Goal: Task Accomplishment & Management: Manage account settings

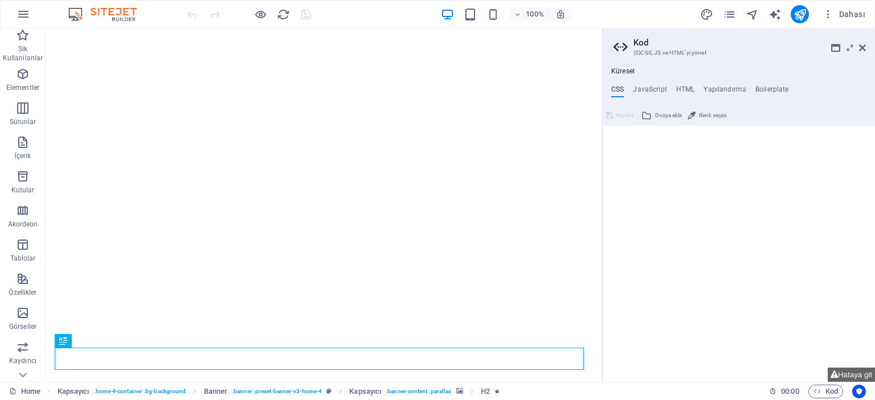
type textarea "/* Custom */"
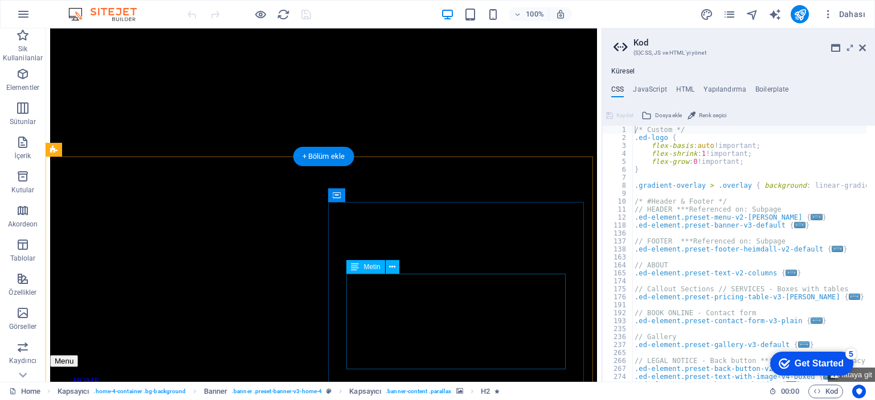
scroll to position [513, 0]
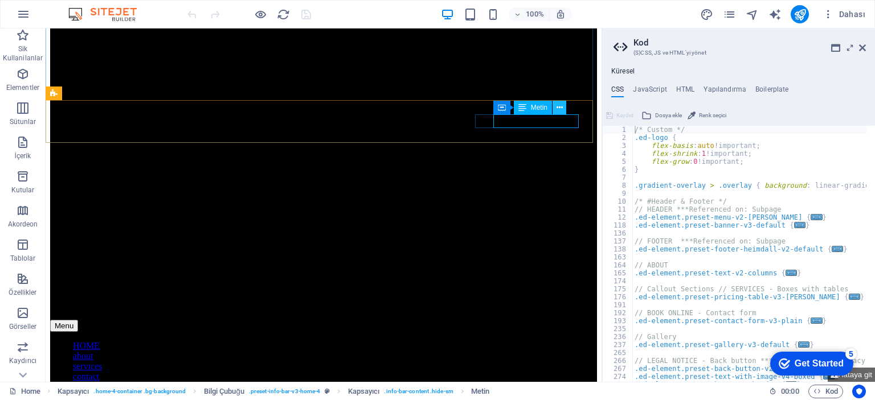
click at [558, 108] on icon at bounding box center [560, 108] width 6 height 12
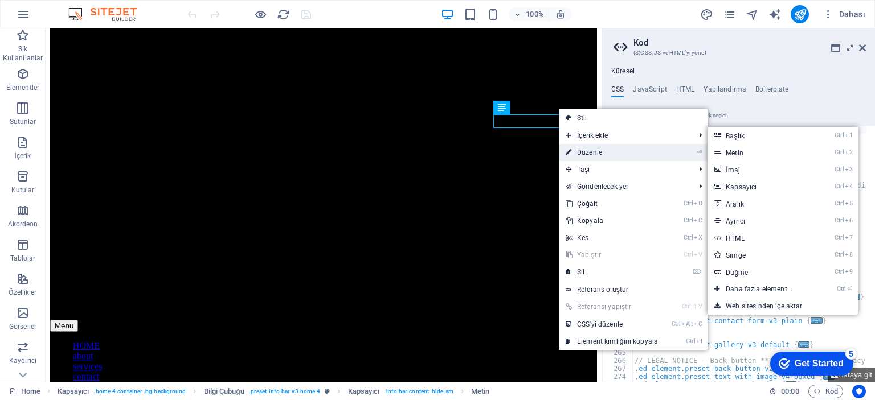
click at [593, 154] on link "⏎ Düzenle" at bounding box center [612, 152] width 106 height 17
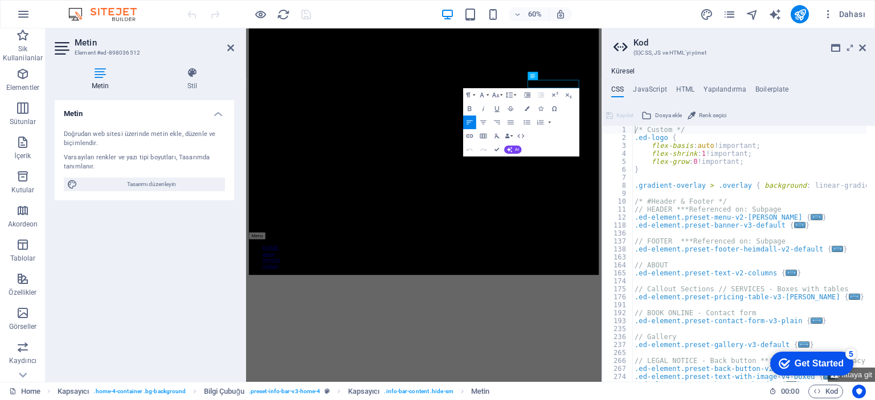
click at [100, 76] on icon at bounding box center [100, 72] width 91 height 11
click at [149, 186] on span "Tasarımı düzenleyin" at bounding box center [151, 185] width 141 height 14
select select "px"
select select "200"
select select "px"
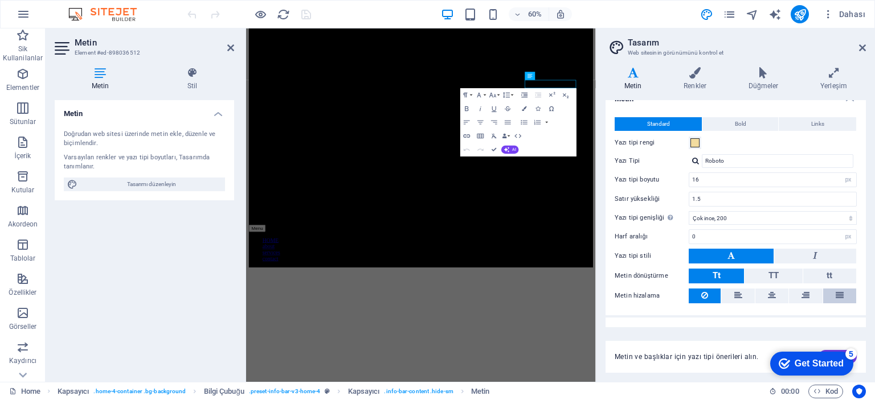
scroll to position [0, 0]
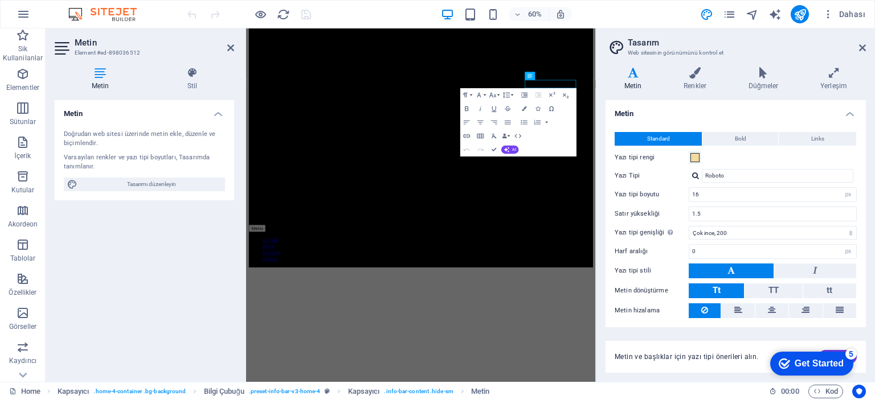
click at [639, 79] on h4 "Metin" at bounding box center [635, 79] width 59 height 24
click at [862, 49] on icon at bounding box center [862, 47] width 7 height 9
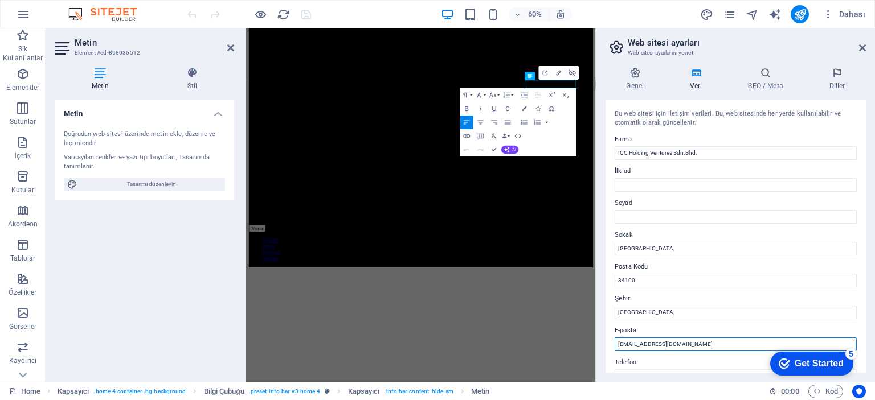
click at [659, 345] on input "[EMAIL_ADDRESS][DOMAIN_NAME]" at bounding box center [736, 345] width 242 height 14
type input "[EMAIL_ADDRESS][DOMAIN_NAME]"
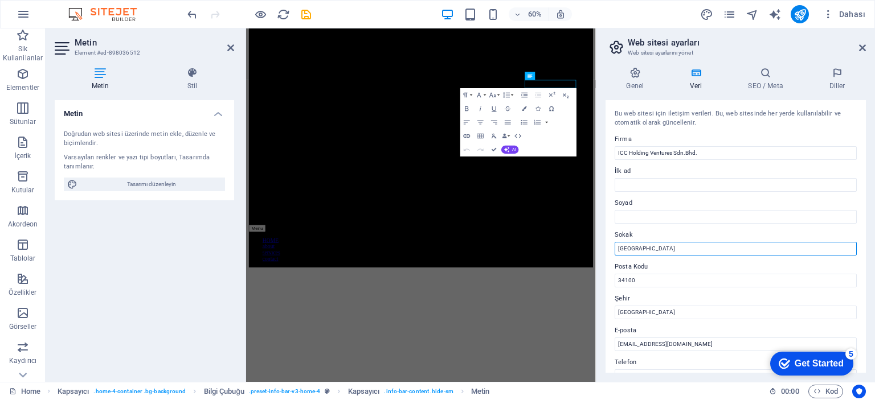
click at [660, 248] on input "[GEOGRAPHIC_DATA]" at bounding box center [736, 249] width 242 height 14
drag, startPoint x: 909, startPoint y: 280, endPoint x: 813, endPoint y: 395, distance: 149.7
click at [679, 248] on input "[GEOGRAPHIC_DATA]" at bounding box center [736, 249] width 242 height 14
drag, startPoint x: 684, startPoint y: 247, endPoint x: 615, endPoint y: 247, distance: 68.9
click at [615, 247] on input "[GEOGRAPHIC_DATA]" at bounding box center [736, 249] width 242 height 14
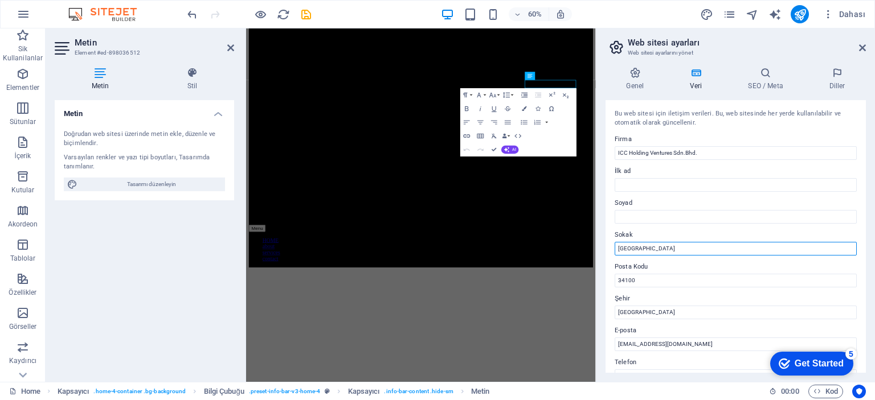
paste input "[STREET_ADDRESS]"
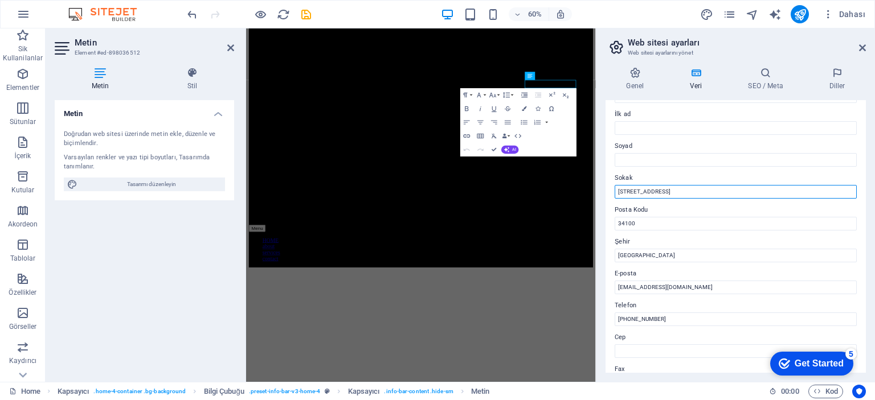
scroll to position [114, 0]
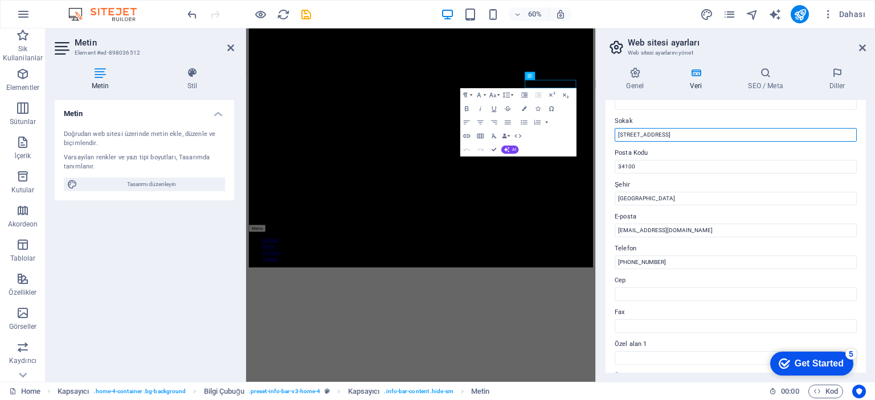
type input "[STREET_ADDRESS]"
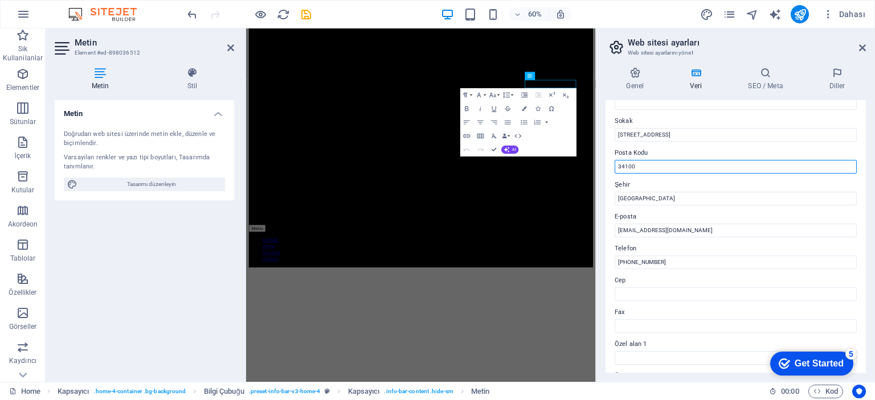
drag, startPoint x: 659, startPoint y: 166, endPoint x: 596, endPoint y: 168, distance: 62.7
click at [596, 168] on aside "Web sitesi ayarları Web sitesi ayarlarını yönet Genel Veri SEO / Meta [PERSON_N…" at bounding box center [735, 205] width 279 height 354
paste input "432"
type input "43200"
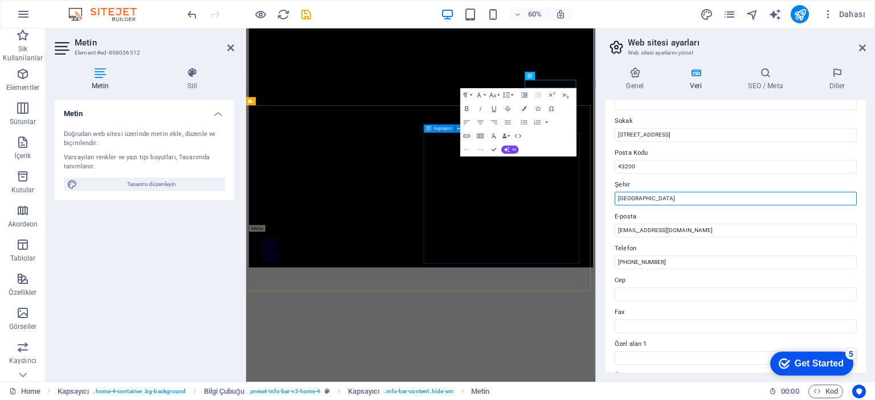
drag, startPoint x: 891, startPoint y: 226, endPoint x: 799, endPoint y: 322, distance: 133.4
drag, startPoint x: 648, startPoint y: 199, endPoint x: 611, endPoint y: 201, distance: 37.1
click at [611, 201] on div "Bu web sitesi için iletişim verileri. Bu, web sitesinde her yerde [DEMOGRAPHIC_…" at bounding box center [736, 236] width 260 height 273
type input "[GEOGRAPHIC_DATA]"
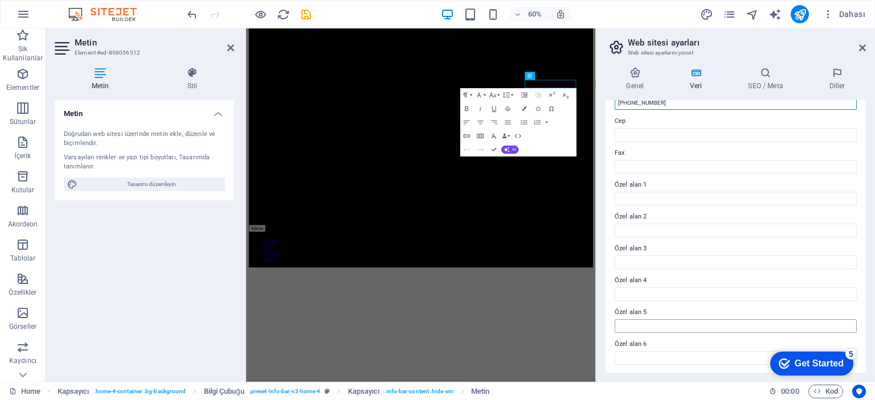
scroll to position [46, 0]
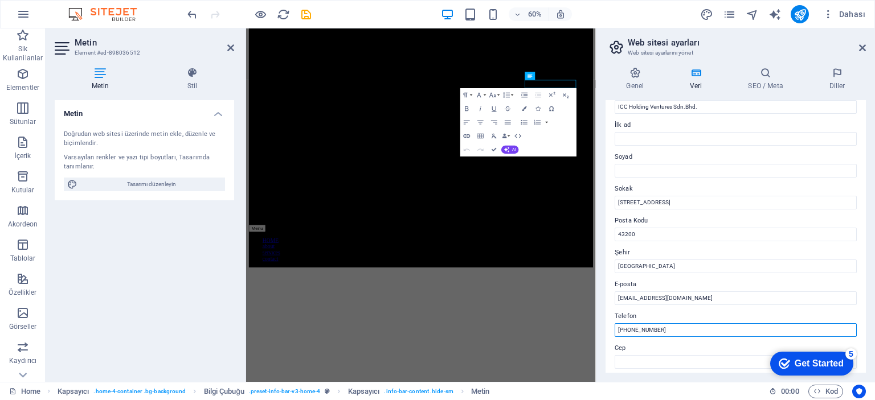
paste input "60 11 365 4 365 9"
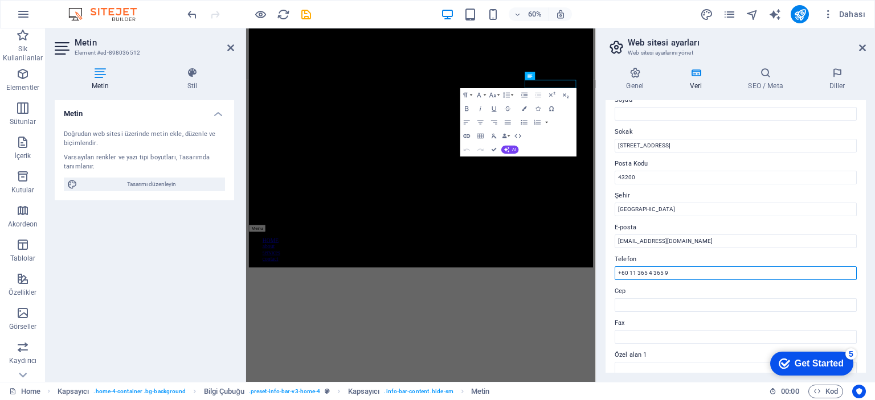
scroll to position [0, 0]
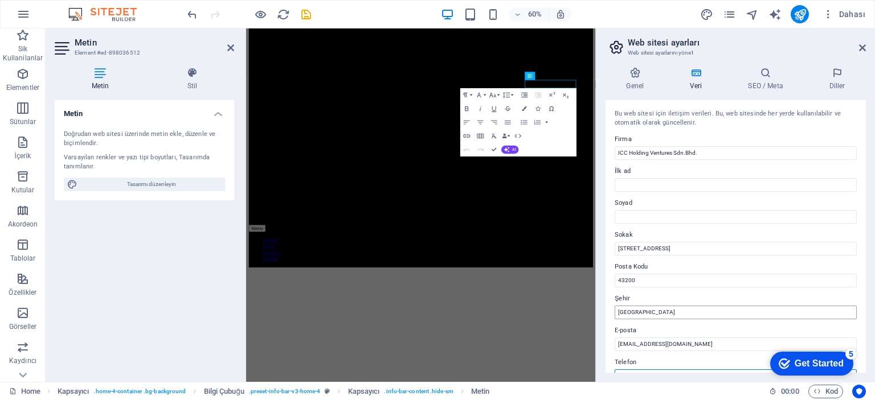
type input "+60 11 365 4 365 9"
click at [679, 314] on input "[GEOGRAPHIC_DATA]" at bounding box center [736, 313] width 242 height 14
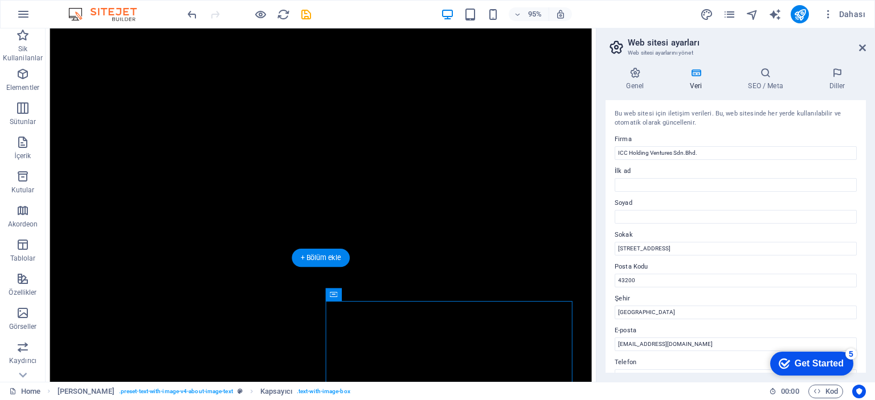
scroll to position [342, 0]
click at [109, 197] on icon at bounding box center [110, 197] width 6 height 11
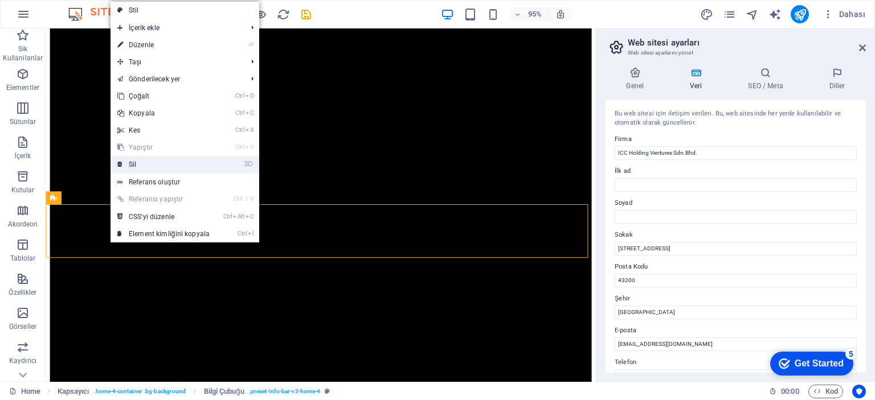
click at [141, 162] on link "⌦ Sil" at bounding box center [164, 164] width 106 height 17
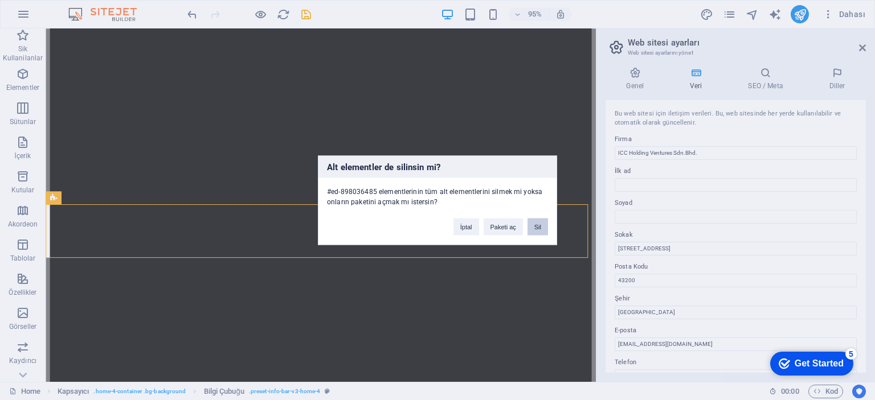
click at [536, 228] on button "Sil" at bounding box center [538, 226] width 21 height 17
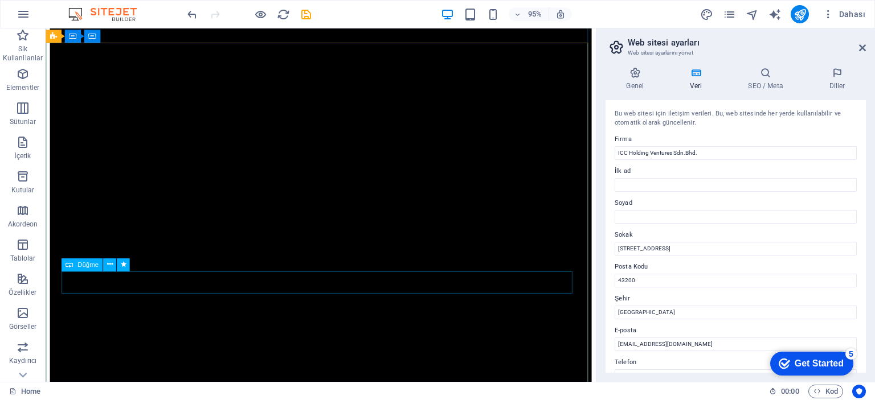
scroll to position [114, 0]
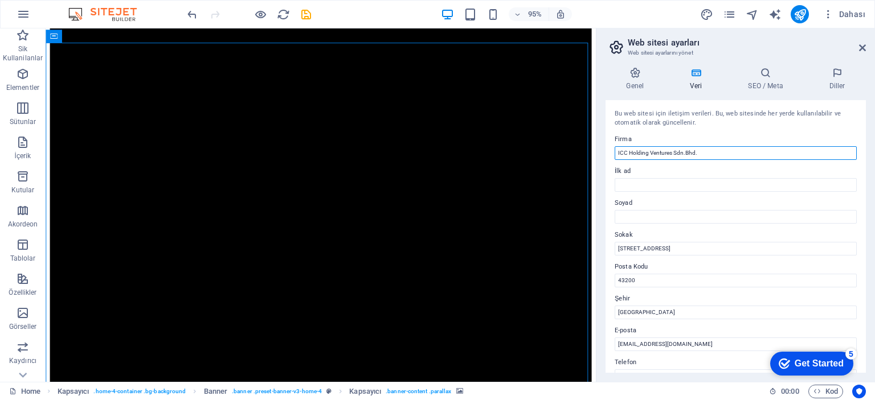
click at [706, 149] on input "ICC Holding Ventures Sdn.Bhd." at bounding box center [736, 153] width 242 height 14
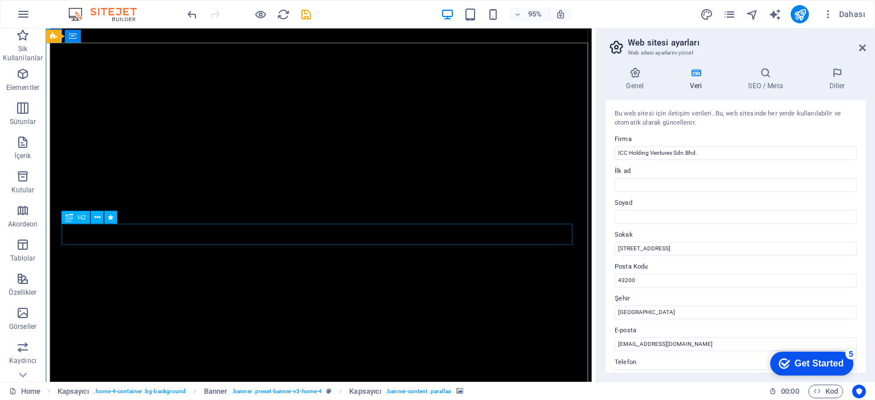
click at [96, 215] on icon at bounding box center [97, 217] width 6 height 11
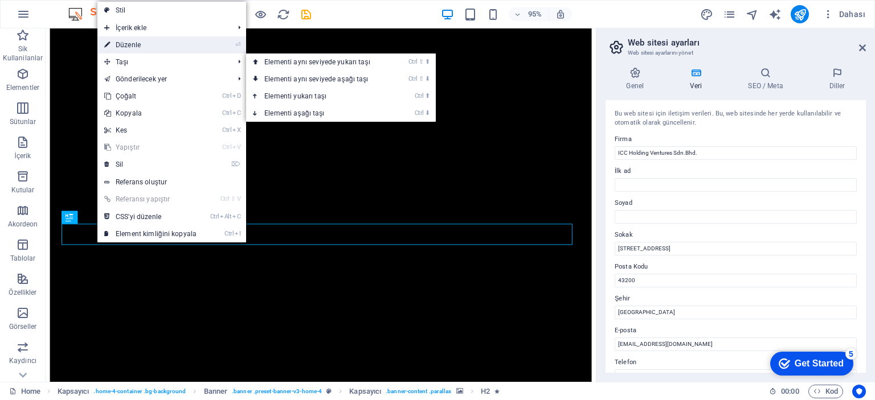
click at [148, 41] on link "⏎ Düzenle" at bounding box center [150, 44] width 106 height 17
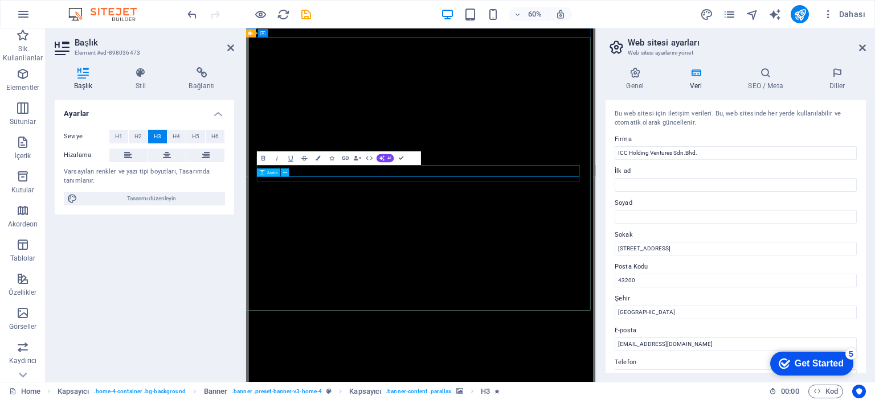
scroll to position [95, 0]
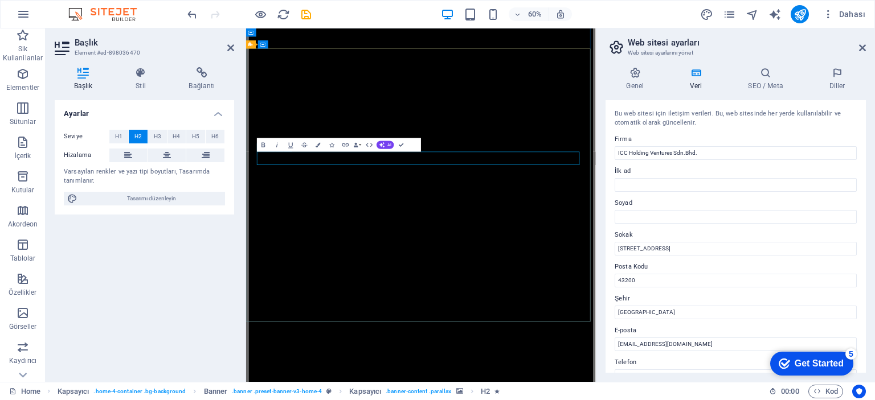
click at [122, 134] on span "H1" at bounding box center [118, 137] width 7 height 14
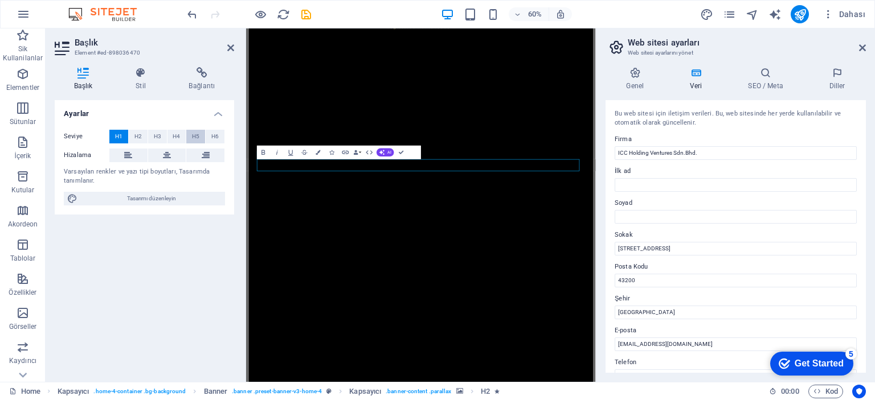
click at [202, 138] on button "H5" at bounding box center [195, 137] width 19 height 14
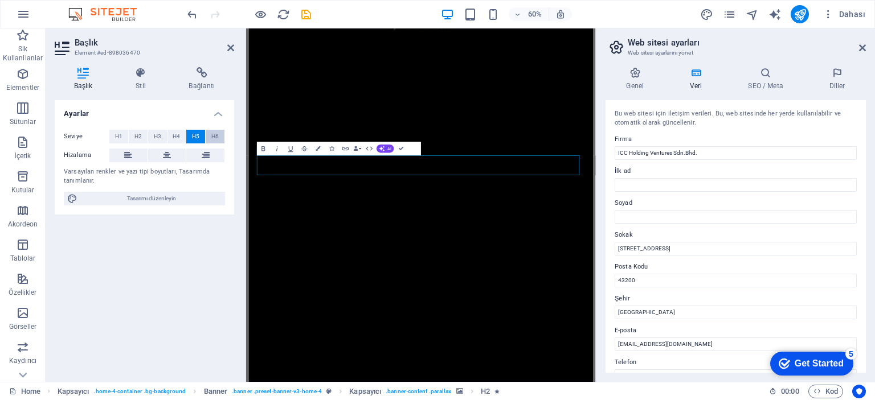
click at [216, 136] on span "H6" at bounding box center [214, 137] width 7 height 14
click at [132, 134] on button "H2" at bounding box center [138, 137] width 19 height 14
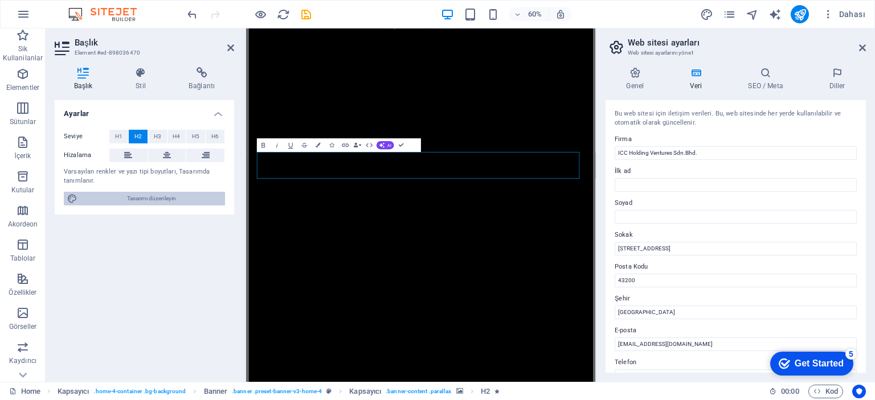
click at [141, 197] on span "Tasarımı düzenleyin" at bounding box center [151, 199] width 141 height 14
select select "px"
select select "200"
select select "px"
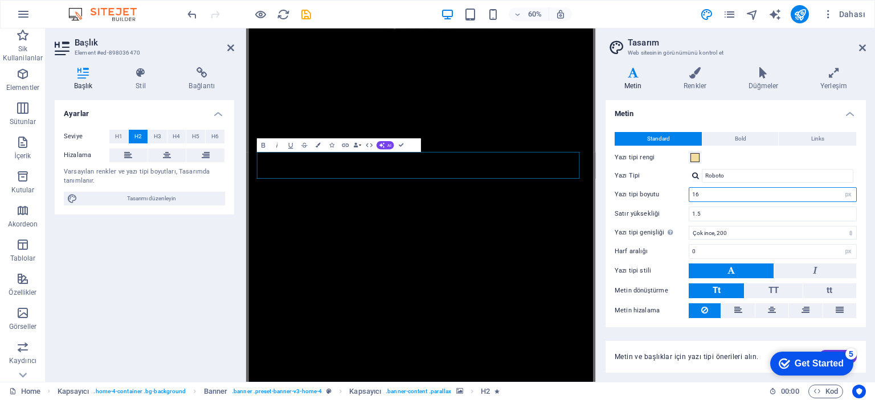
click at [820, 193] on input "16" at bounding box center [772, 195] width 167 height 14
type input "29"
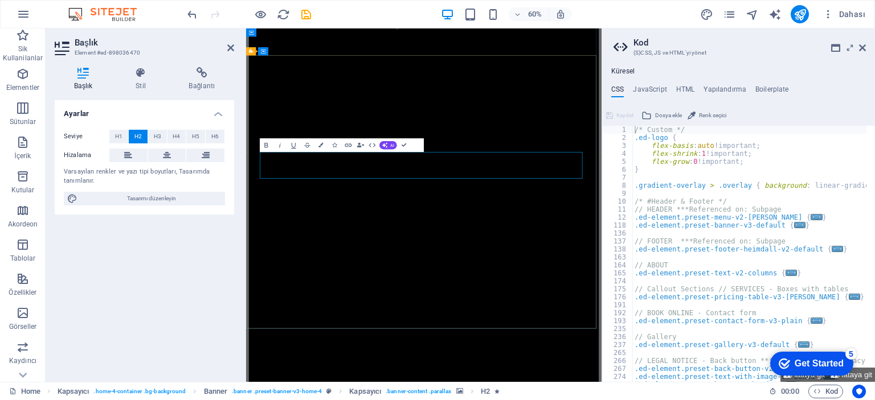
drag, startPoint x: 620, startPoint y: 265, endPoint x: 393, endPoint y: 232, distance: 230.3
click at [864, 46] on icon at bounding box center [862, 47] width 7 height 9
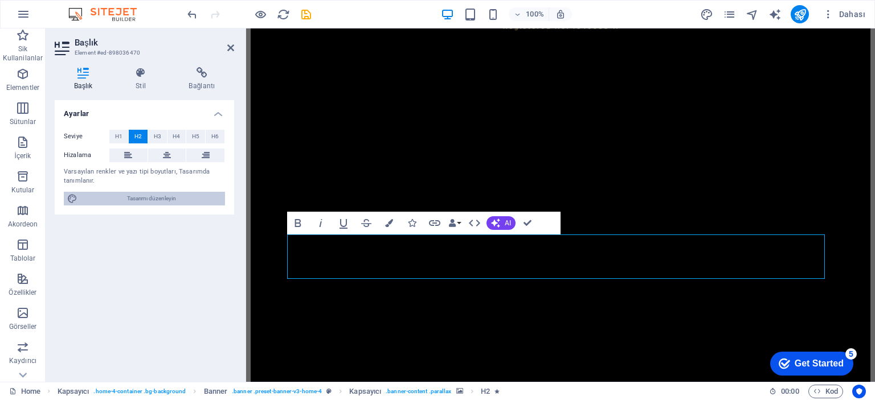
click at [151, 198] on span "Tasarımı düzenleyin" at bounding box center [151, 199] width 141 height 14
select select "px"
select select "200"
select select "px"
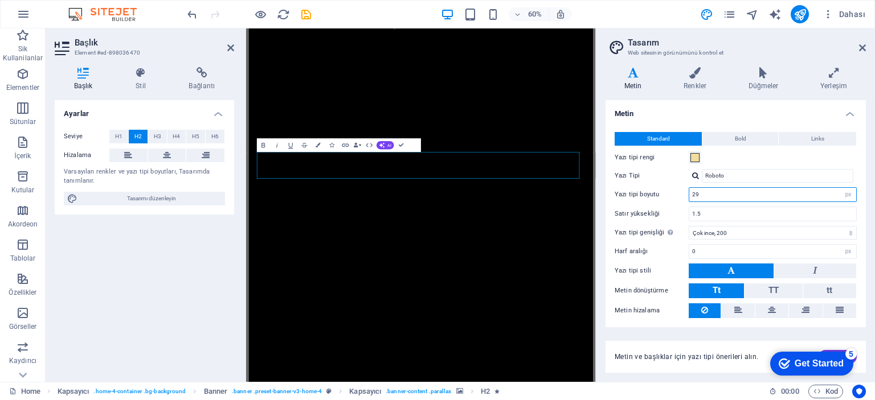
click at [705, 193] on input "29" at bounding box center [772, 195] width 167 height 14
type input "31"
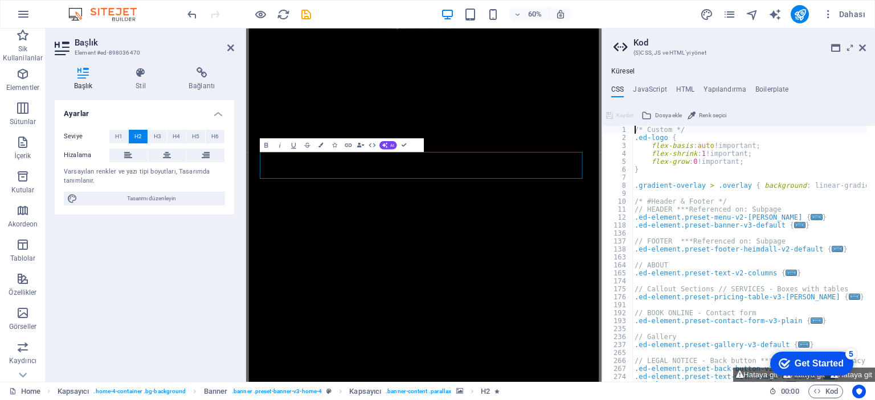
click at [613, 50] on aside "Kod (S)CSS, JS ve HTML'[PERSON_NAME] Küresel CSS JavaScript HTML Yapılandırma B…" at bounding box center [738, 205] width 273 height 354
click at [647, 86] on h4 "JavaScript" at bounding box center [650, 91] width 34 height 13
type textarea "/* JS for preset "Menu V2" */"
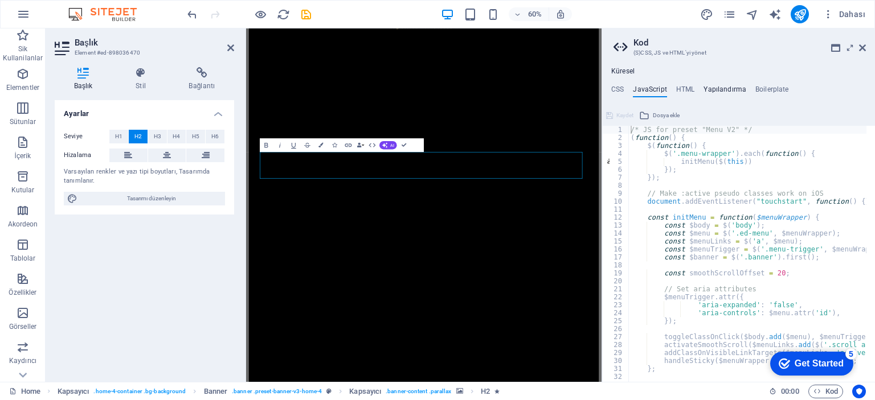
click at [708, 88] on h4 "Yapılandırma" at bounding box center [725, 91] width 43 height 13
type textarea "$color-background: #999488;"
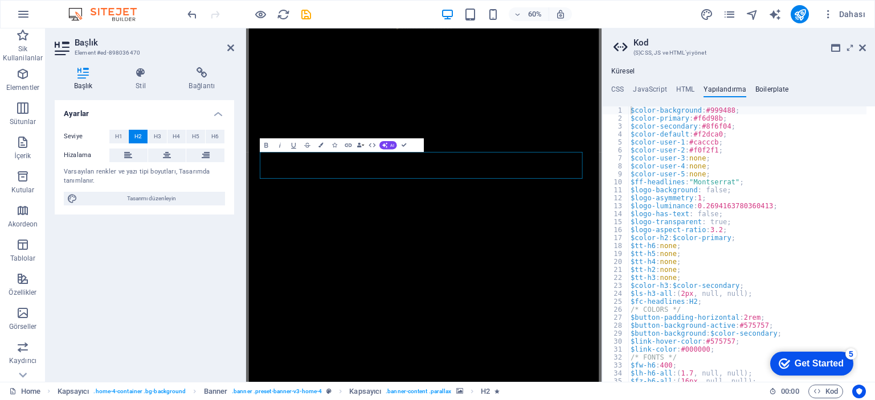
click at [763, 88] on h4 "Boilerplate" at bounding box center [772, 91] width 34 height 13
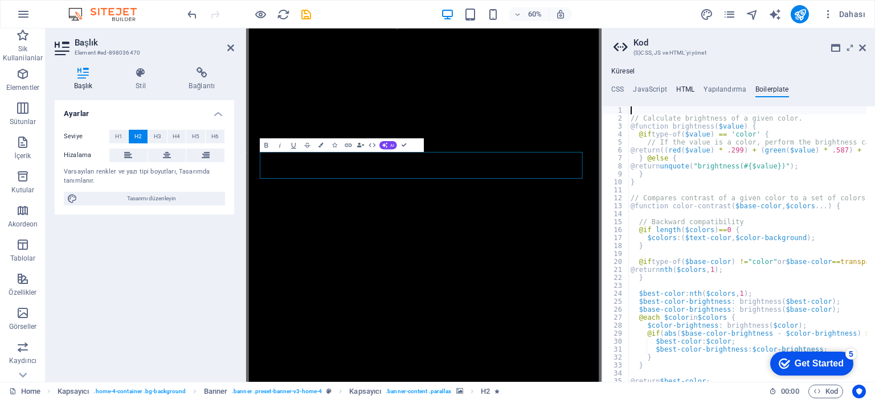
click at [678, 91] on h4 "HTML" at bounding box center [685, 91] width 19 height 13
type textarea "<a href="#main-content" class="wv-link-content button">Skip to main content</a>"
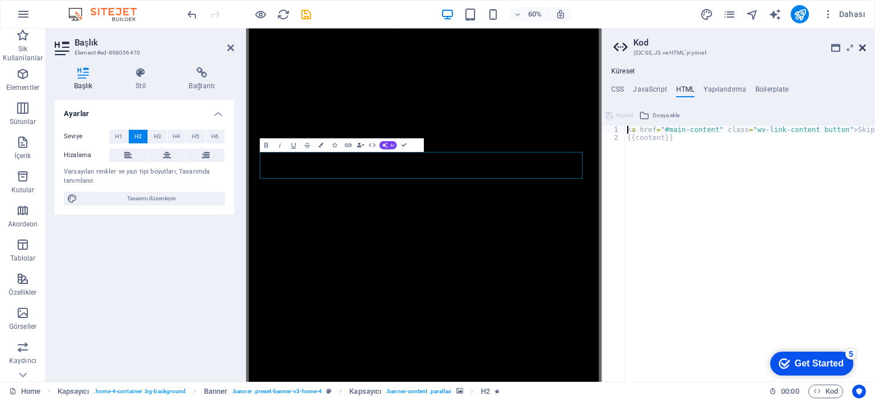
click at [863, 46] on icon at bounding box center [862, 47] width 7 height 9
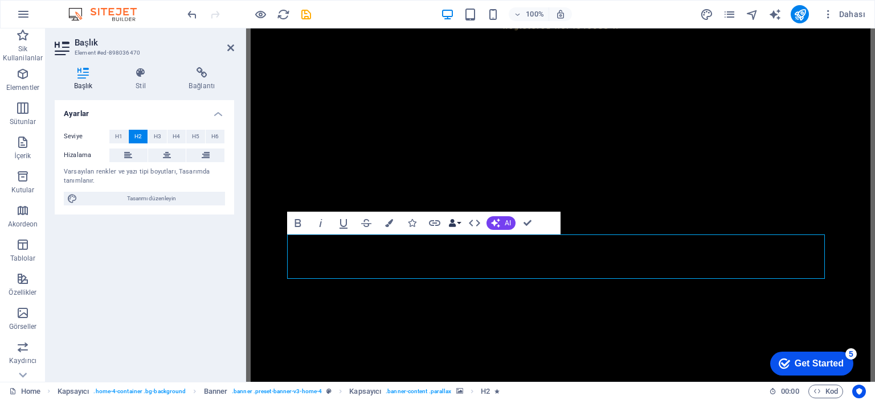
click at [458, 223] on button "Data Bindings" at bounding box center [455, 223] width 16 height 23
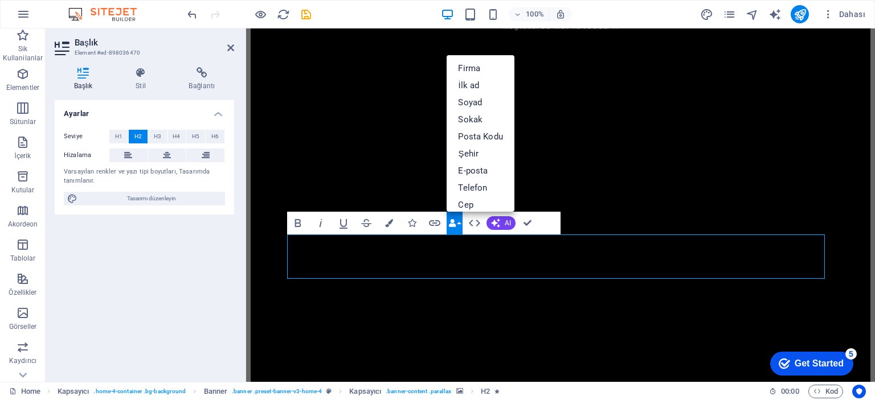
click at [458, 223] on button "Data Bindings" at bounding box center [455, 223] width 16 height 23
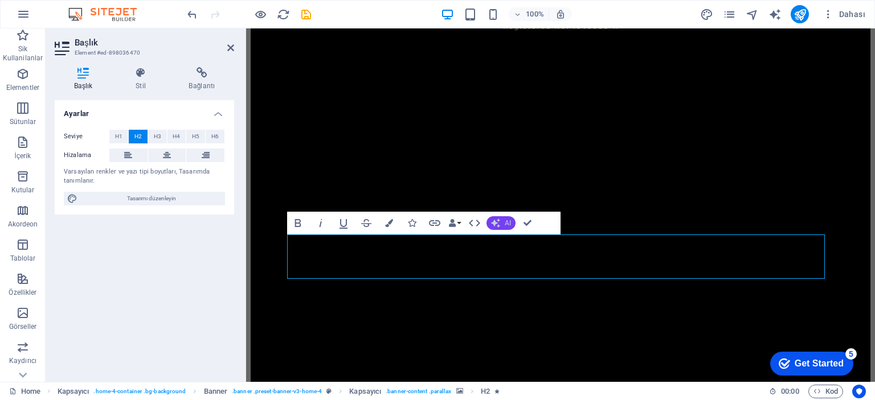
click at [509, 225] on span "AI" at bounding box center [508, 223] width 6 height 7
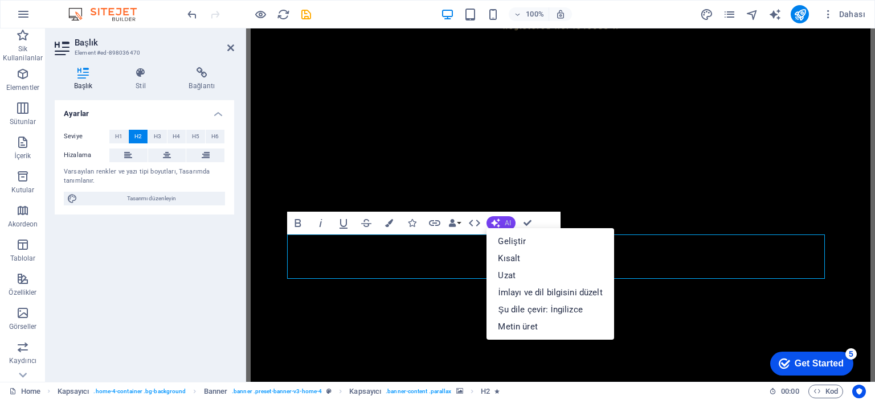
click at [502, 222] on button "AI" at bounding box center [501, 223] width 29 height 14
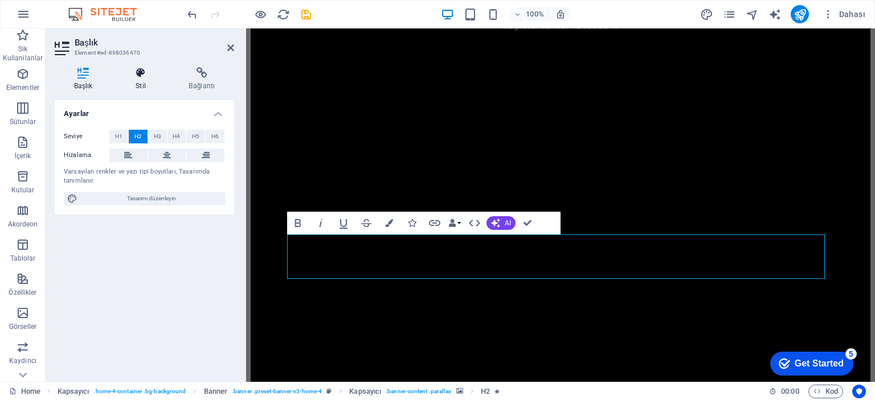
click at [138, 81] on h4 "Stil" at bounding box center [142, 79] width 53 height 24
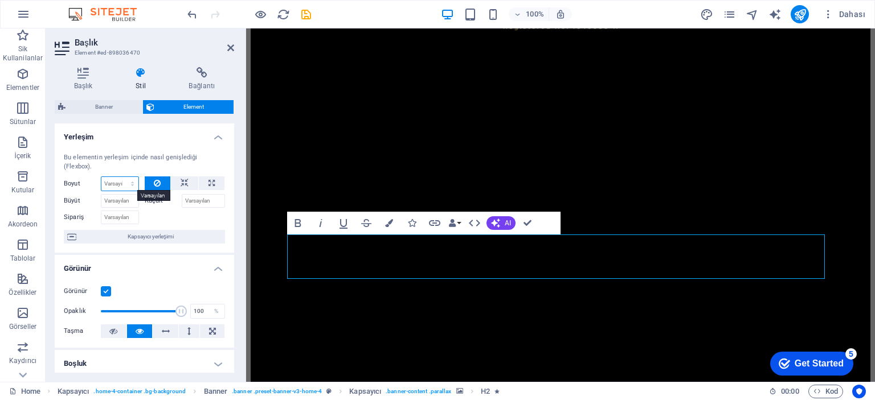
click at [126, 183] on select "Varsayılan otomatik px % 1/1 1/2 1/3 1/4 1/5 1/6 1/7 1/8 1/9 1/10" at bounding box center [119, 184] width 37 height 14
select select "px"
click at [121, 177] on select "Varsayılan otomatik px % 1/1 1/2 1/3 1/4 1/5 1/6 1/7 1/8 1/9 1/10" at bounding box center [119, 184] width 37 height 14
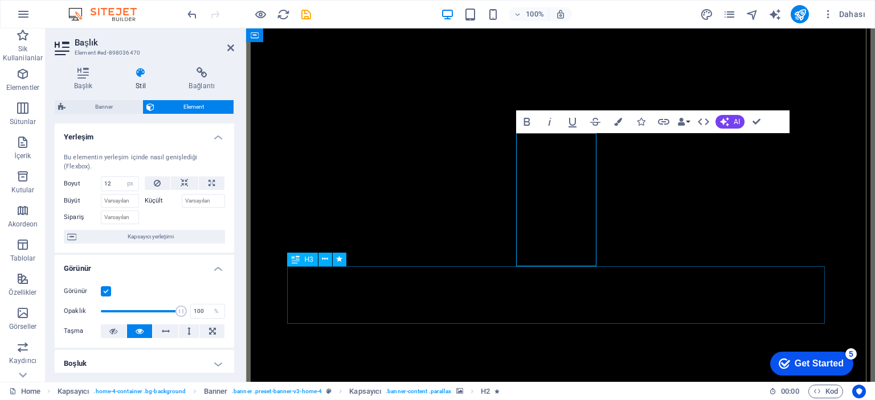
scroll to position [140, 0]
click at [111, 183] on input "12" at bounding box center [119, 184] width 37 height 14
click at [209, 183] on icon at bounding box center [212, 184] width 6 height 14
type input "100"
select select "%"
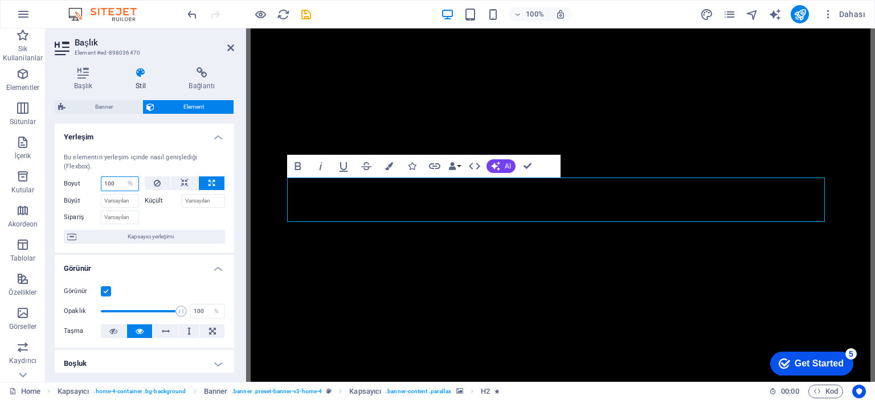
click at [115, 182] on input "100" at bounding box center [119, 184] width 37 height 14
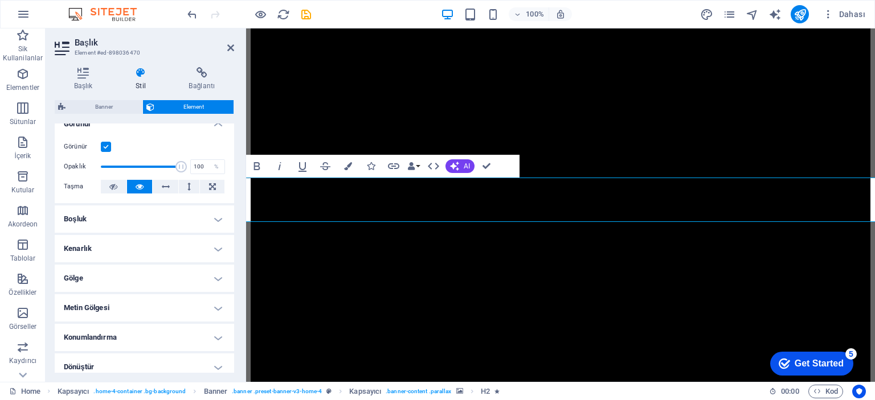
scroll to position [171, 0]
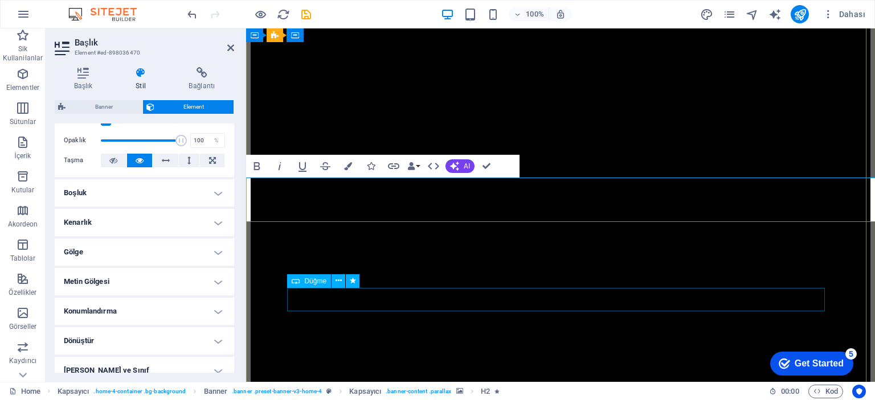
type input "121"
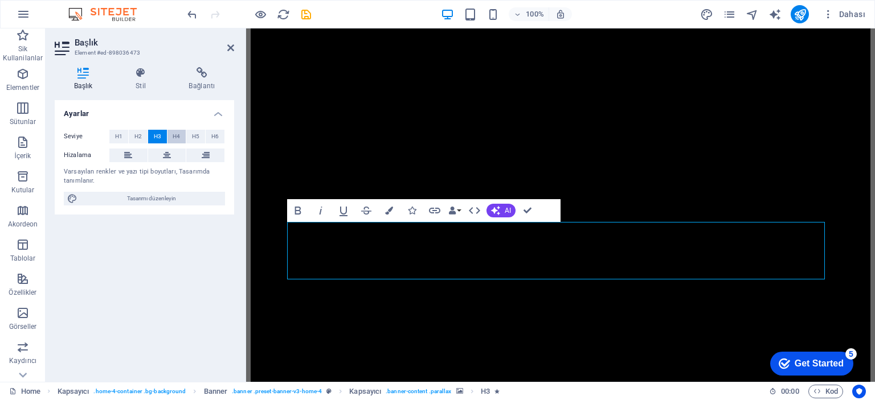
click at [171, 138] on button "H4" at bounding box center [176, 137] width 19 height 14
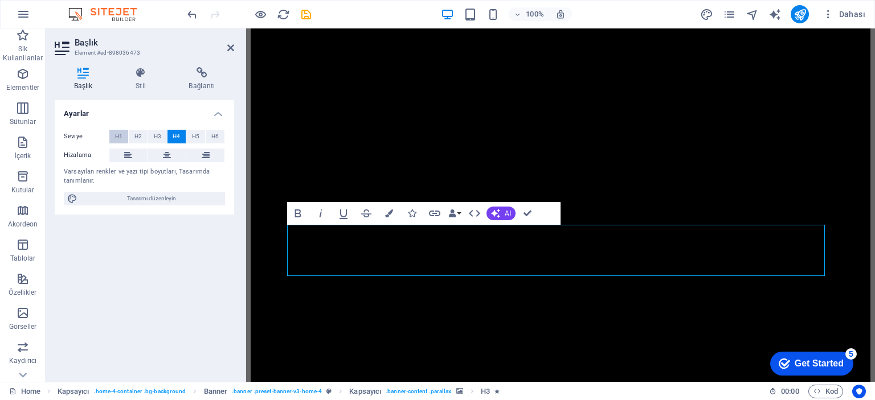
click at [118, 136] on span "H1" at bounding box center [118, 137] width 7 height 14
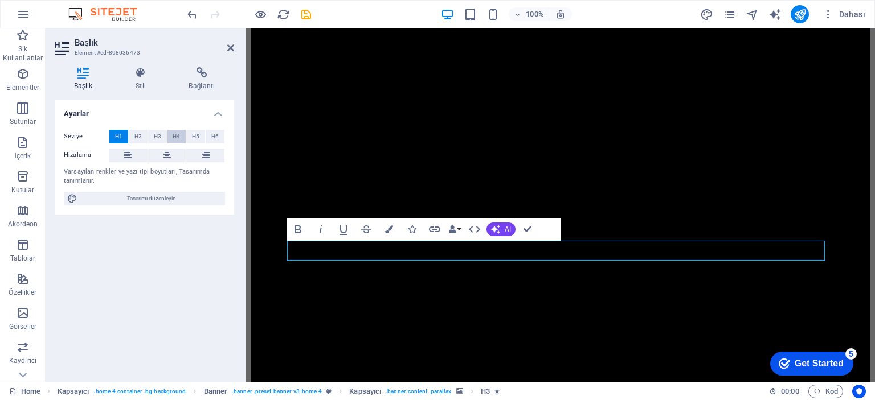
click at [178, 138] on span "H4" at bounding box center [176, 137] width 7 height 14
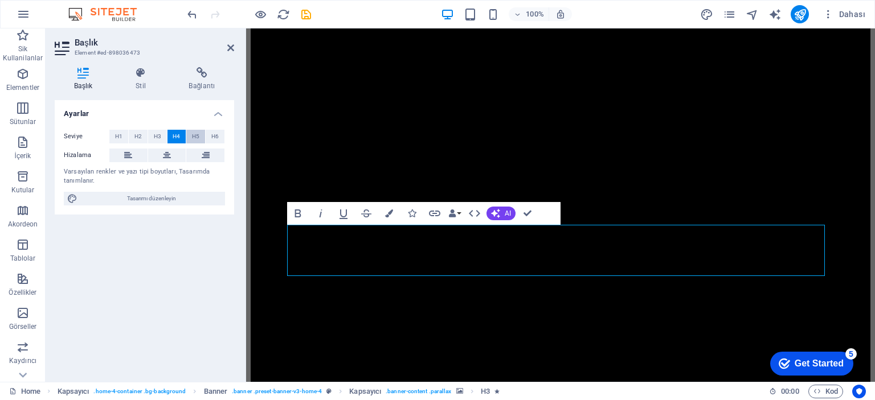
click at [194, 137] on span "H5" at bounding box center [195, 137] width 7 height 14
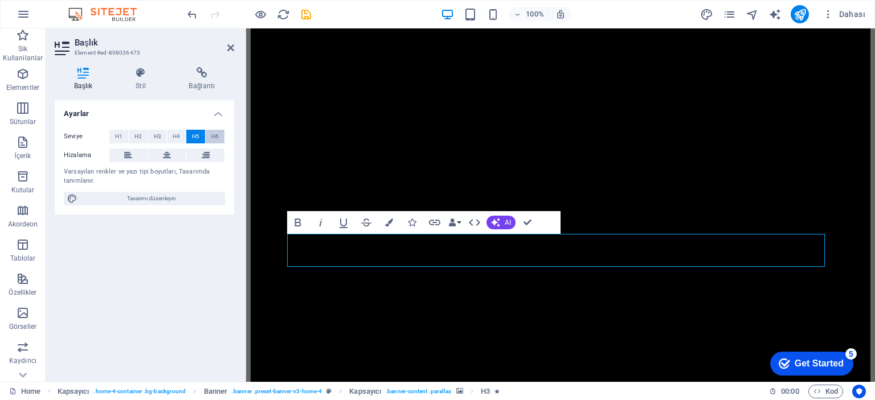
click at [210, 137] on button "H6" at bounding box center [215, 137] width 19 height 14
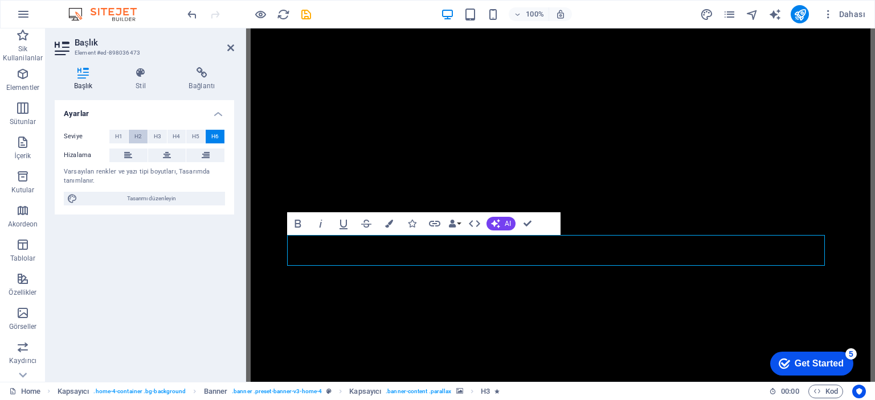
click at [136, 137] on span "H2" at bounding box center [137, 137] width 7 height 14
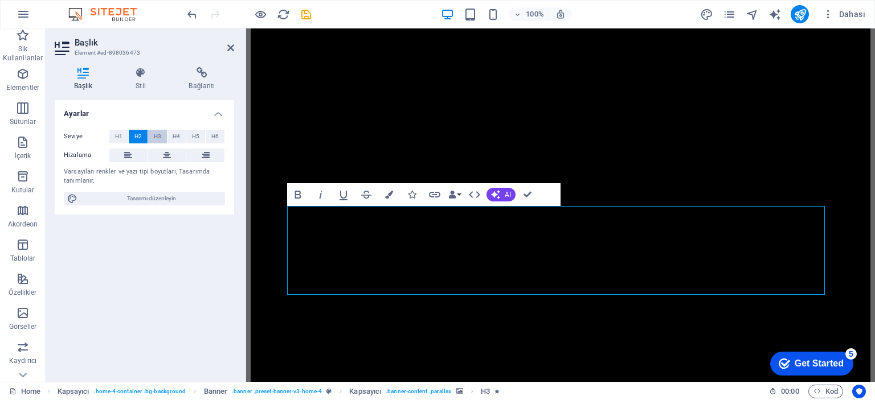
click at [166, 141] on button "H3" at bounding box center [157, 137] width 19 height 14
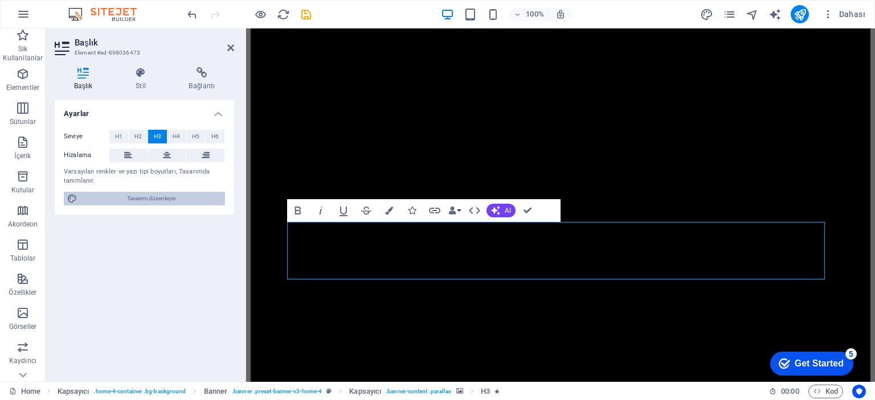
click at [153, 194] on span "Tasarımı düzenleyin" at bounding box center [151, 199] width 141 height 14
select select "px"
select select "200"
select select "px"
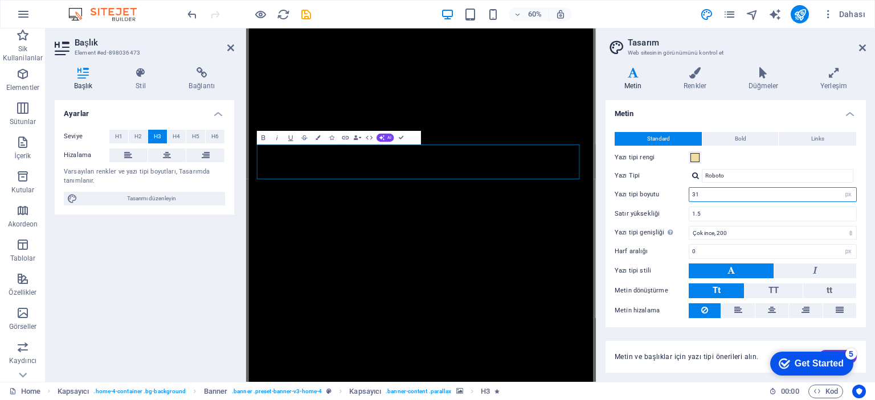
click at [713, 193] on input "31" at bounding box center [772, 195] width 167 height 14
type input "21"
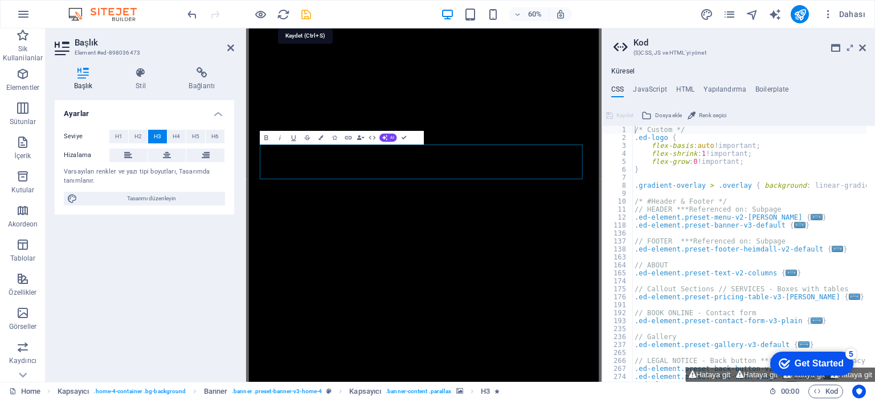
click at [303, 13] on icon "save" at bounding box center [306, 14] width 13 height 13
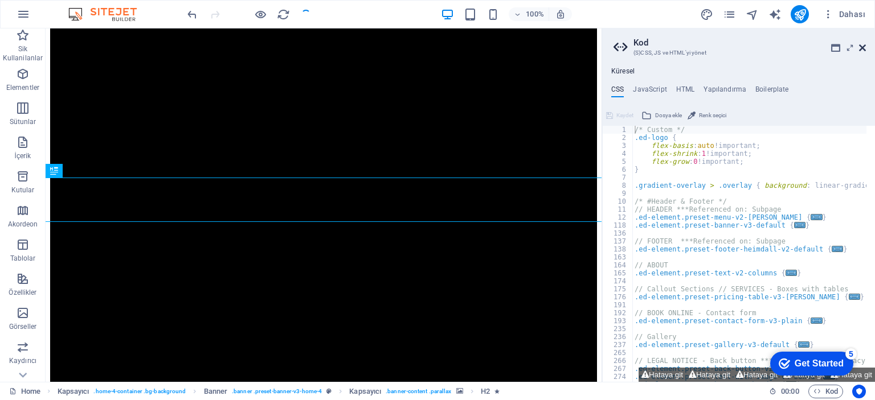
click at [860, 49] on icon at bounding box center [862, 47] width 7 height 9
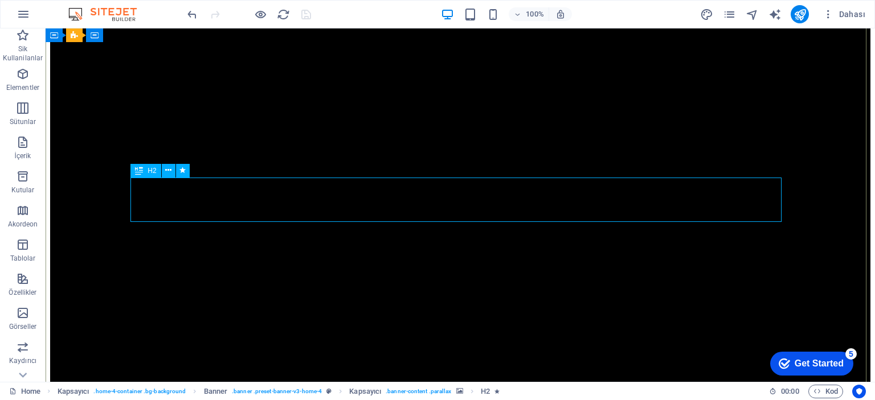
click at [150, 173] on span "H2" at bounding box center [152, 170] width 9 height 7
click at [170, 167] on icon at bounding box center [168, 171] width 6 height 12
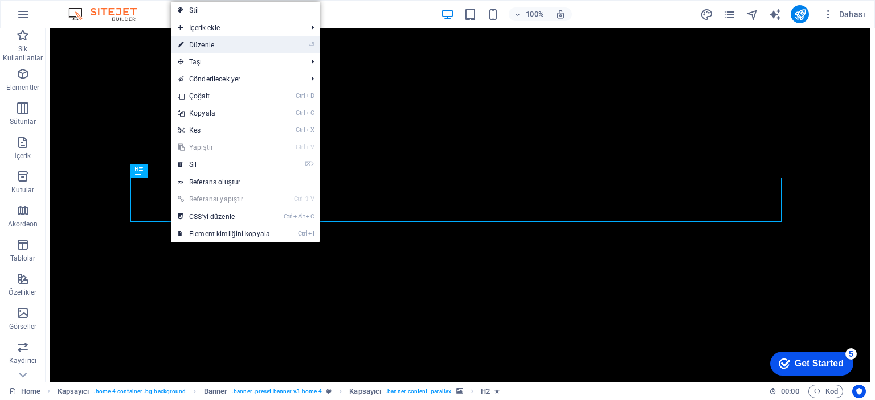
click at [239, 47] on link "⏎ Düzenle" at bounding box center [224, 44] width 106 height 17
select select "%"
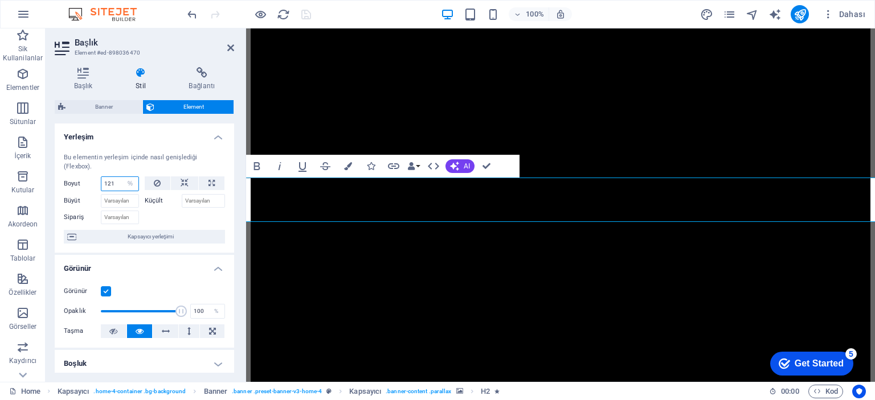
click at [113, 182] on input "121" at bounding box center [119, 184] width 37 height 14
click at [120, 202] on input "Büyüt" at bounding box center [120, 201] width 38 height 14
click at [115, 200] on input "Büyüt" at bounding box center [120, 201] width 38 height 14
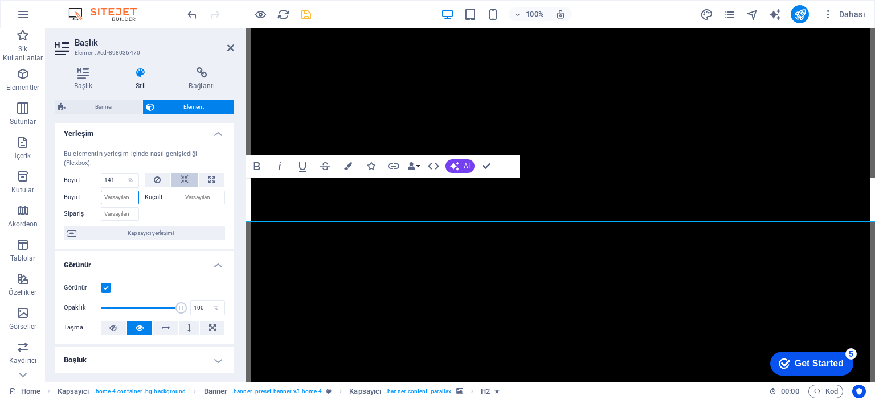
scroll to position [0, 0]
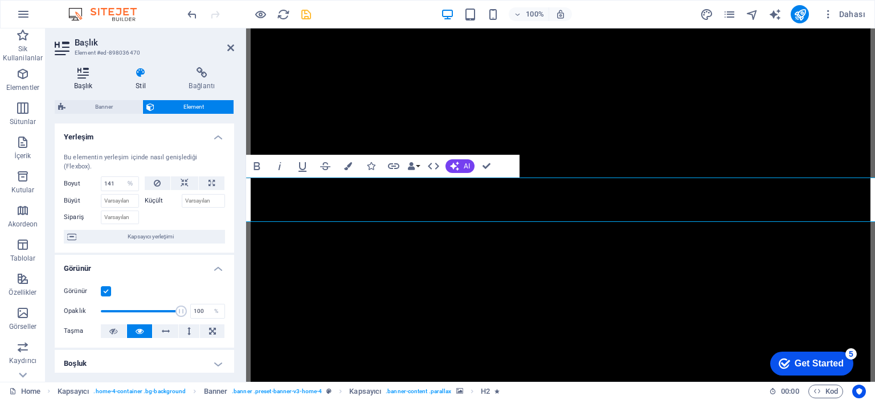
click at [87, 75] on icon at bounding box center [83, 72] width 57 height 11
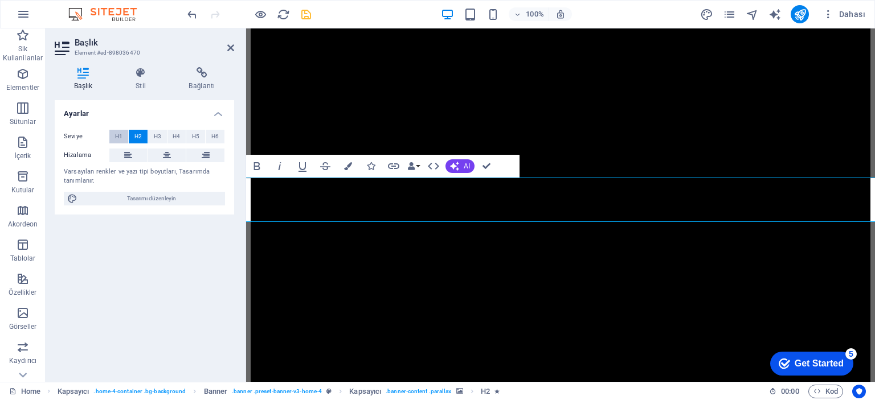
click at [120, 138] on span "H1" at bounding box center [118, 137] width 7 height 14
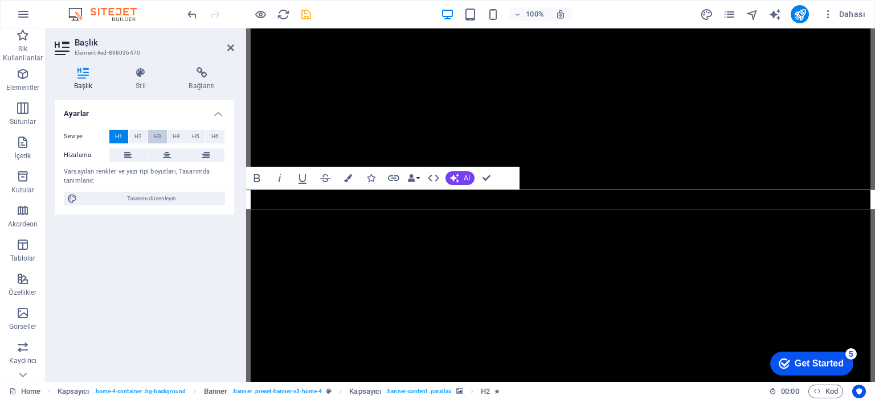
click at [155, 134] on span "H3" at bounding box center [157, 137] width 7 height 14
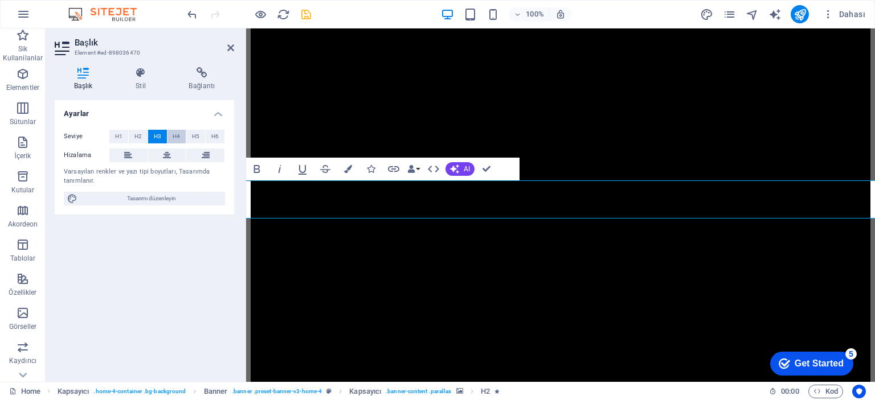
click at [182, 138] on button "H4" at bounding box center [176, 137] width 19 height 14
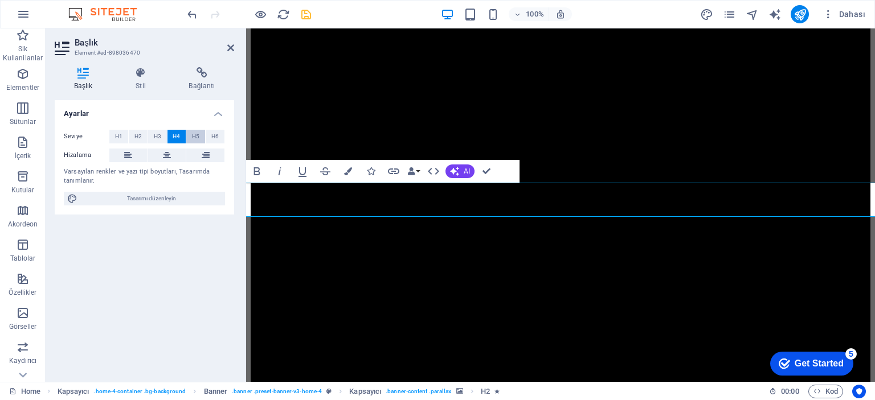
click at [197, 138] on span "H5" at bounding box center [195, 137] width 7 height 14
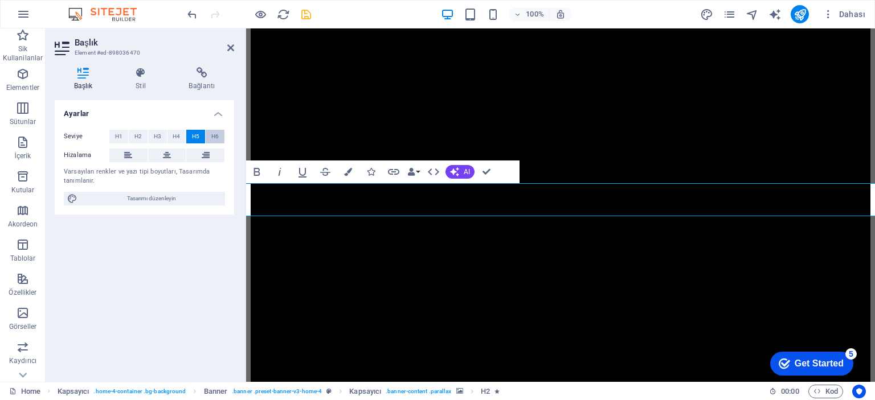
click at [210, 140] on button "H6" at bounding box center [215, 137] width 19 height 14
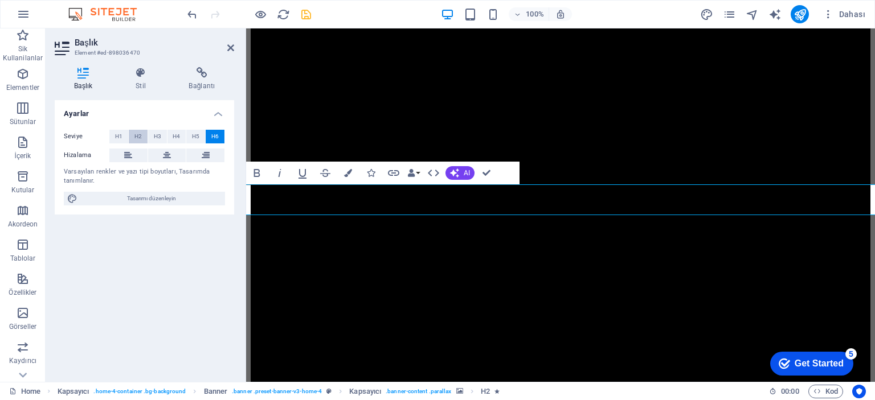
click at [133, 137] on button "H2" at bounding box center [138, 137] width 19 height 14
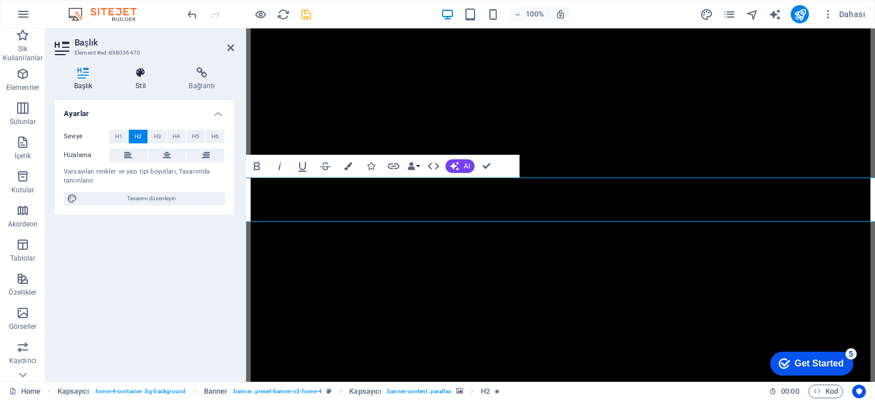
click at [134, 81] on h4 "Stil" at bounding box center [142, 79] width 53 height 24
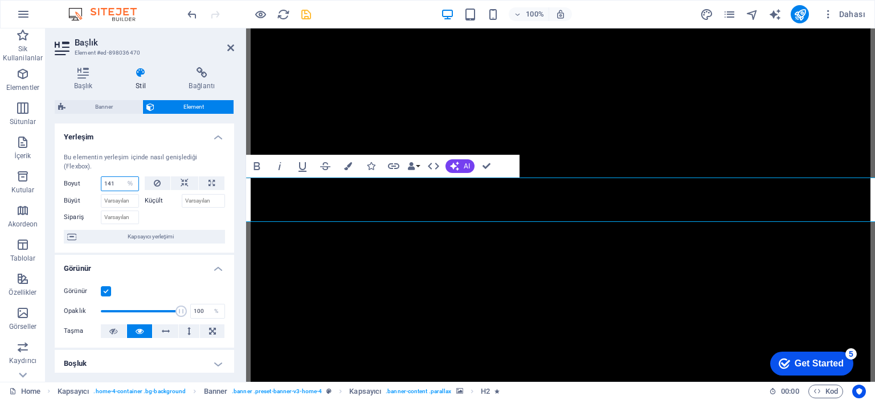
click at [120, 183] on input "141" at bounding box center [119, 184] width 37 height 14
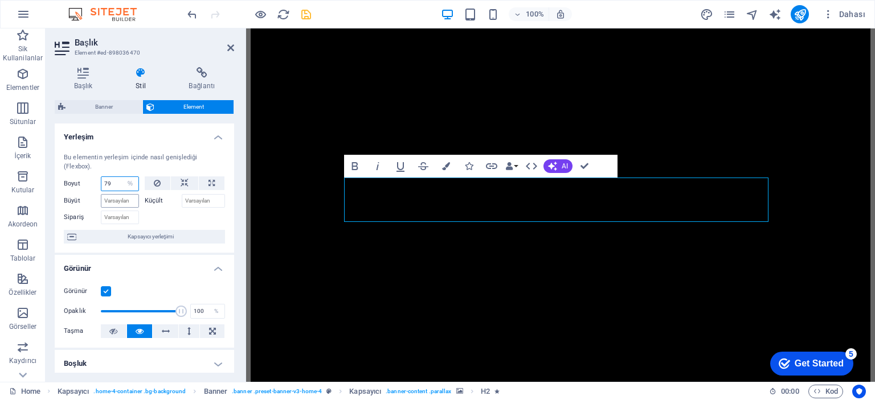
type input "79"
click at [124, 202] on input "Büyüt" at bounding box center [120, 201] width 38 height 14
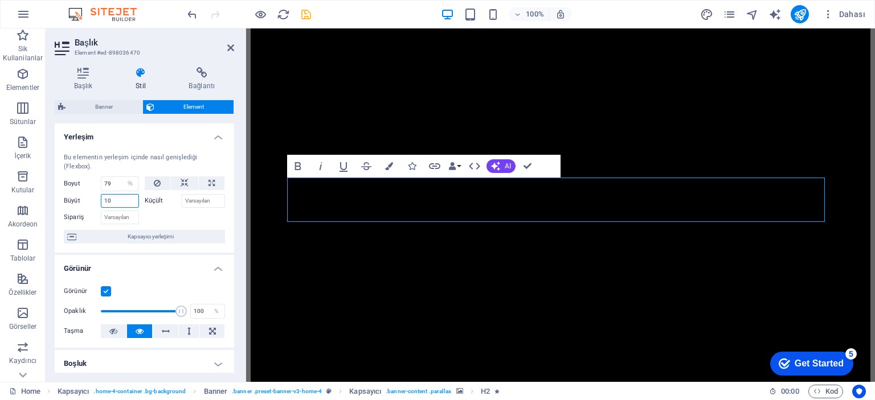
drag, startPoint x: 124, startPoint y: 200, endPoint x: 89, endPoint y: 202, distance: 35.4
click at [89, 202] on div "Büyüt 10" at bounding box center [101, 201] width 75 height 14
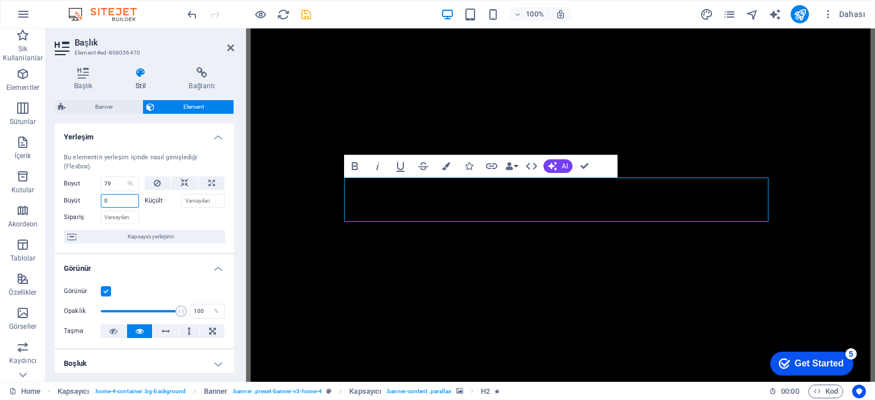
type input "0"
click at [183, 215] on div at bounding box center [185, 216] width 81 height 17
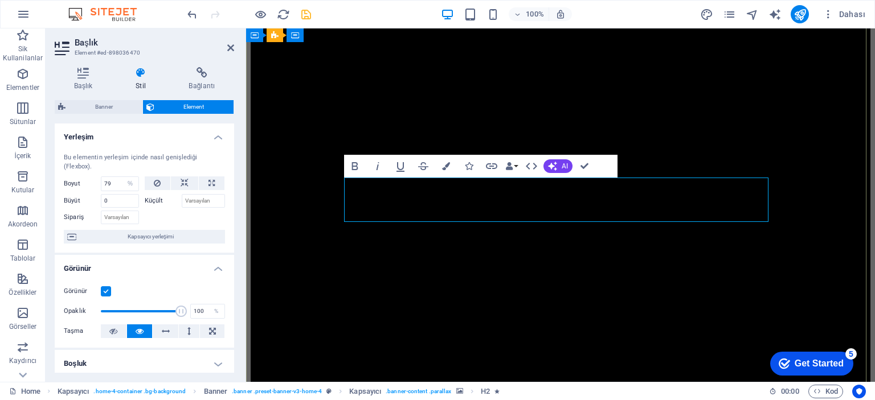
drag, startPoint x: 641, startPoint y: 215, endPoint x: 412, endPoint y: 189, distance: 231.1
click at [82, 75] on icon at bounding box center [83, 72] width 57 height 11
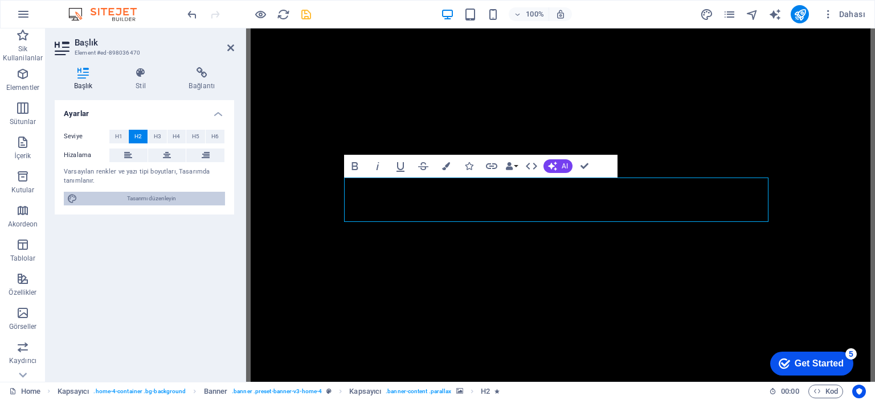
click at [164, 203] on span "Tasarımı düzenleyin" at bounding box center [151, 199] width 141 height 14
select select "px"
select select "200"
select select "px"
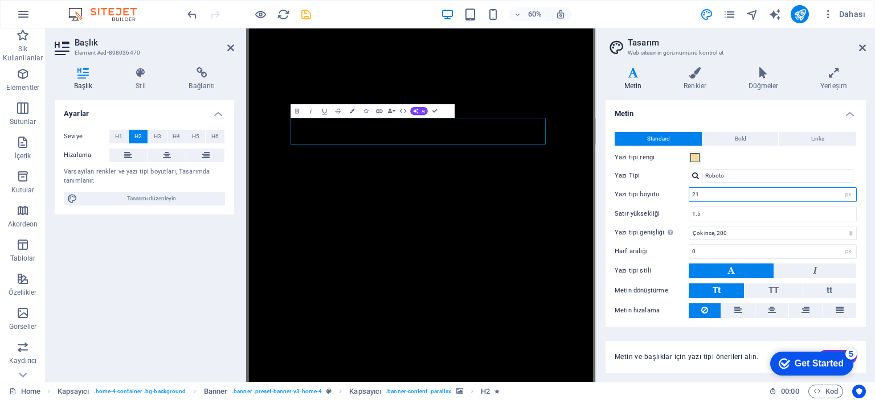
drag, startPoint x: 709, startPoint y: 195, endPoint x: 683, endPoint y: 200, distance: 26.7
click at [683, 200] on div "Yazı tipi boyutu 21 rem px" at bounding box center [736, 194] width 242 height 15
type input "4"
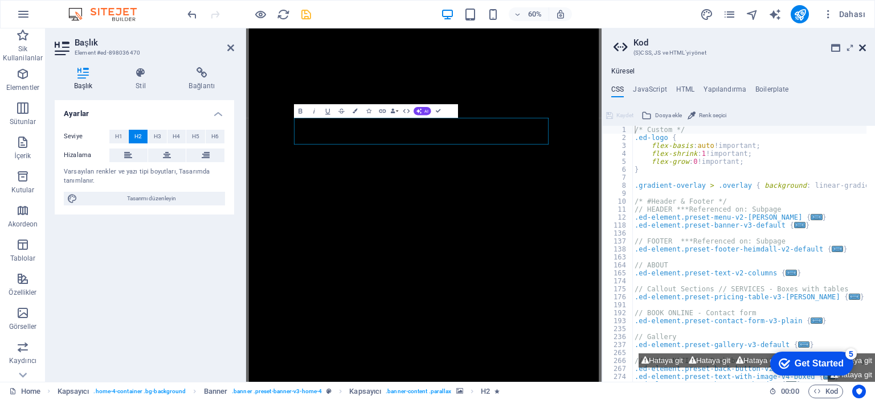
drag, startPoint x: 869, startPoint y: 47, endPoint x: 859, endPoint y: 48, distance: 9.7
click at [869, 47] on aside "Kod (S)CSS, JS ve HTML'[PERSON_NAME] Küresel CSS JavaScript HTML Yapılandırma B…" at bounding box center [738, 205] width 273 height 354
click at [861, 48] on icon at bounding box center [862, 47] width 7 height 9
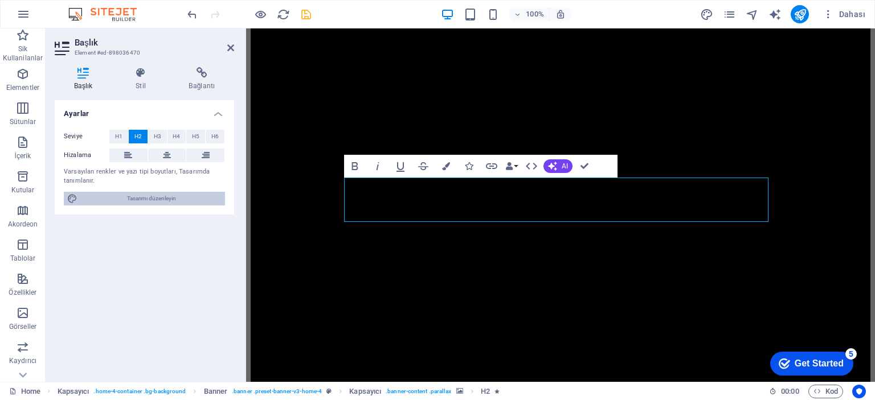
click at [152, 197] on span "Tasarımı düzenleyin" at bounding box center [151, 199] width 141 height 14
select select "px"
select select "200"
select select "px"
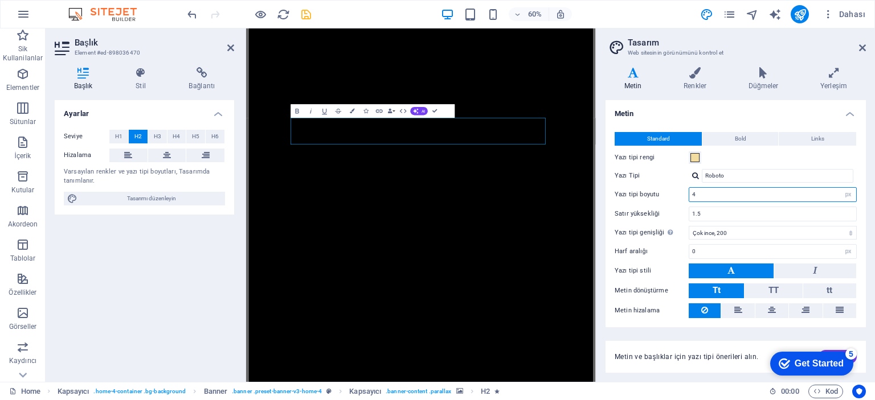
click at [711, 196] on input "4" at bounding box center [772, 195] width 167 height 14
drag, startPoint x: 695, startPoint y: 198, endPoint x: 665, endPoint y: 198, distance: 29.6
click at [665, 198] on div "Yazı tipi boyutu 4 rem px" at bounding box center [736, 194] width 242 height 15
type input "200"
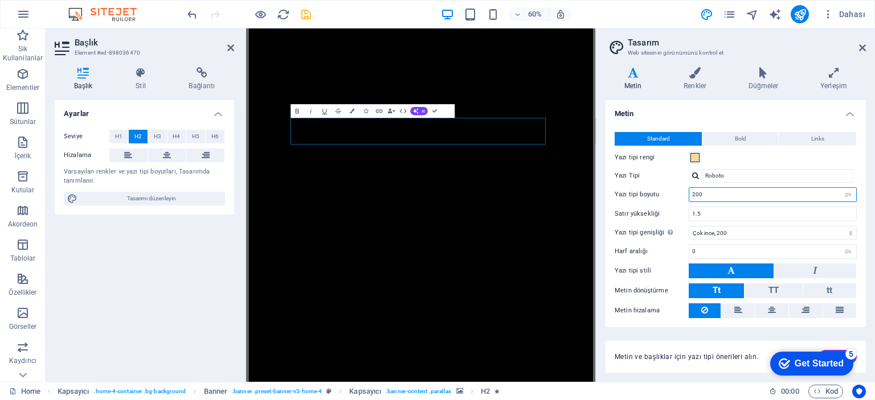
click at [714, 191] on input "200" at bounding box center [772, 195] width 167 height 14
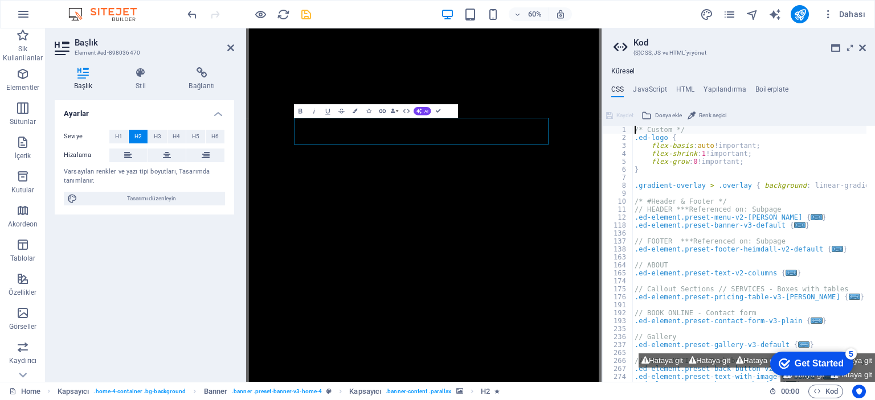
type textarea "/* Custom */"
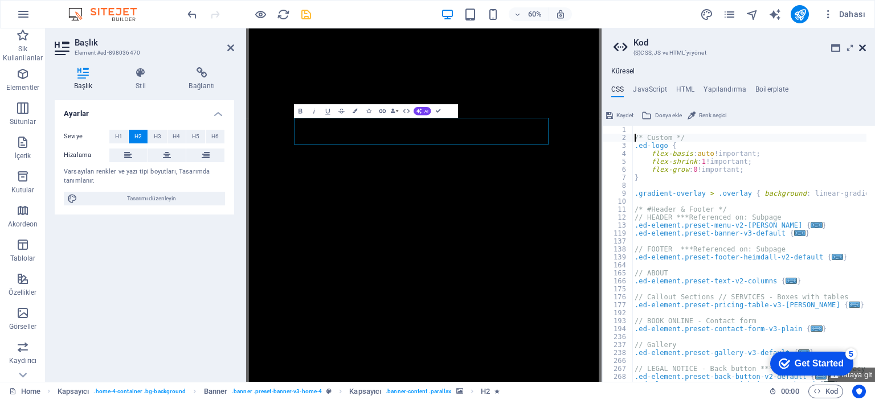
click at [860, 47] on icon at bounding box center [862, 47] width 7 height 9
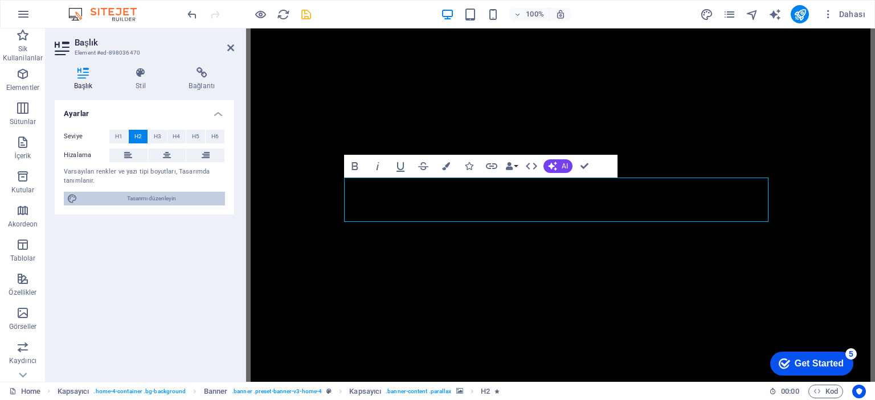
click at [166, 193] on span "Tasarımı düzenleyin" at bounding box center [151, 199] width 141 height 14
select select "px"
select select "200"
select select "px"
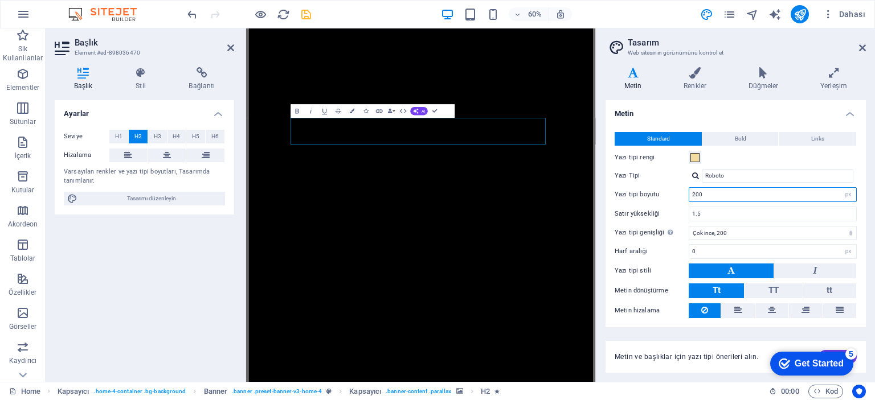
drag, startPoint x: 715, startPoint y: 195, endPoint x: 683, endPoint y: 194, distance: 31.9
click at [683, 194] on div "Yazı tipi boyutu 200 rem px" at bounding box center [736, 194] width 242 height 15
type input "50"
click at [711, 214] on input "1.5" at bounding box center [772, 214] width 167 height 14
type input "1.65"
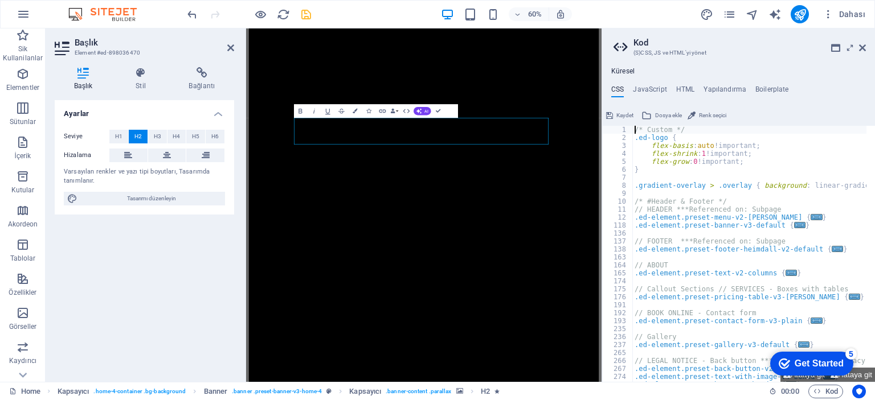
click at [867, 47] on aside "Kod (S)CSS, JS ve HTML'[PERSON_NAME] Küresel CSS JavaScript HTML Yapılandırma B…" at bounding box center [738, 205] width 273 height 354
click at [863, 46] on icon at bounding box center [862, 47] width 7 height 9
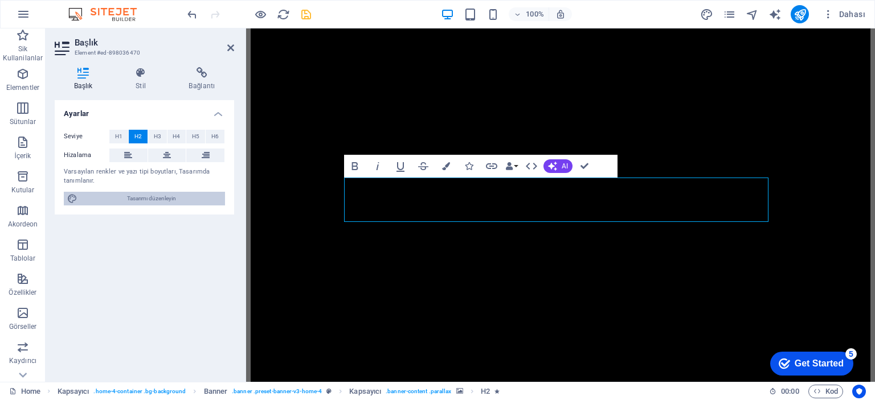
click at [149, 205] on span "Tasarımı düzenleyin" at bounding box center [151, 199] width 141 height 14
select select "px"
select select "200"
select select "px"
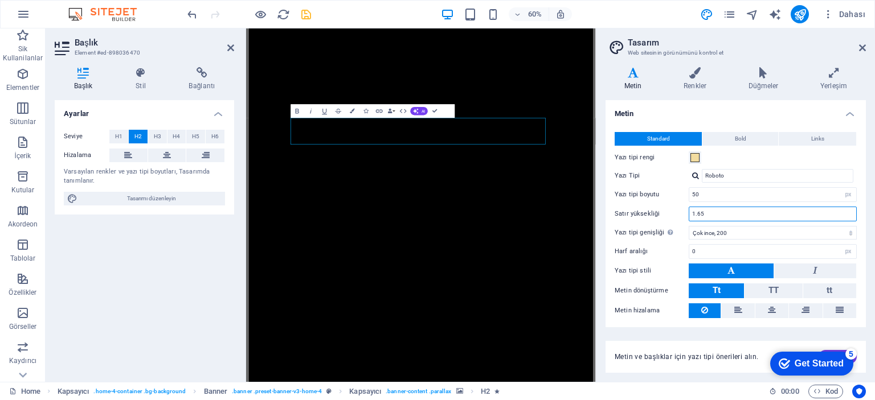
click at [704, 213] on input "1.65" at bounding box center [772, 214] width 167 height 14
click at [720, 231] on select "İncecik, 100 Çok ince, 200 İnce, 300 Normal, 400 Orta, 500 Yarı kalın, 600 Kalı…" at bounding box center [773, 233] width 168 height 14
select select "700"
click at [689, 226] on select "İncecik, 100 Çok ince, 200 İnce, 300 Normal, 400 Orta, 500 Yarı kalın, 600 Kalı…" at bounding box center [773, 233] width 168 height 14
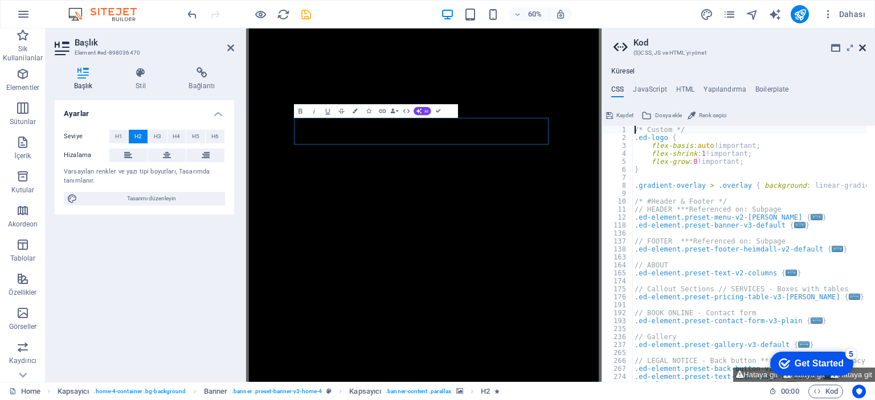
click at [865, 46] on icon at bounding box center [862, 47] width 7 height 9
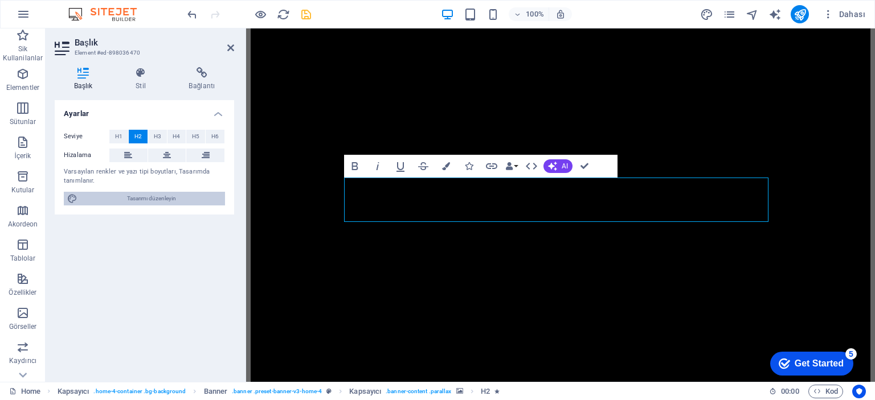
click at [165, 197] on span "Tasarımı düzenleyin" at bounding box center [151, 199] width 141 height 14
select select "px"
select select "700"
select select "px"
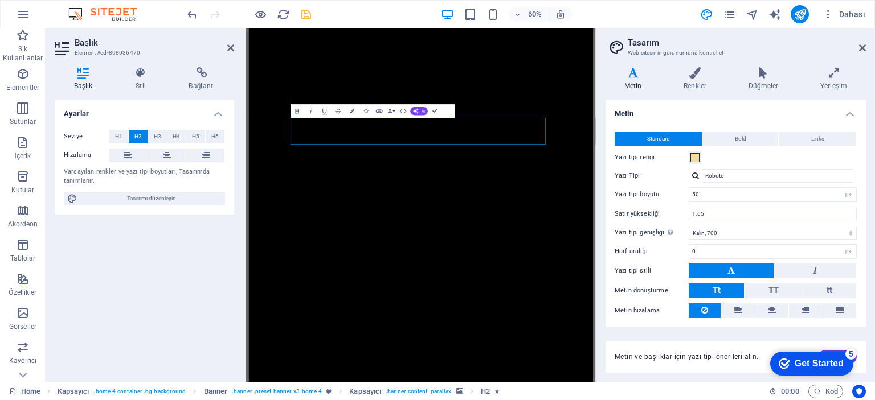
scroll to position [30, 0]
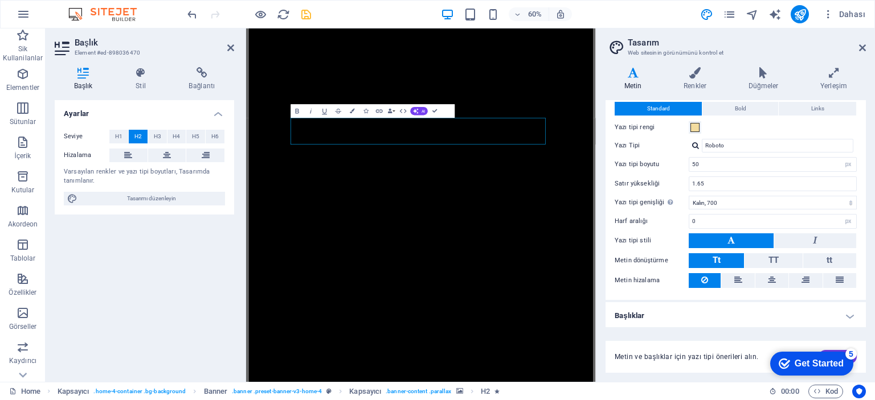
click at [851, 316] on h4 "Başlıklar" at bounding box center [736, 316] width 260 height 27
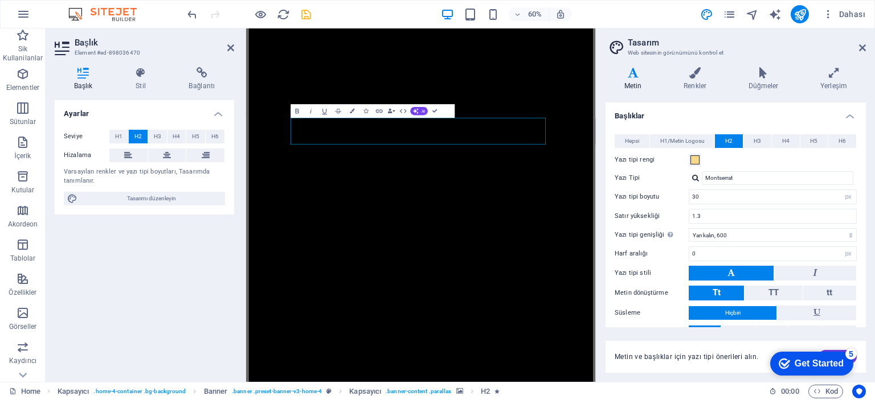
scroll to position [258, 0]
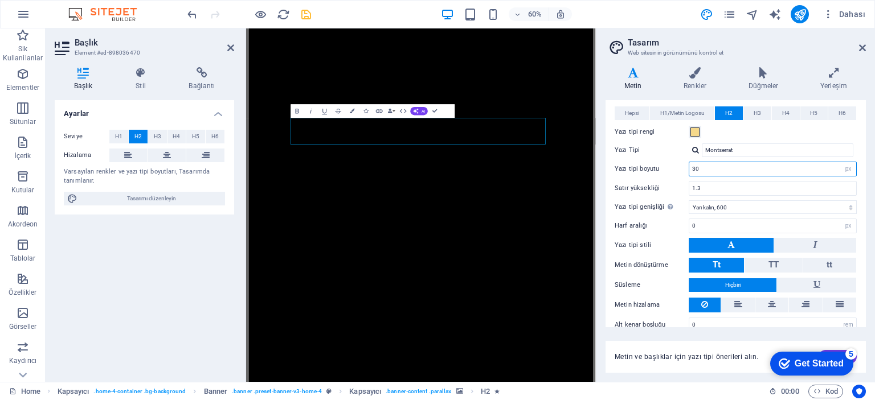
click at [711, 166] on input "30" at bounding box center [772, 169] width 167 height 14
type input "49"
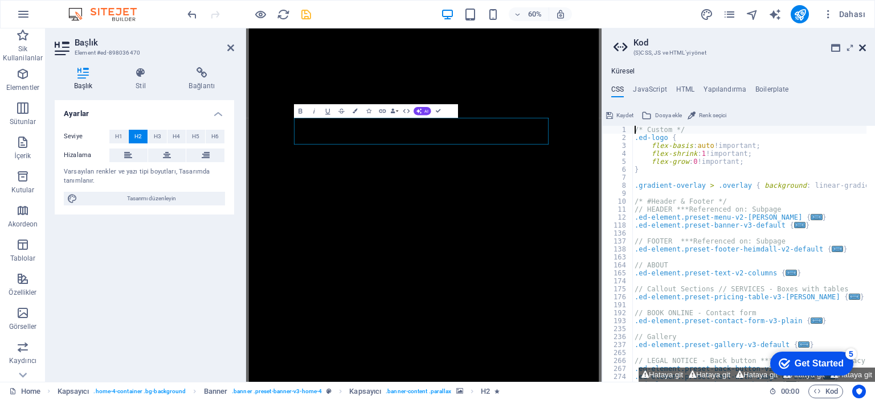
click at [863, 48] on icon at bounding box center [862, 47] width 7 height 9
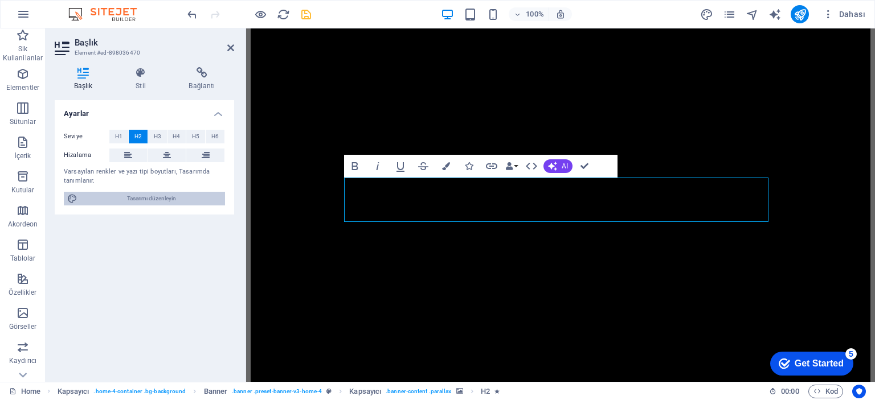
click at [184, 194] on span "Tasarımı düzenleyin" at bounding box center [151, 199] width 141 height 14
select select "px"
select select "700"
select select "px"
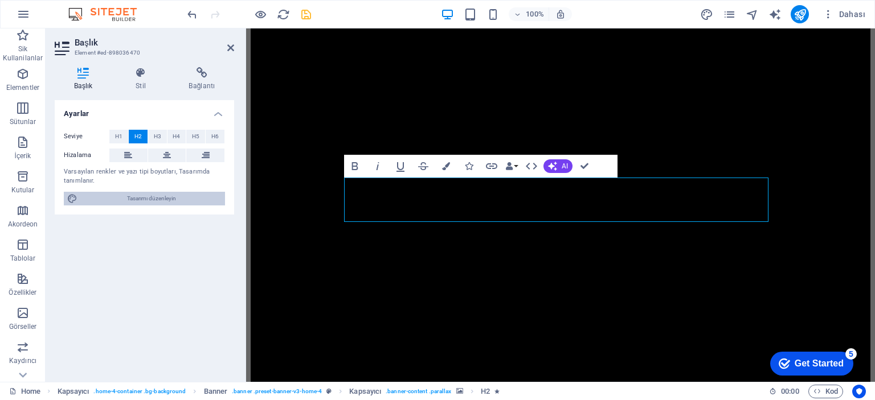
select select "600"
select select "px"
select select "rem"
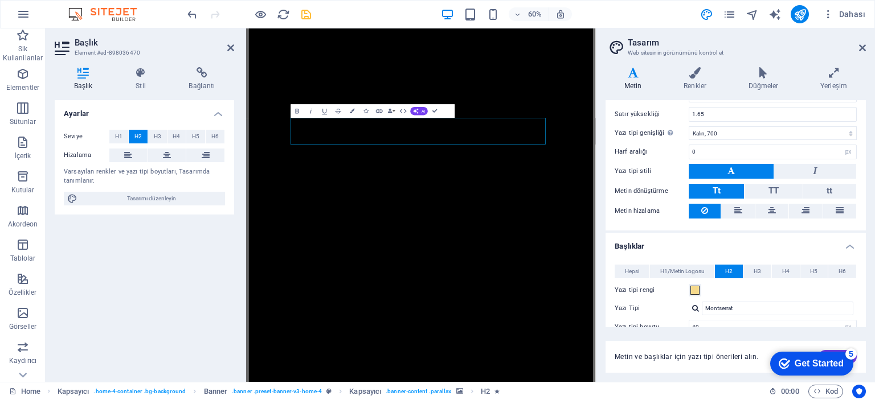
scroll to position [0, 0]
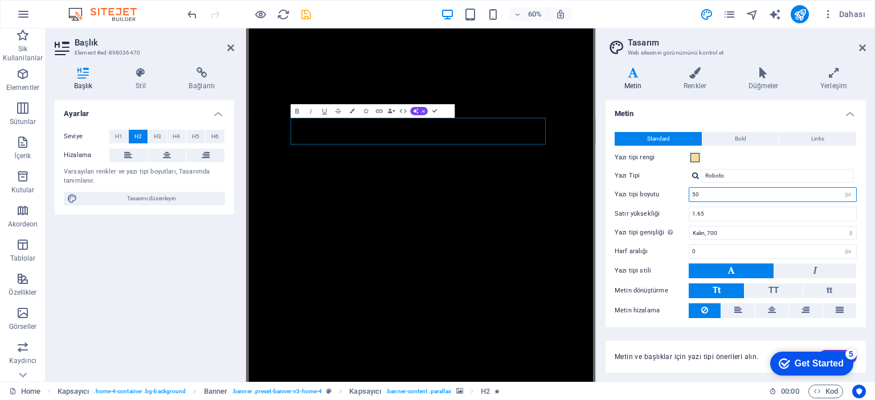
click at [715, 191] on input "50" at bounding box center [772, 195] width 167 height 14
type input "66"
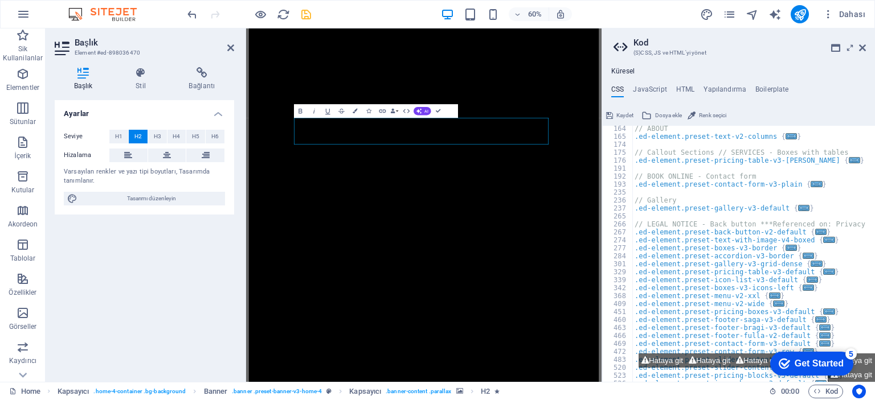
scroll to position [68, 0]
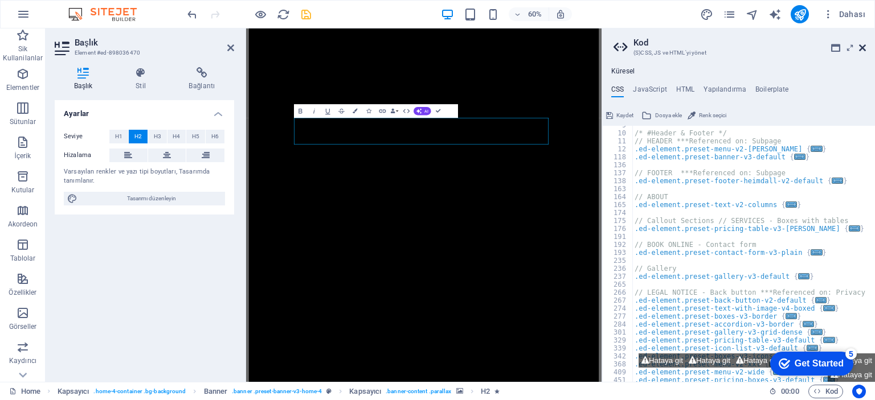
click at [863, 47] on icon at bounding box center [862, 47] width 7 height 9
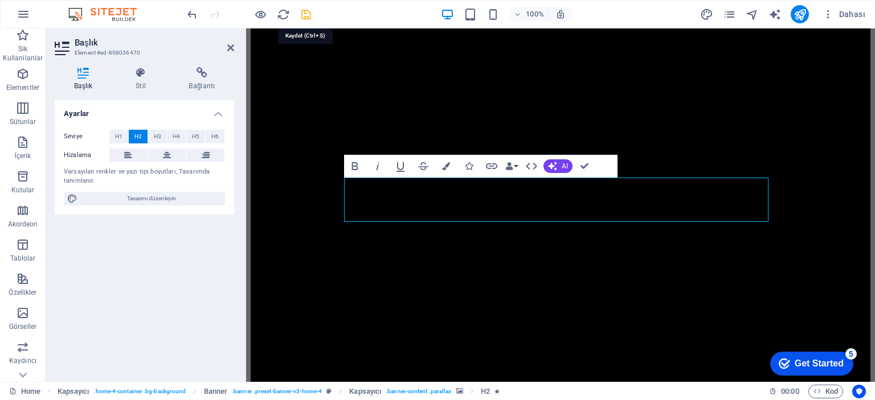
click at [309, 17] on icon "save" at bounding box center [306, 14] width 13 height 13
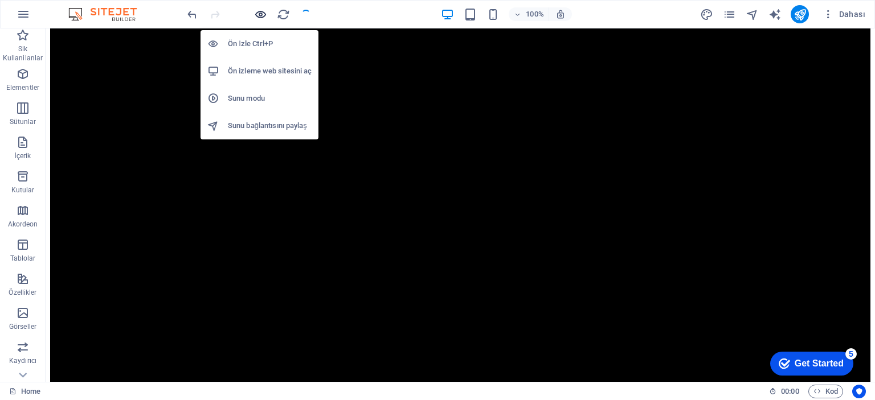
click at [255, 17] on icon "button" at bounding box center [260, 14] width 13 height 13
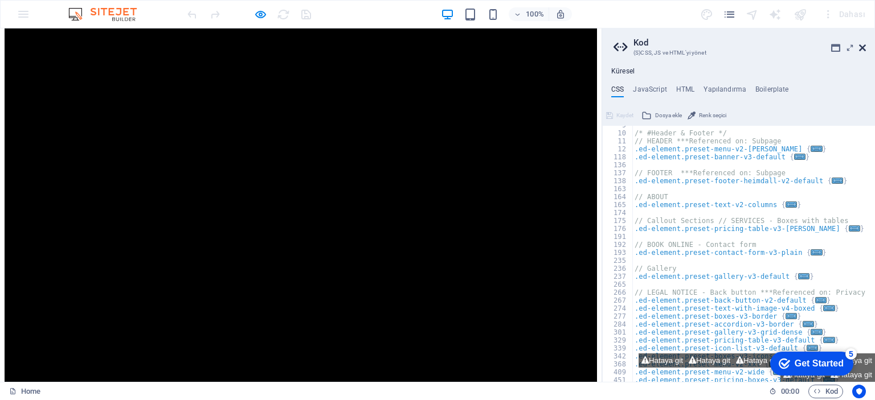
click at [863, 47] on icon at bounding box center [862, 47] width 7 height 9
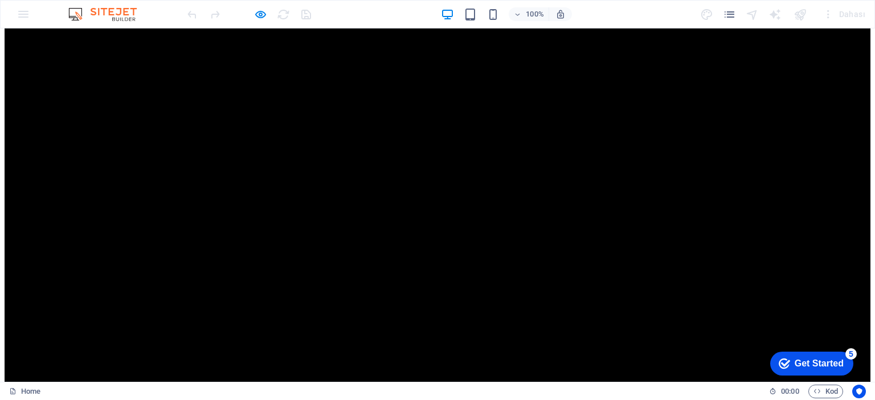
scroll to position [114, 0]
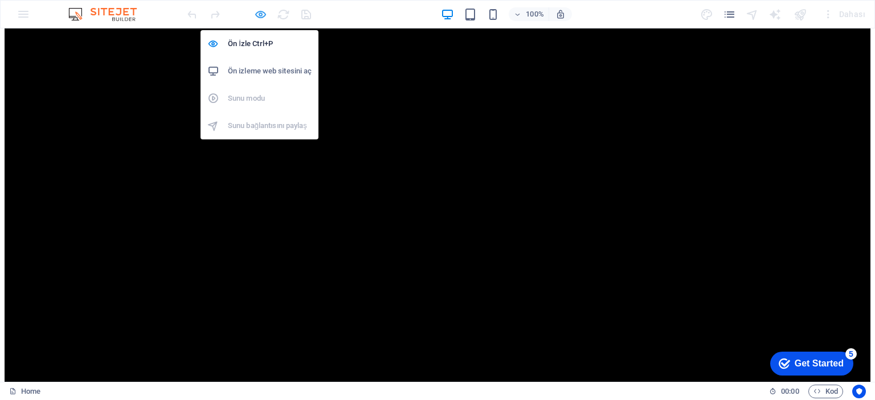
click at [260, 15] on icon "button" at bounding box center [260, 14] width 13 height 13
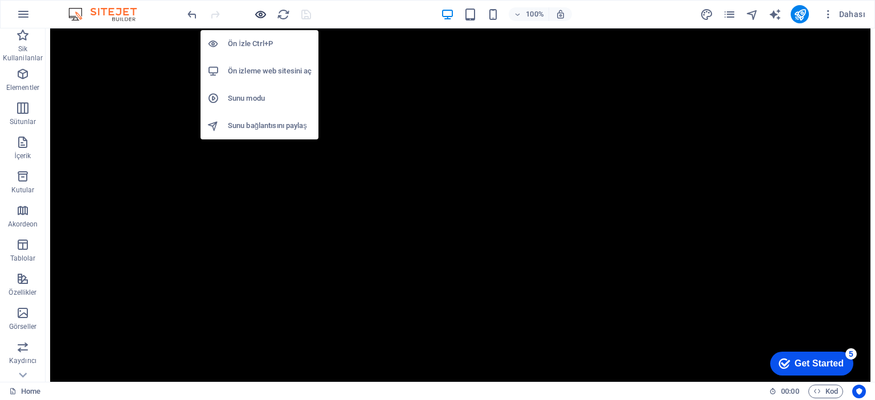
click at [260, 14] on icon "button" at bounding box center [260, 14] width 13 height 13
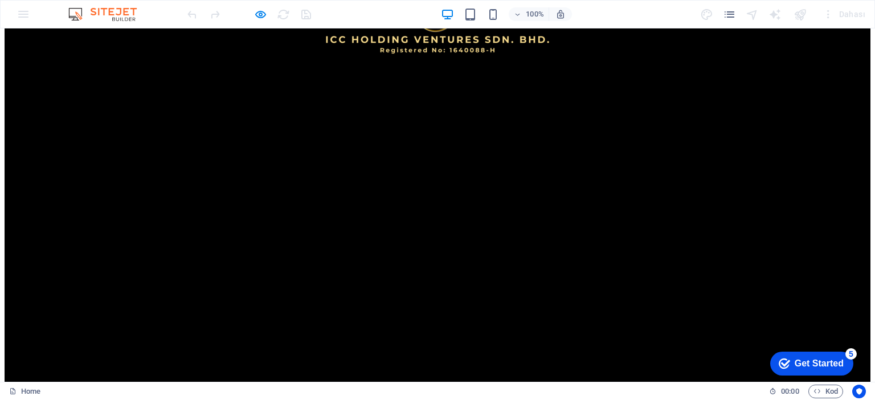
scroll to position [0, 0]
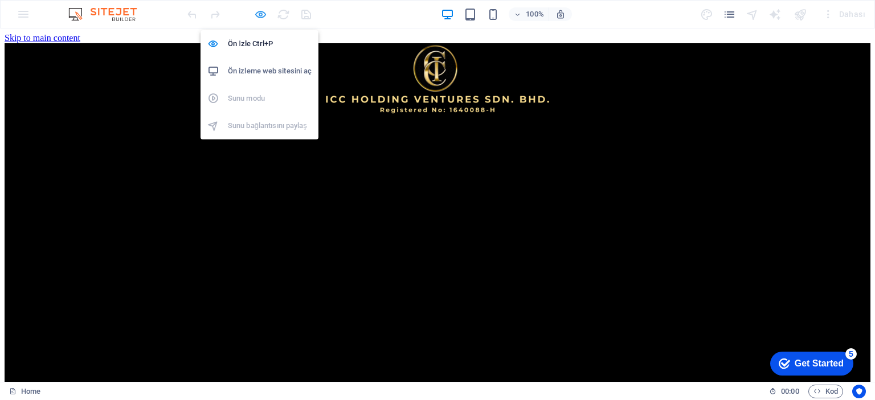
click at [258, 14] on icon "button" at bounding box center [260, 14] width 13 height 13
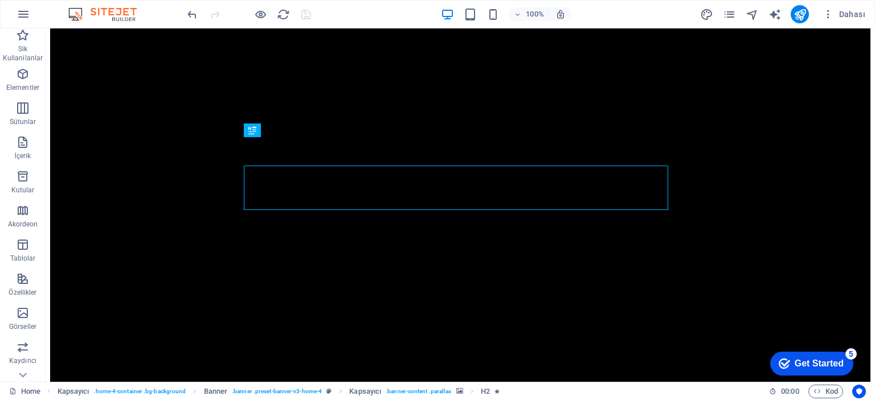
scroll to position [114, 0]
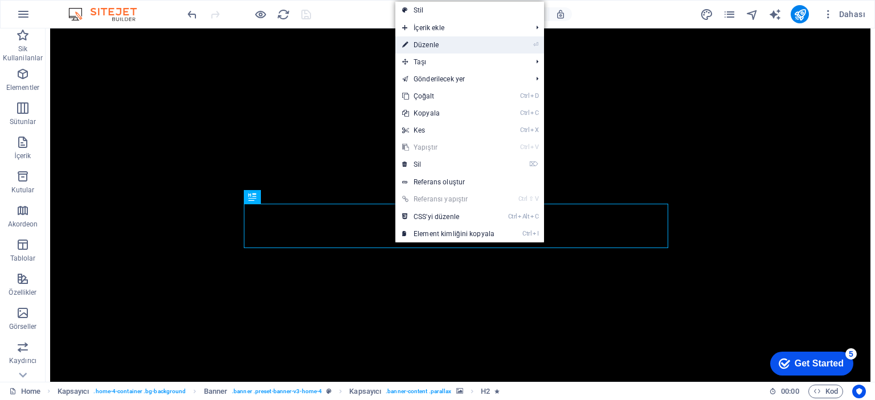
click at [431, 44] on link "⏎ Düzenle" at bounding box center [448, 44] width 106 height 17
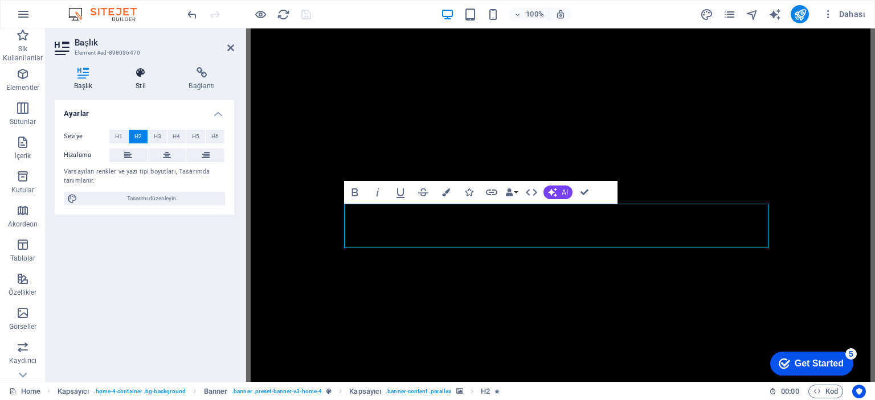
click at [141, 78] on icon at bounding box center [140, 72] width 48 height 11
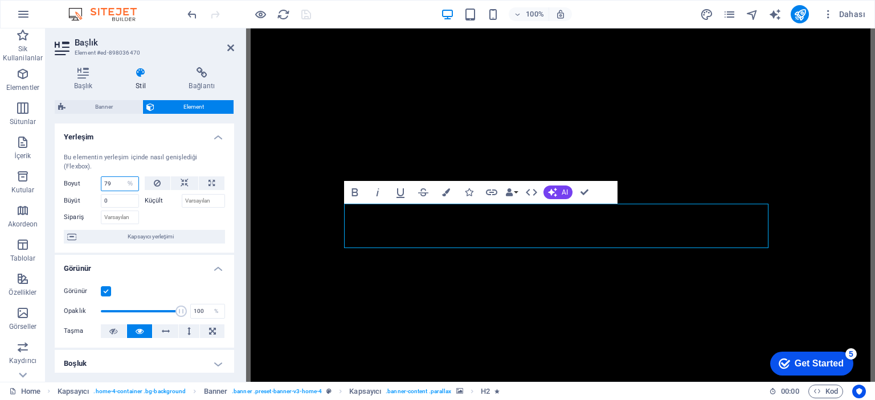
click at [111, 181] on input "79" at bounding box center [119, 184] width 37 height 14
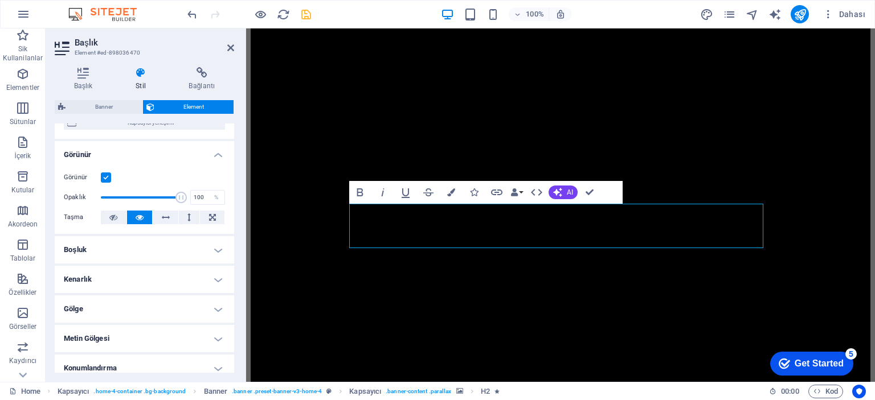
type input "77"
click at [138, 252] on h4 "Boşluk" at bounding box center [144, 249] width 179 height 27
click at [140, 248] on h4 "Boşluk" at bounding box center [144, 246] width 179 height 21
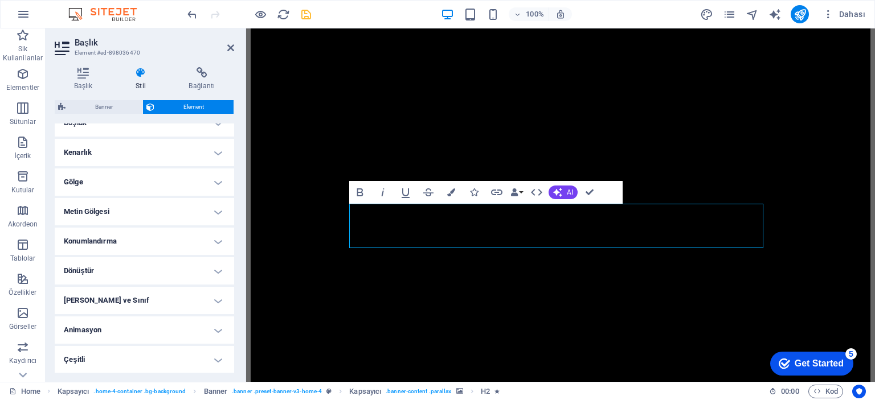
scroll to position [184, 0]
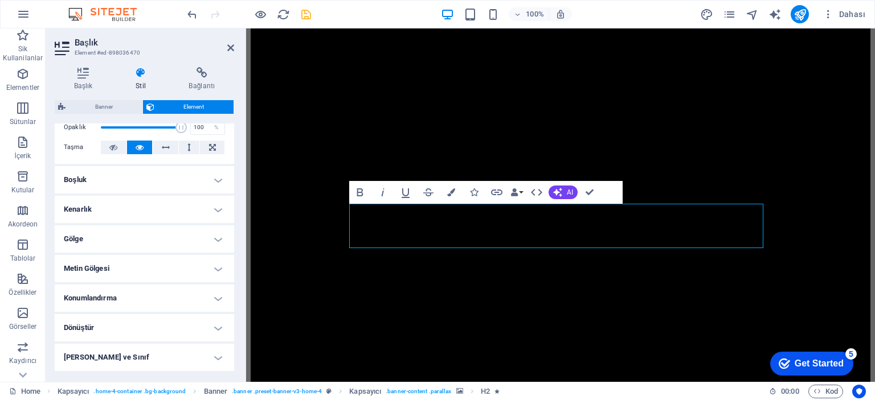
click at [173, 241] on h4 "Gölge" at bounding box center [144, 239] width 179 height 27
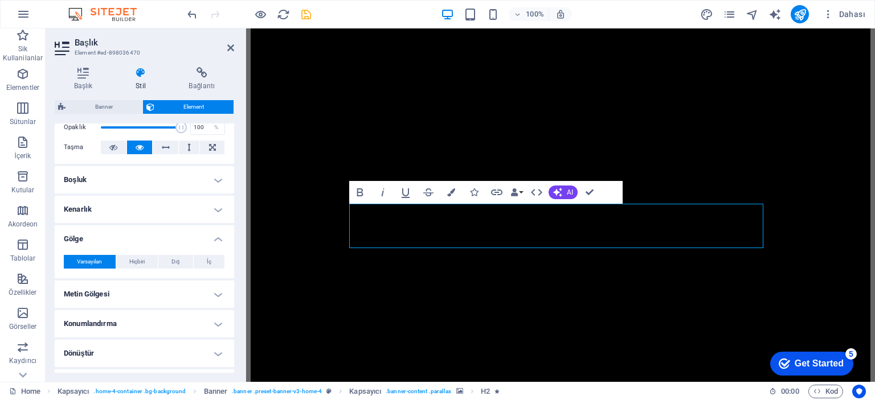
click at [173, 232] on h4 "Gölge" at bounding box center [144, 236] width 179 height 21
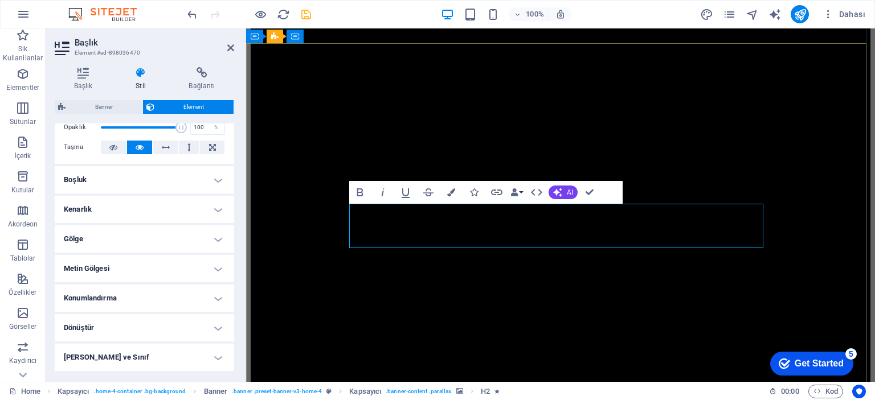
drag, startPoint x: 449, startPoint y: 216, endPoint x: 659, endPoint y: 239, distance: 210.9
drag, startPoint x: 604, startPoint y: 232, endPoint x: 621, endPoint y: 238, distance: 18.0
click at [402, 192] on icon "button" at bounding box center [406, 194] width 8 height 10
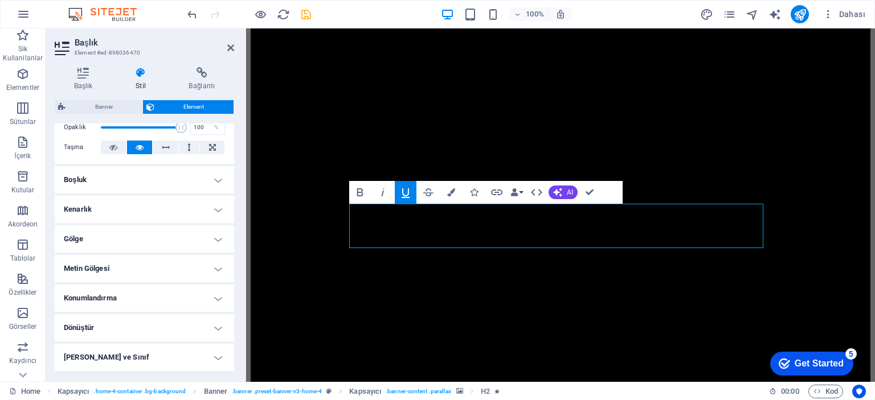
click at [402, 192] on icon "button" at bounding box center [406, 194] width 8 height 10
click at [358, 192] on icon "button" at bounding box center [360, 193] width 6 height 8
click at [565, 191] on button "AI" at bounding box center [563, 193] width 29 height 14
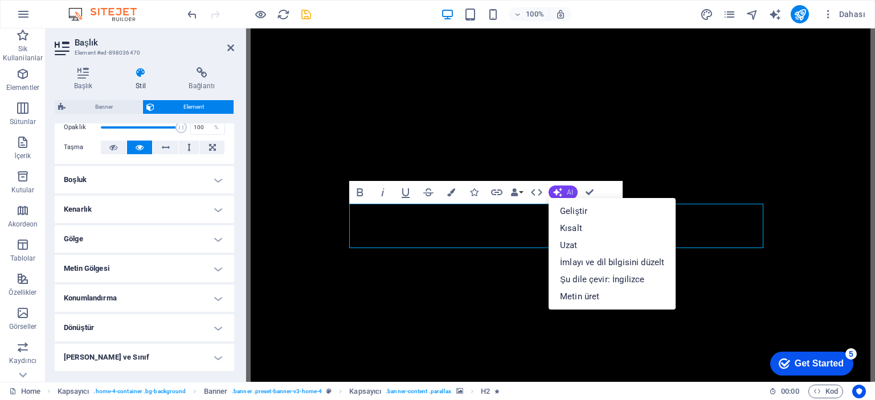
click at [565, 191] on button "AI" at bounding box center [563, 193] width 29 height 14
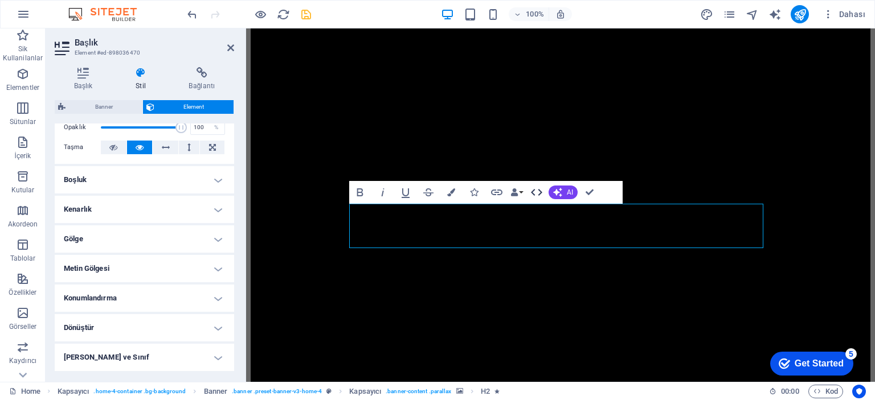
click at [538, 193] on icon "button" at bounding box center [537, 193] width 14 height 14
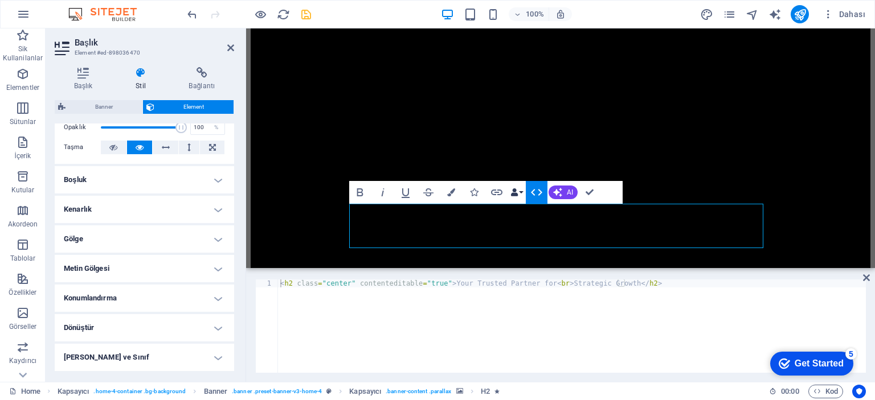
click at [516, 195] on icon "button" at bounding box center [514, 193] width 8 height 8
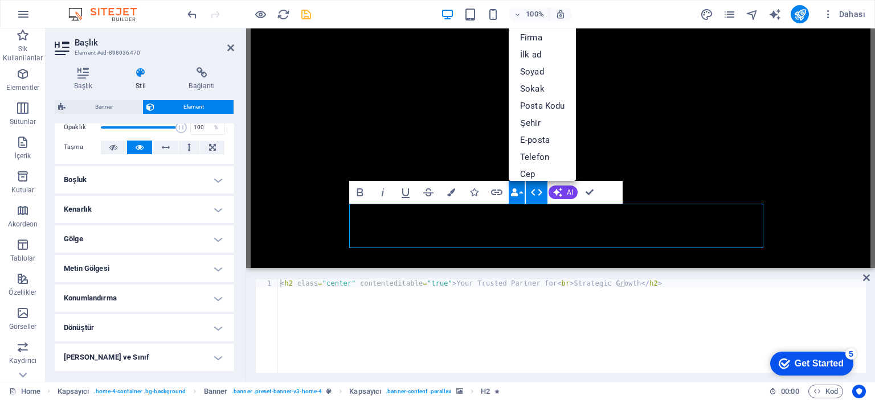
click at [516, 195] on icon "button" at bounding box center [514, 193] width 8 height 8
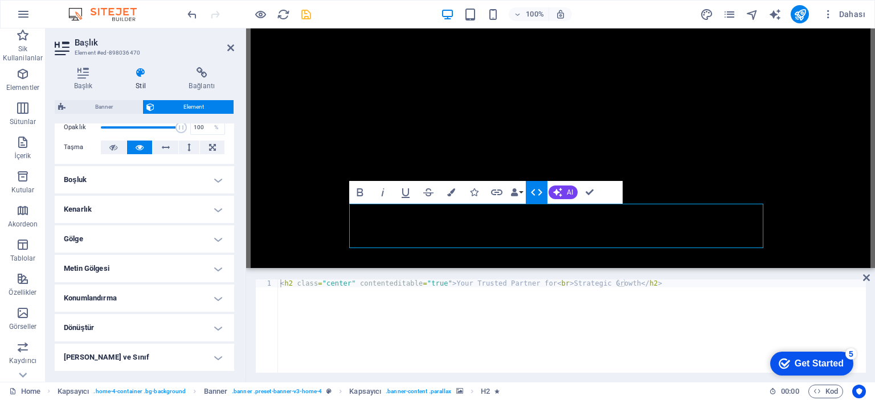
scroll to position [0, 0]
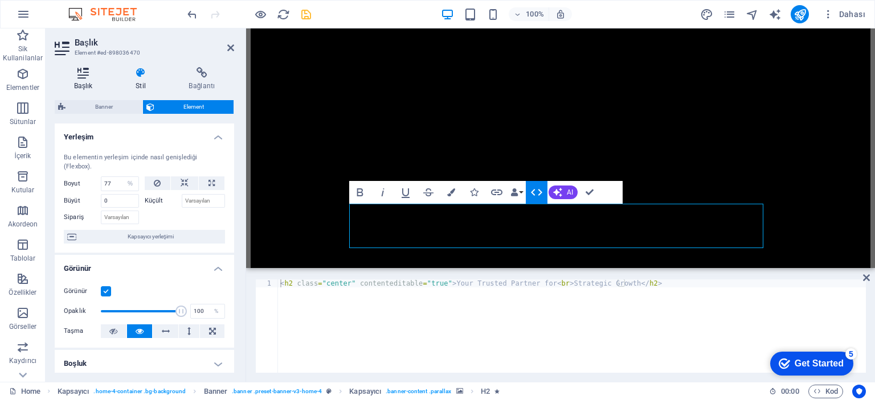
click at [93, 77] on icon at bounding box center [83, 72] width 57 height 11
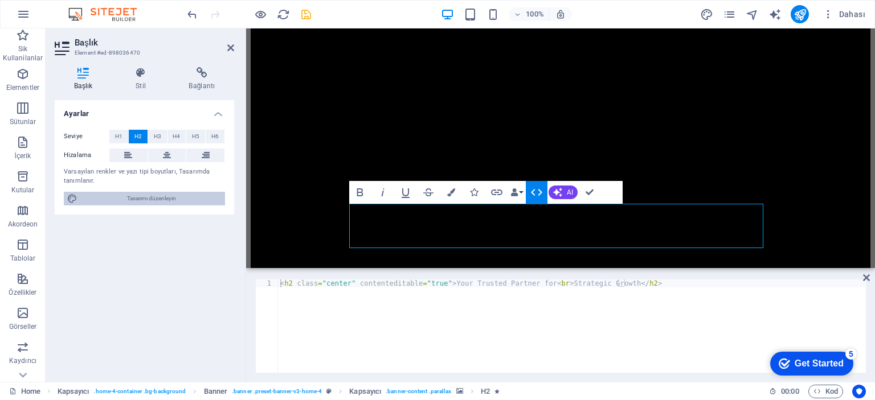
click at [129, 202] on span "Tasarımı düzenleyin" at bounding box center [151, 199] width 141 height 14
select select "px"
select select "700"
select select "px"
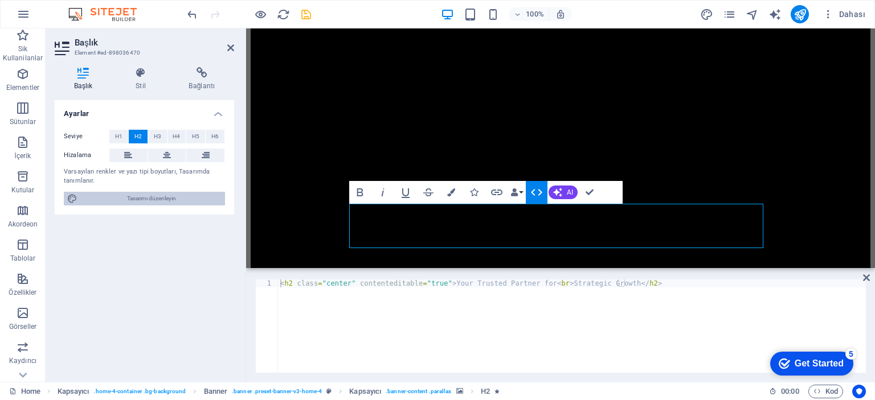
select select "600"
select select "px"
select select "rem"
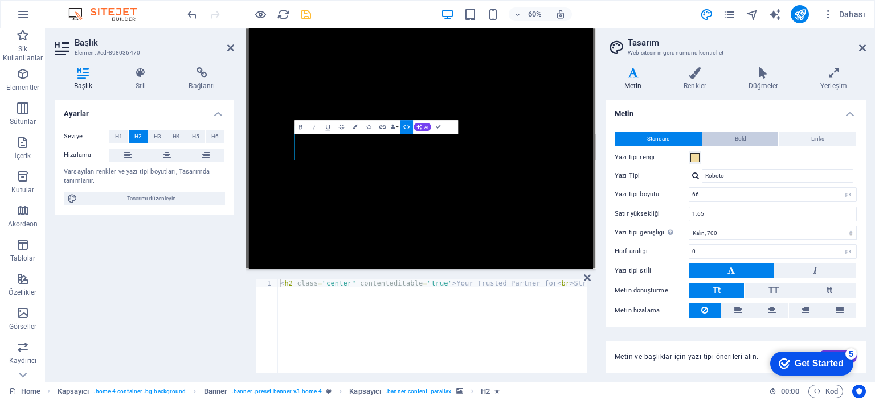
click at [727, 136] on button "Bold" at bounding box center [740, 139] width 76 height 14
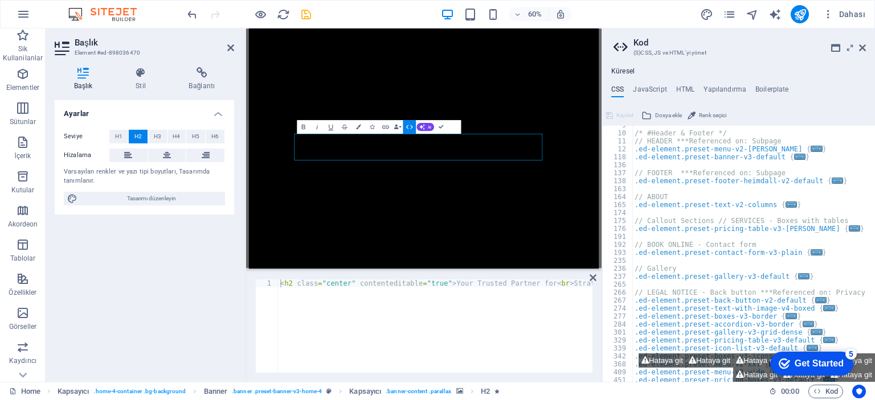
scroll to position [68, 0]
click at [614, 50] on icon at bounding box center [622, 47] width 17 height 16
click at [614, 47] on icon at bounding box center [622, 47] width 17 height 16
click at [652, 89] on h4 "JavaScript" at bounding box center [650, 91] width 34 height 13
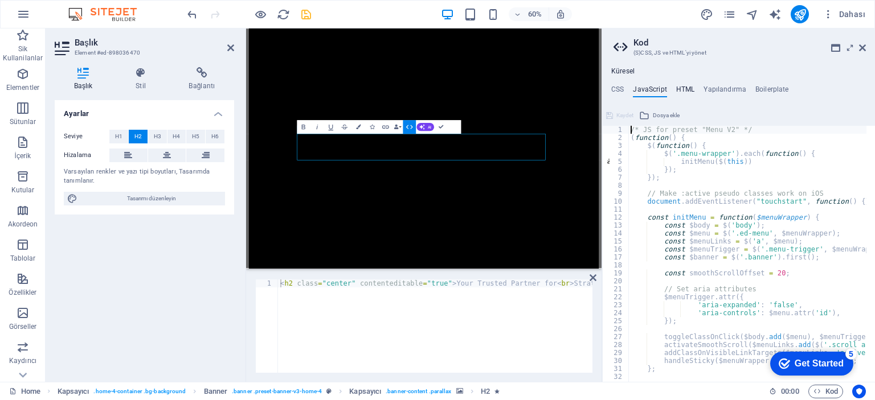
click at [686, 89] on h4 "HTML" at bounding box center [685, 91] width 19 height 13
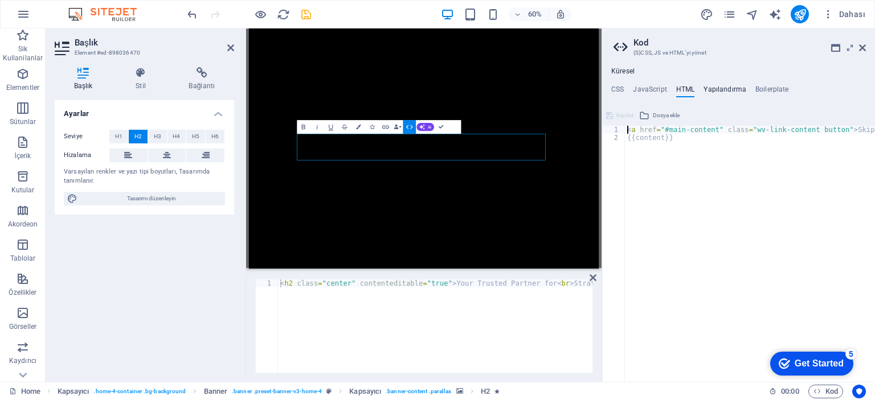
click at [728, 91] on h4 "Yapılandırma" at bounding box center [725, 91] width 43 height 13
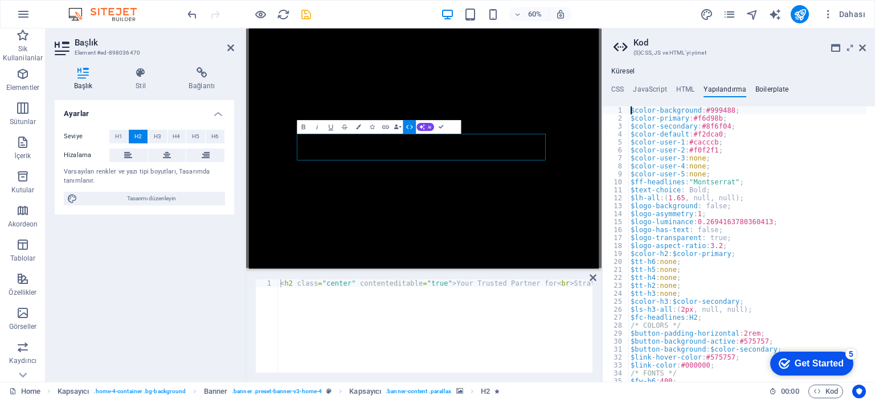
click at [770, 88] on h4 "Boilerplate" at bounding box center [772, 91] width 34 height 13
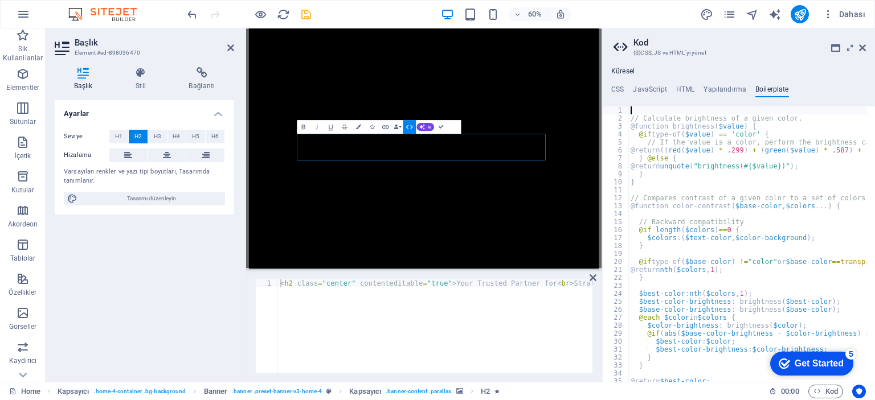
click at [867, 48] on aside "Kod (S)CSS, JS ve HTML'[PERSON_NAME] Küresel CSS JavaScript HTML Yapılandırma B…" at bounding box center [738, 205] width 273 height 354
click at [861, 50] on icon at bounding box center [862, 47] width 7 height 9
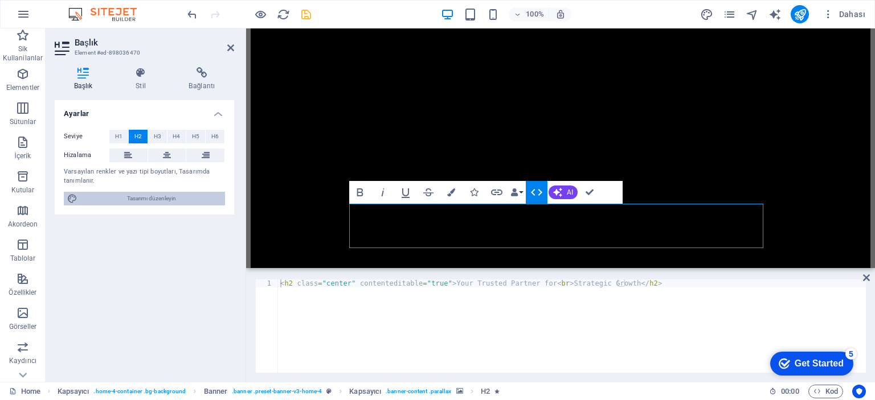
click at [151, 200] on span "Tasarımı düzenleyin" at bounding box center [151, 199] width 141 height 14
select select "200"
select select "px"
select select "600"
select select "px"
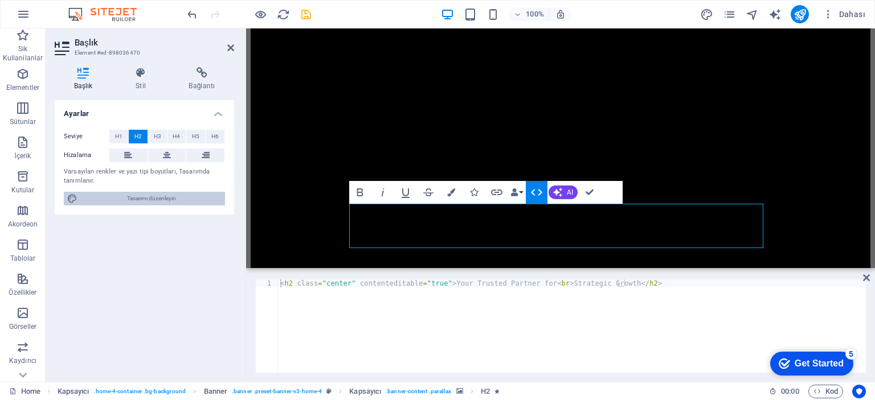
select select "rem"
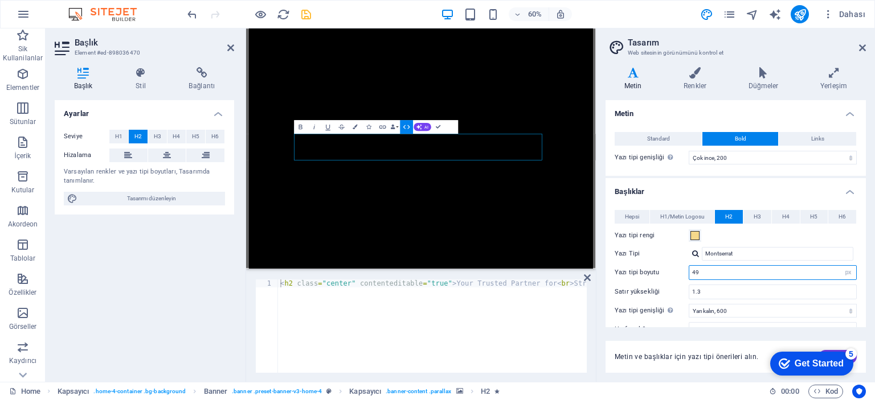
click at [698, 272] on input "49" at bounding box center [772, 273] width 167 height 14
type input "58"
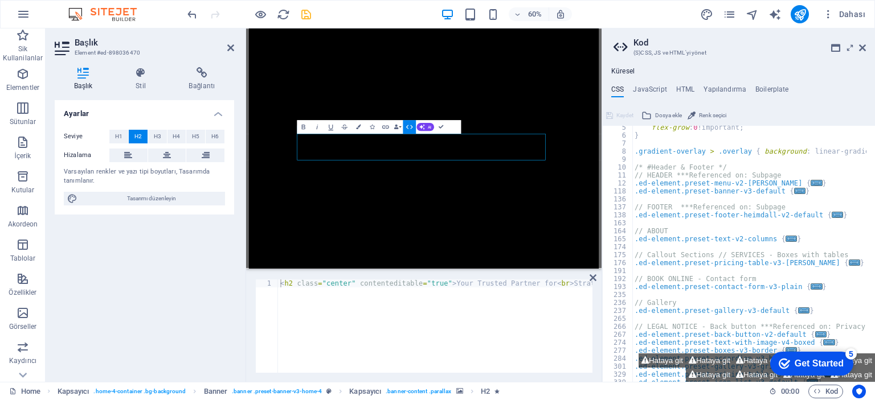
scroll to position [34, 0]
click at [836, 50] on icon at bounding box center [835, 47] width 9 height 9
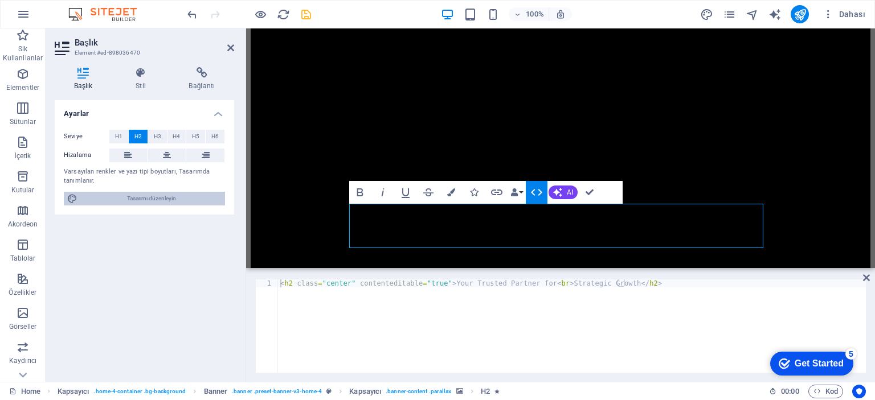
click at [152, 200] on span "Tasarımı düzenleyin" at bounding box center [151, 199] width 141 height 14
select select "200"
select select "px"
select select "600"
select select "px"
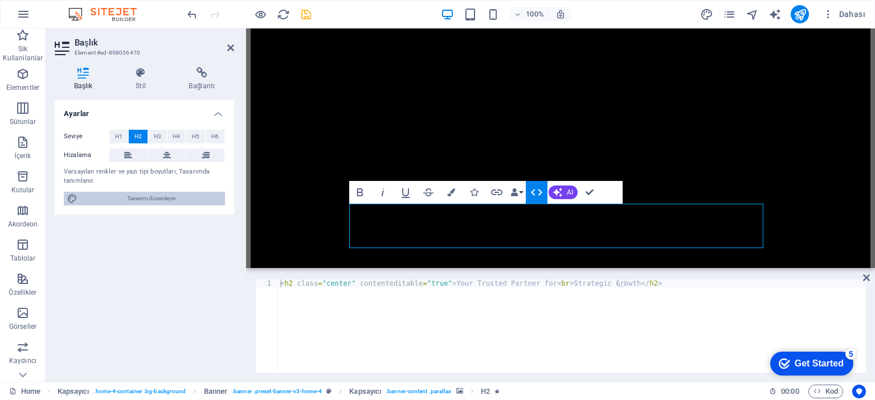
select select "rem"
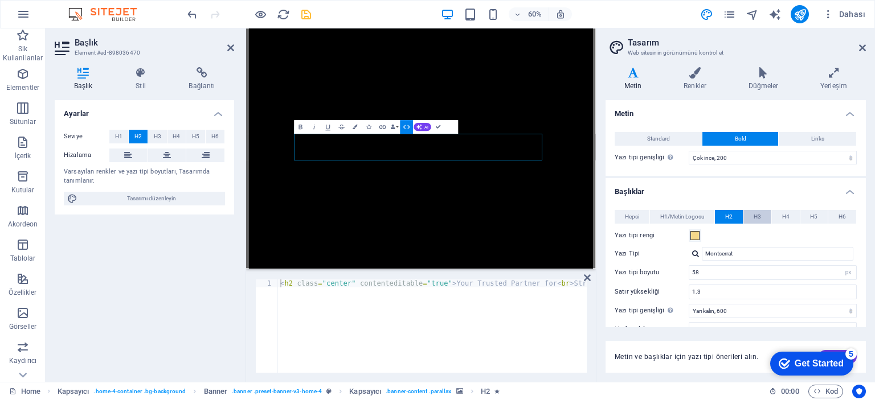
click at [758, 218] on span "H3" at bounding box center [757, 217] width 7 height 14
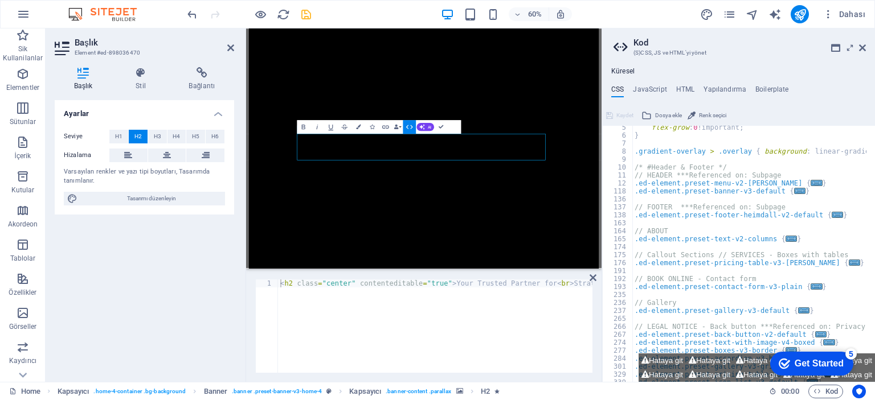
click at [782, 216] on div "flex-grow : 0 !important; } .gradient-overlay > .overlay { background : linear-…" at bounding box center [866, 256] width 469 height 264
type textarea ".ed-element.preset-footer-heimdall-v2-default {"
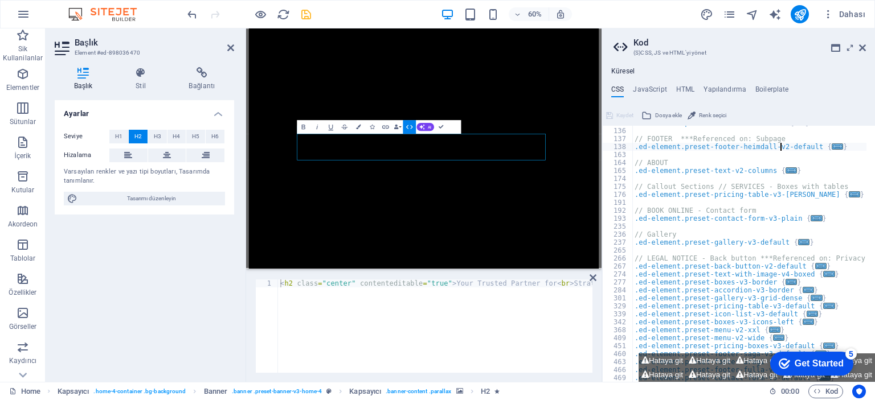
scroll to position [103, 0]
click at [860, 47] on icon at bounding box center [862, 47] width 7 height 9
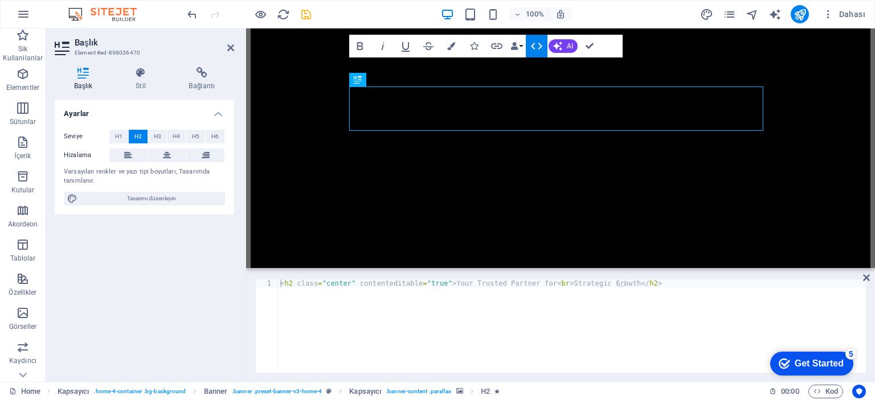
scroll to position [171, 0]
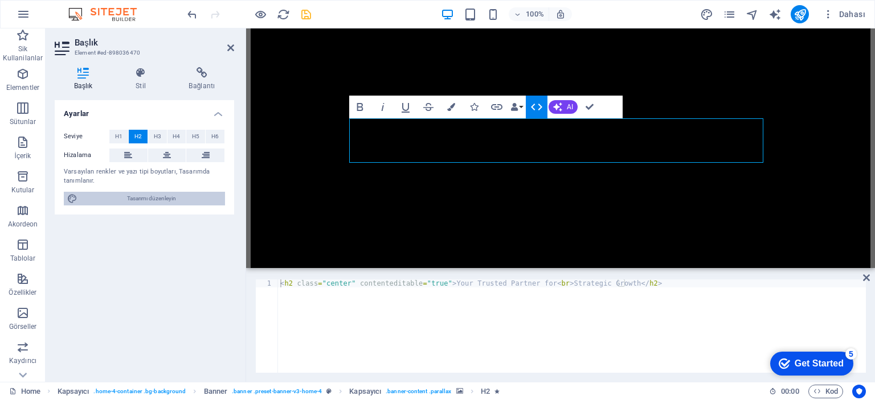
click at [163, 194] on span "Tasarımı düzenleyin" at bounding box center [151, 199] width 141 height 14
select select "200"
select select "px"
select select "500"
select select "px"
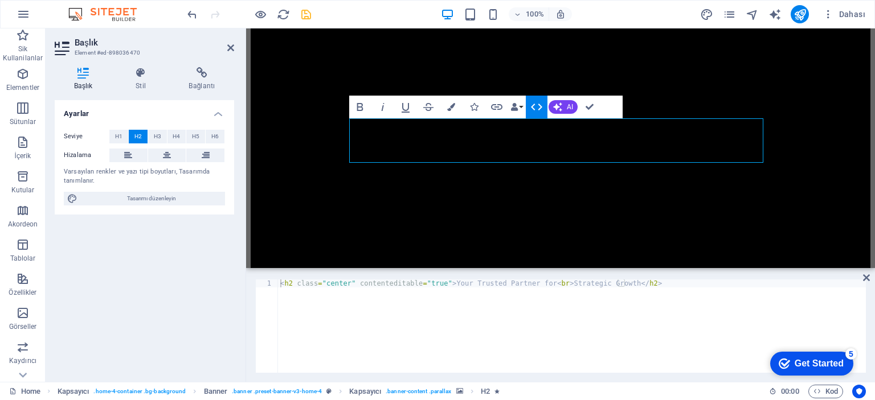
select select "rem"
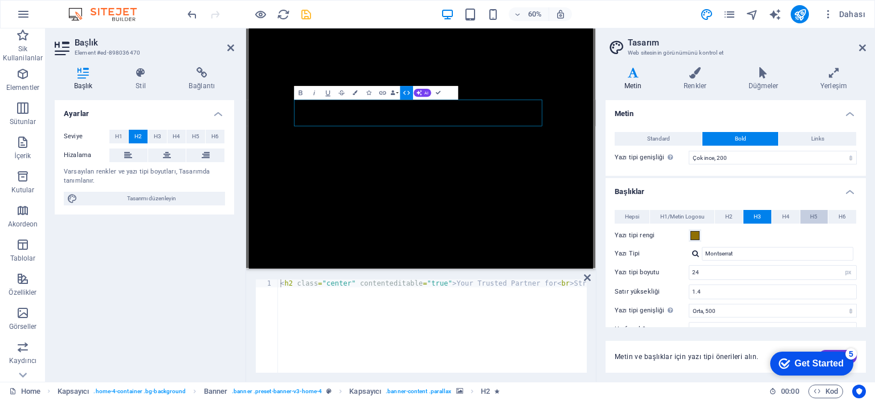
click at [816, 216] on span "H5" at bounding box center [813, 217] width 7 height 14
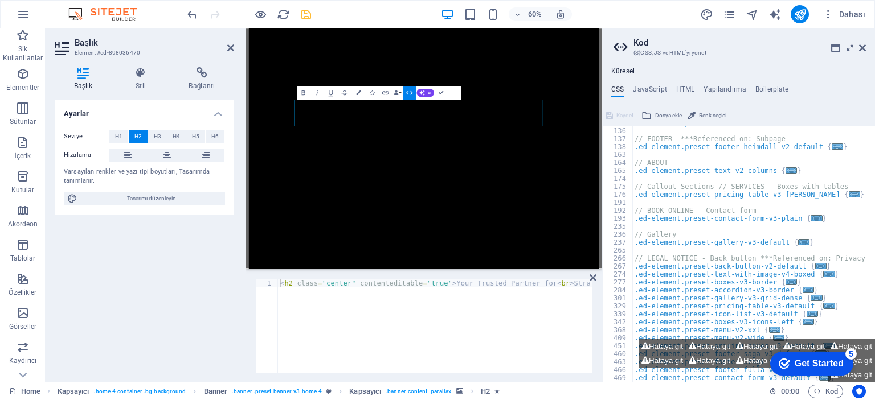
scroll to position [103, 0]
click at [863, 53] on header "Kod (S)CSS, JS ve HTML'[PERSON_NAME]" at bounding box center [740, 43] width 252 height 30
click at [861, 50] on icon at bounding box center [862, 47] width 7 height 9
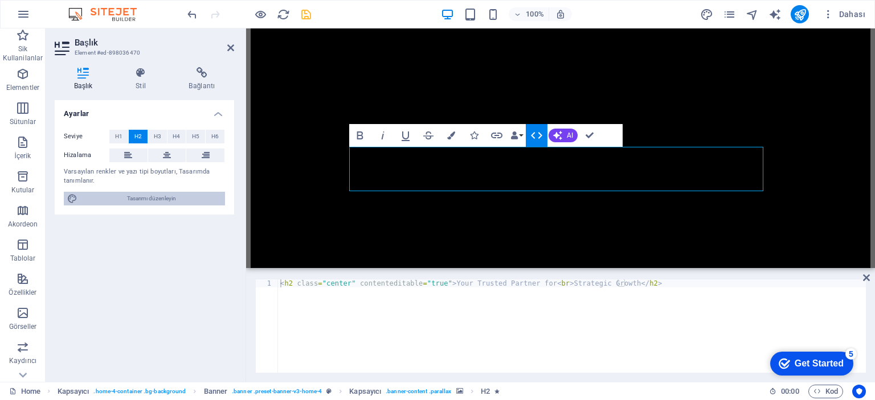
click at [169, 197] on span "Tasarımı düzenleyin" at bounding box center [151, 199] width 141 height 14
select select "200"
select select "px"
select select "400"
select select "px"
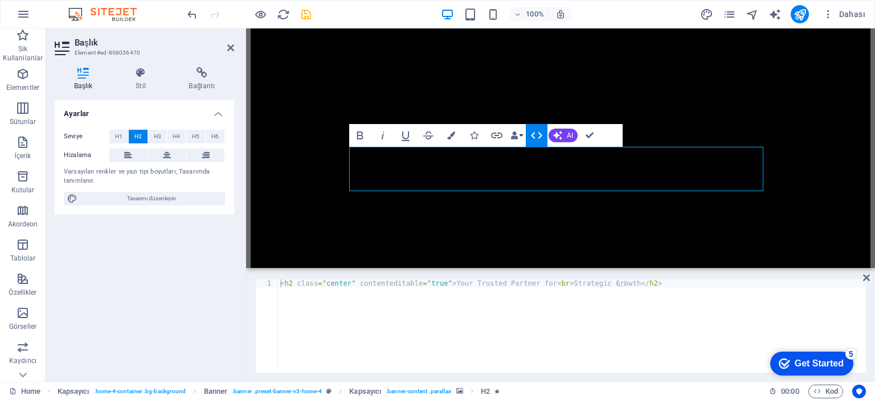
select select "rem"
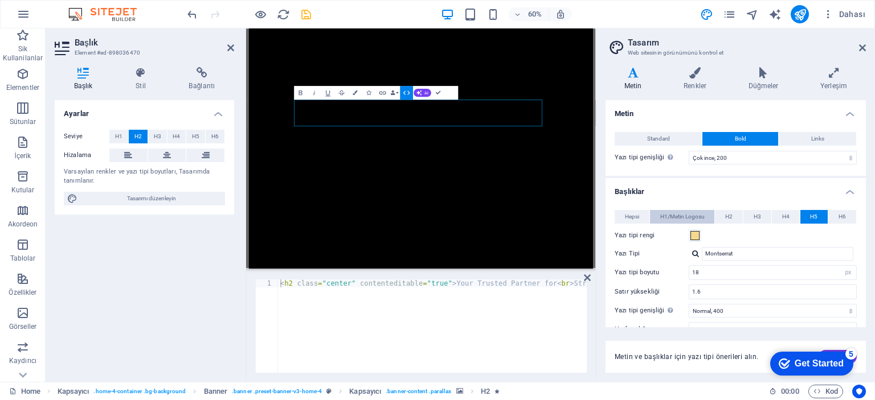
click at [672, 215] on span "H1/Metin Logosu" at bounding box center [682, 217] width 44 height 14
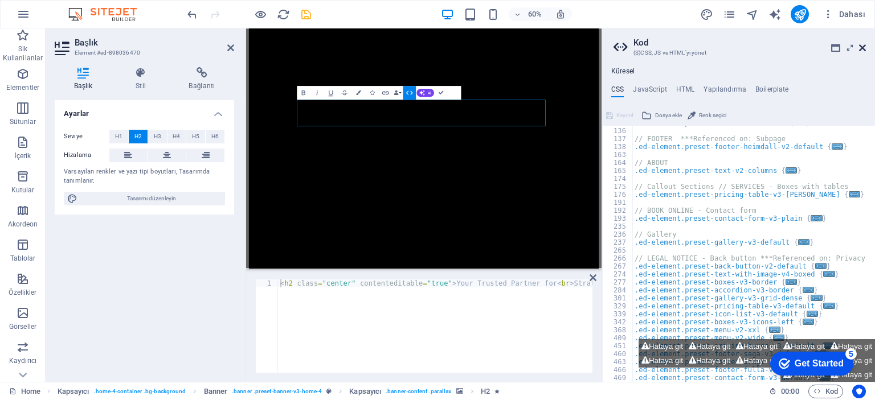
click at [864, 45] on icon at bounding box center [862, 47] width 7 height 9
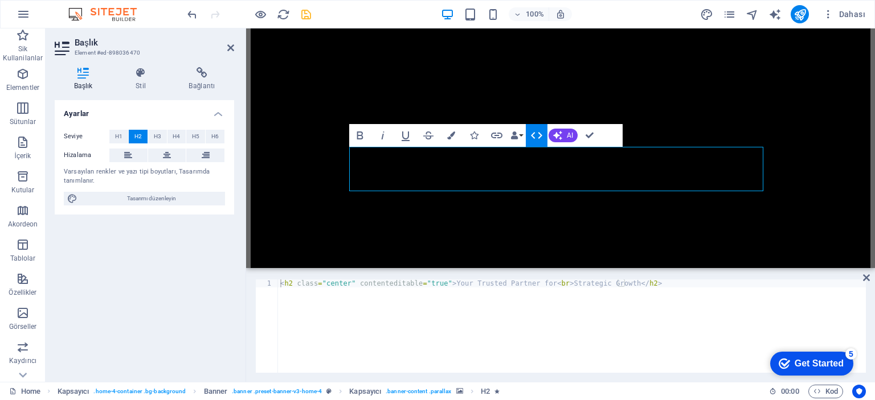
type textarea "<h2 class="center" contenteditable="true">Your Trusted Partner for<br>Strategic…"
click at [580, 337] on div "< h2 class = "center" contenteditable = "true" > Your Trusted Partner for < br …" at bounding box center [572, 334] width 588 height 109
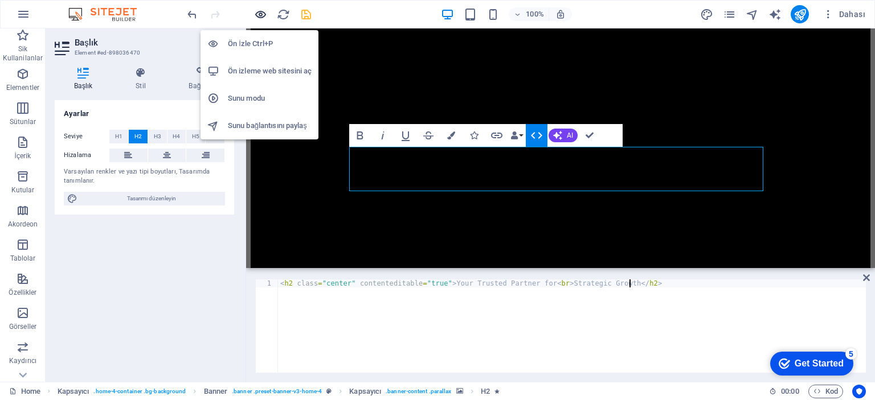
click at [258, 14] on icon "button" at bounding box center [260, 14] width 13 height 13
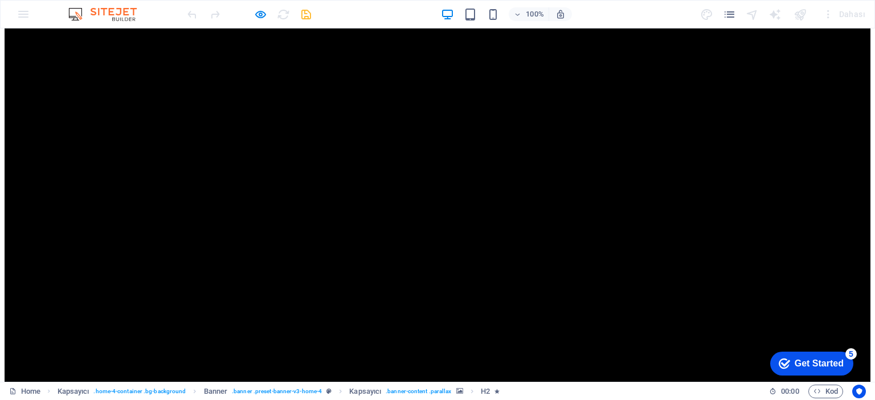
scroll to position [228, 0]
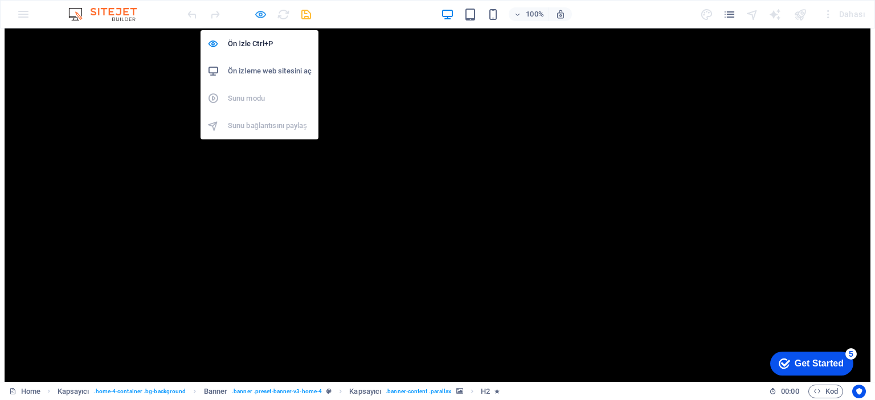
click at [260, 14] on icon "button" at bounding box center [260, 14] width 13 height 13
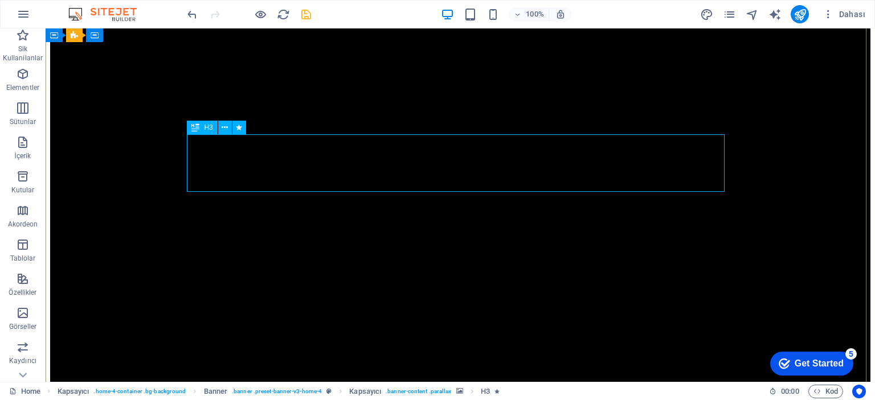
click at [210, 129] on span "H3" at bounding box center [208, 127] width 9 height 7
click at [227, 129] on icon at bounding box center [225, 128] width 6 height 12
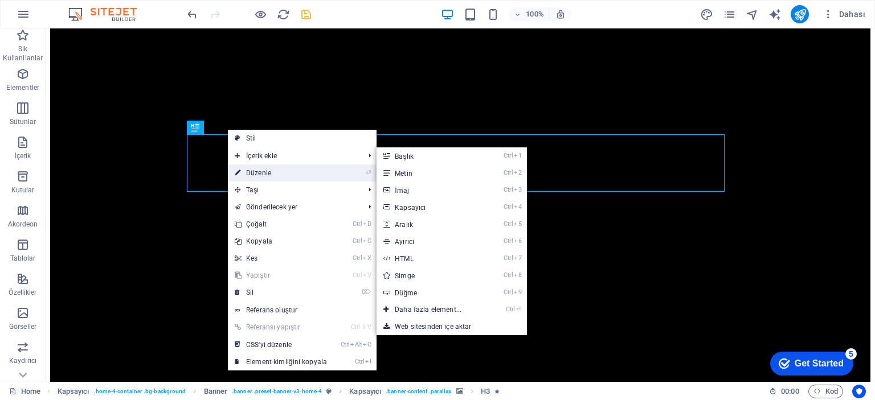
click at [254, 170] on link "⏎ Düzenle" at bounding box center [281, 173] width 106 height 17
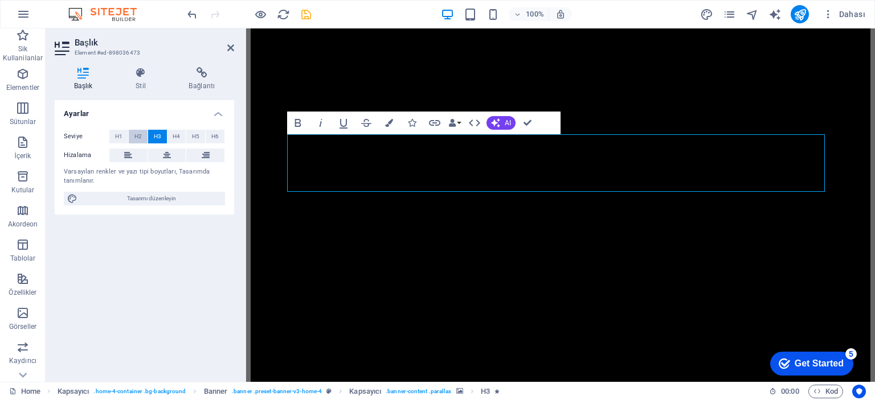
click at [136, 136] on span "H2" at bounding box center [137, 137] width 7 height 14
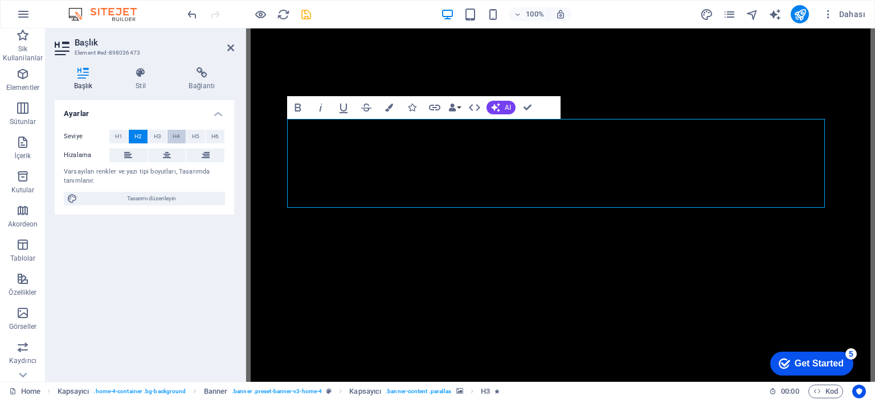
click at [178, 134] on span "H4" at bounding box center [176, 137] width 7 height 14
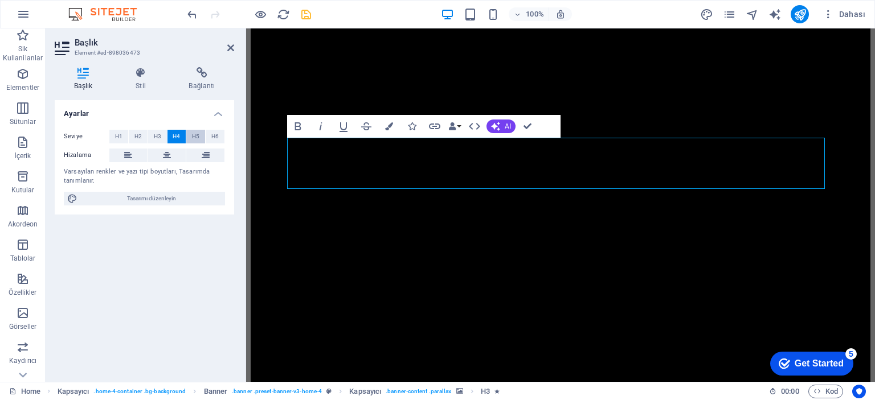
click at [192, 136] on span "H5" at bounding box center [195, 137] width 7 height 14
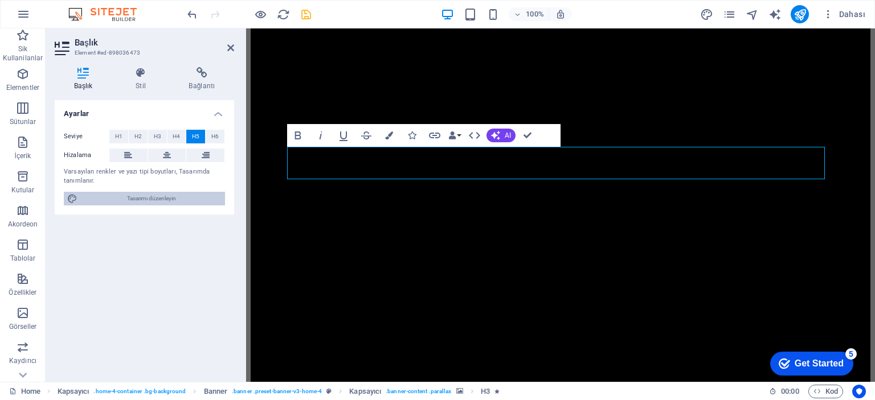
click at [161, 203] on span "Tasarımı düzenleyin" at bounding box center [151, 199] width 141 height 14
select select "200"
select select "rem"
select select "700"
select select "px"
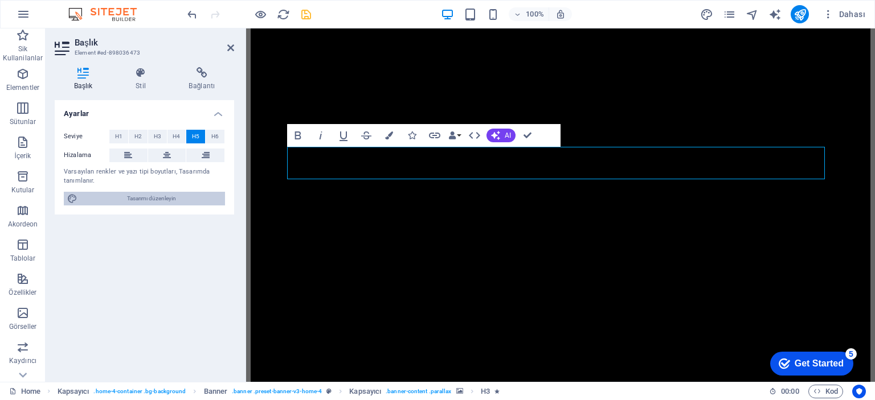
select select "rem"
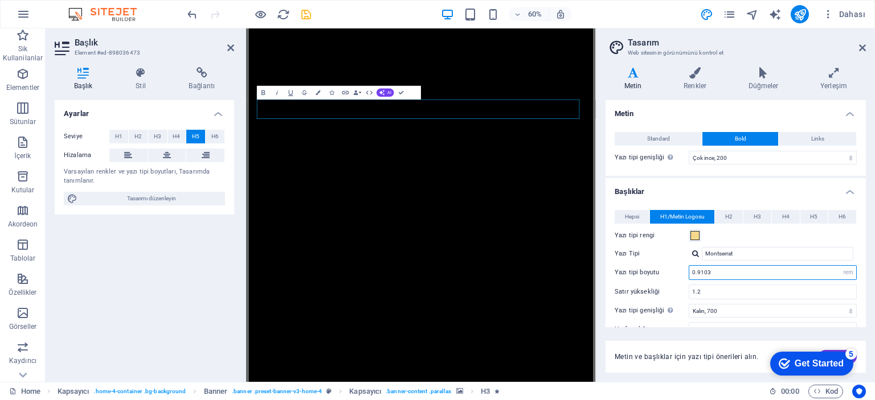
click at [726, 272] on input "0.9103" at bounding box center [772, 273] width 167 height 14
type input "1.2875"
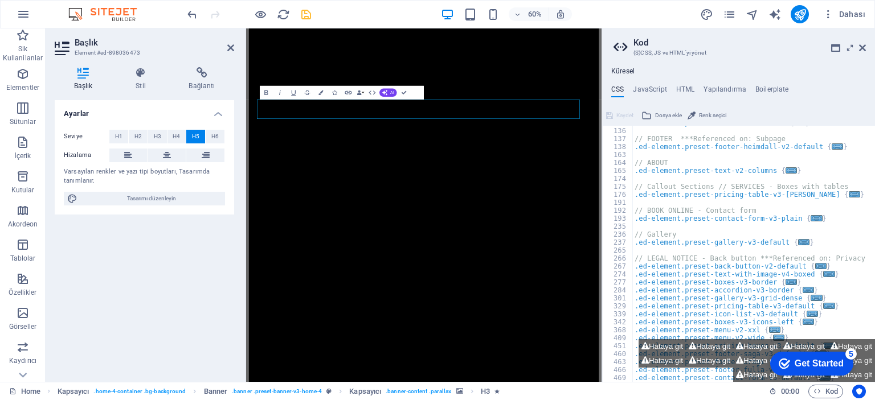
scroll to position [103, 0]
click at [863, 48] on icon at bounding box center [862, 47] width 7 height 9
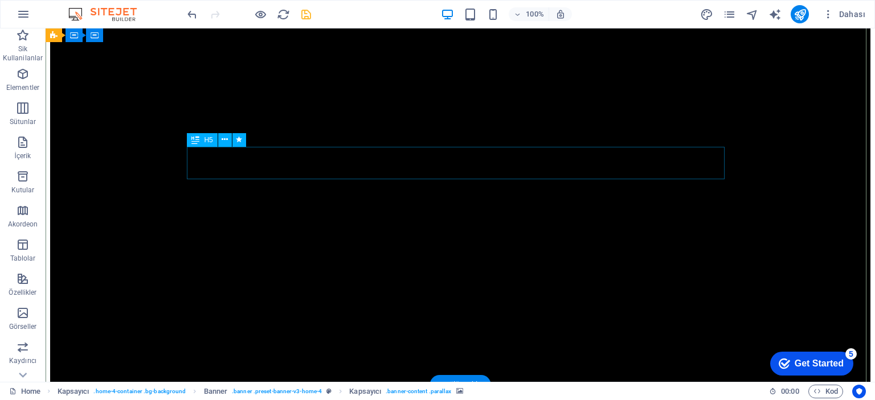
click at [223, 140] on icon at bounding box center [225, 140] width 6 height 12
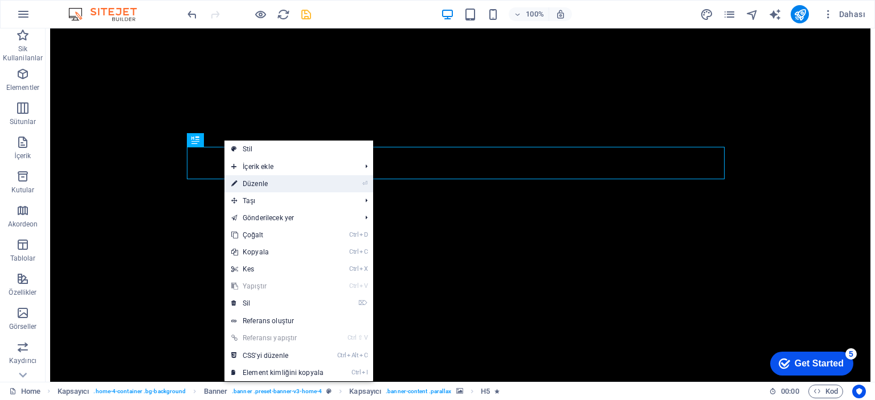
click at [255, 182] on link "⏎ Düzenle" at bounding box center [277, 183] width 106 height 17
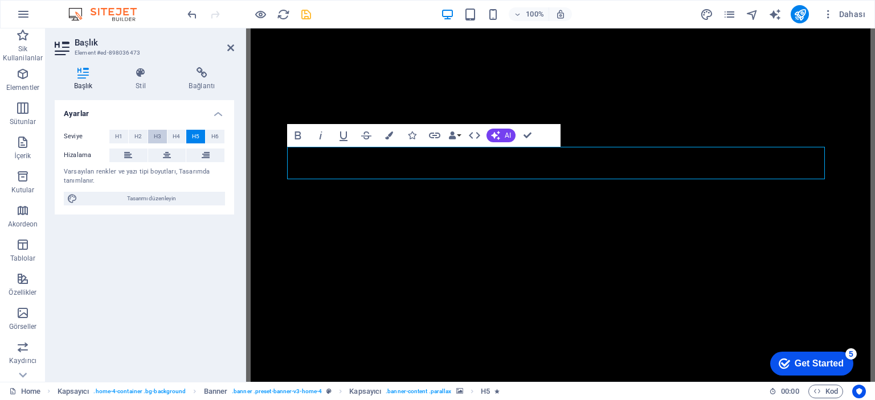
click at [157, 138] on span "H3" at bounding box center [157, 137] width 7 height 14
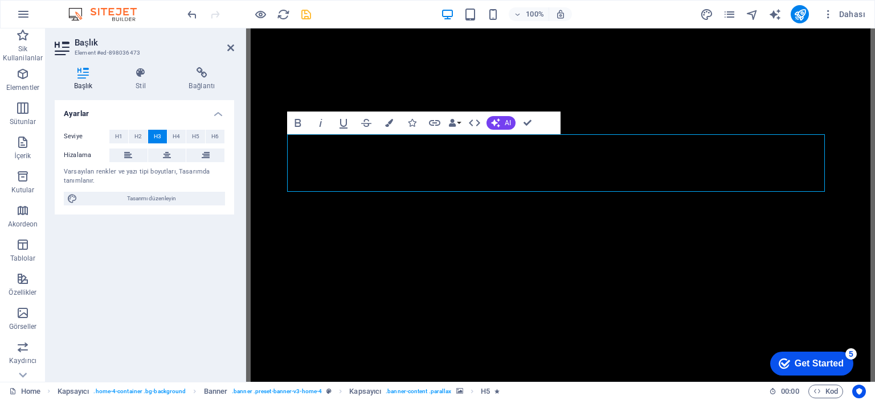
click at [305, 13] on icon "save" at bounding box center [306, 14] width 13 height 13
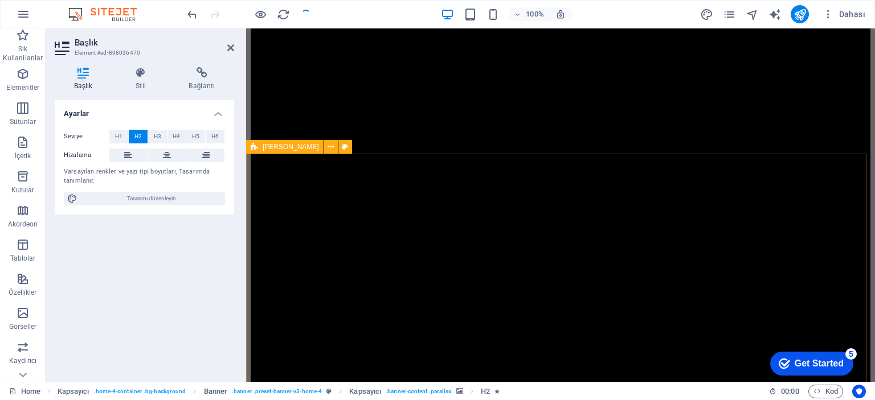
scroll to position [513, 0]
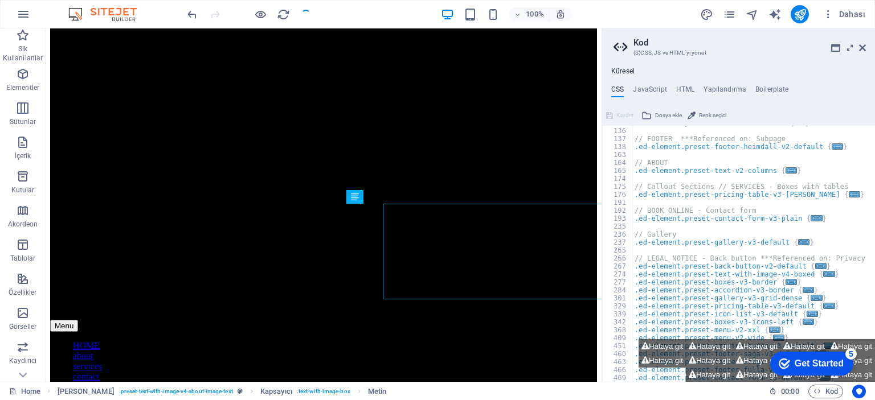
scroll to position [526, 0]
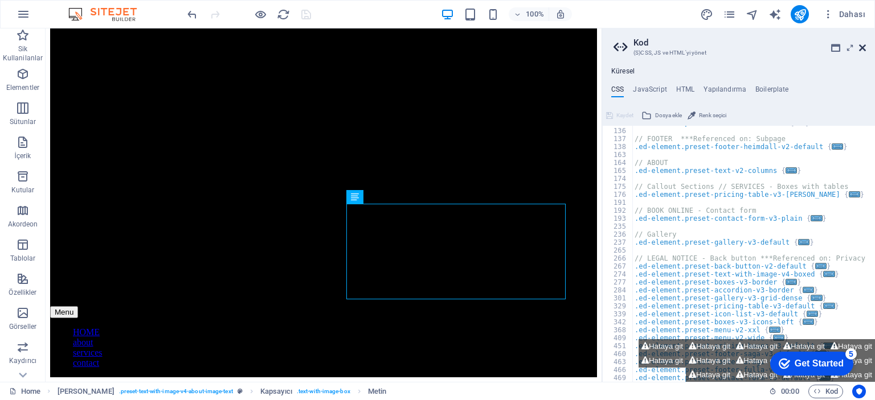
click at [861, 47] on icon at bounding box center [862, 47] width 7 height 9
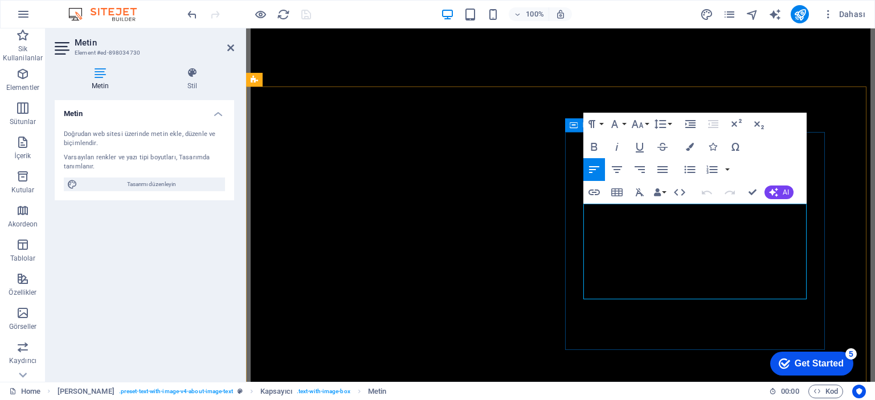
drag, startPoint x: 741, startPoint y: 292, endPoint x: 578, endPoint y: 207, distance: 184.2
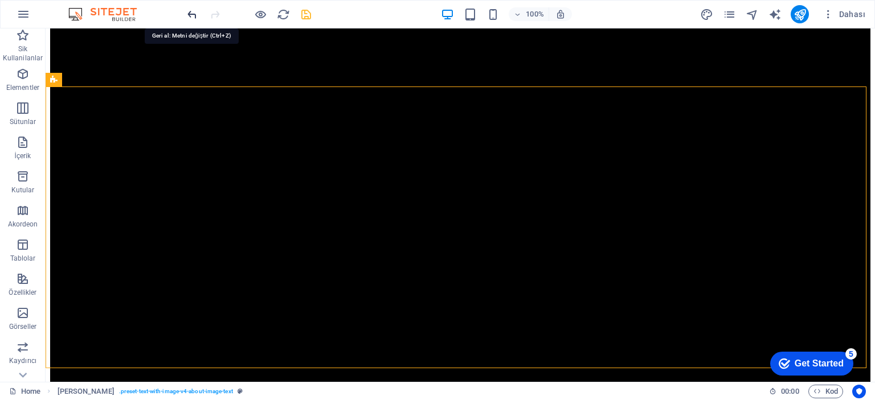
click at [194, 15] on icon "undo" at bounding box center [192, 14] width 13 height 13
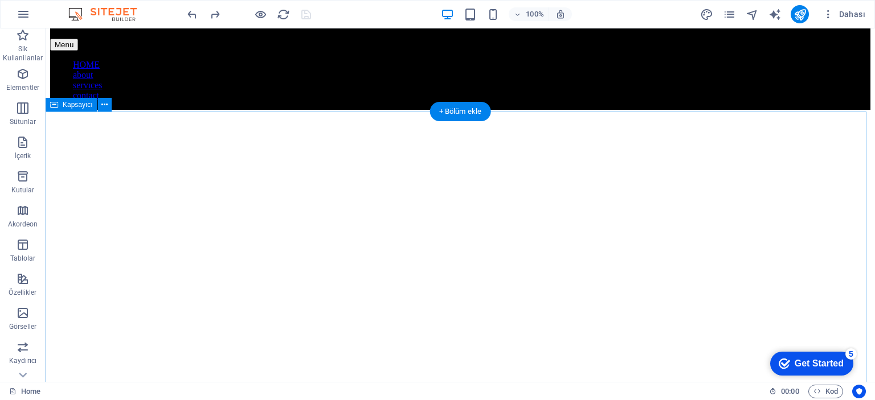
scroll to position [1149, 0]
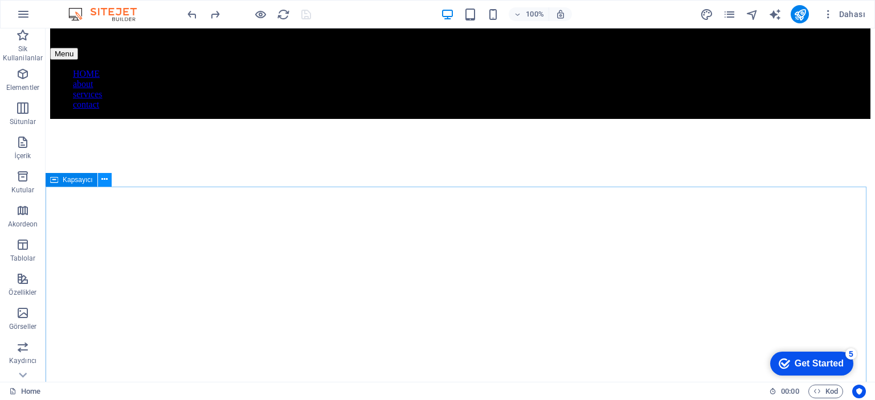
click at [103, 181] on icon at bounding box center [104, 180] width 6 height 12
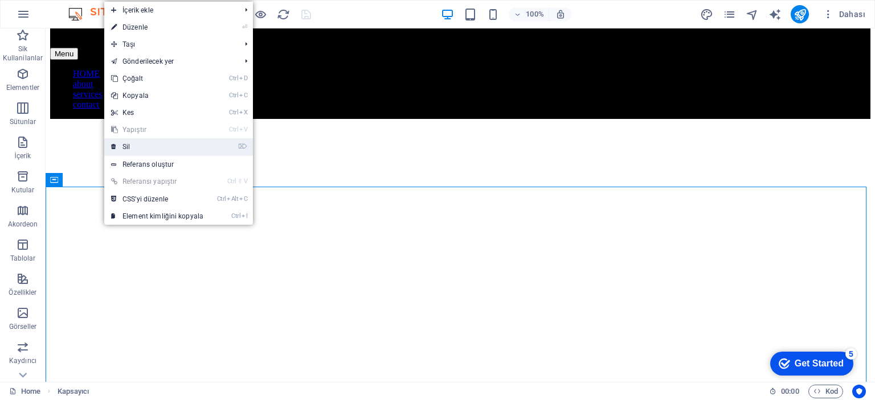
click at [132, 141] on link "⌦ Sil" at bounding box center [157, 146] width 106 height 17
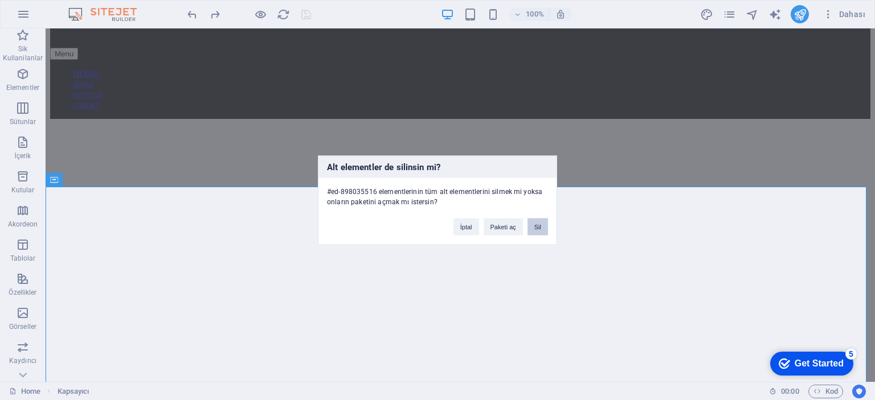
click at [542, 228] on button "Sil" at bounding box center [538, 226] width 21 height 17
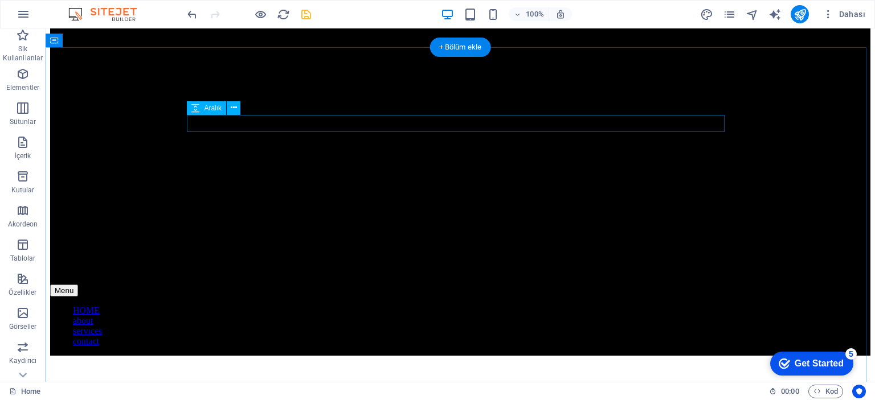
scroll to position [569, 0]
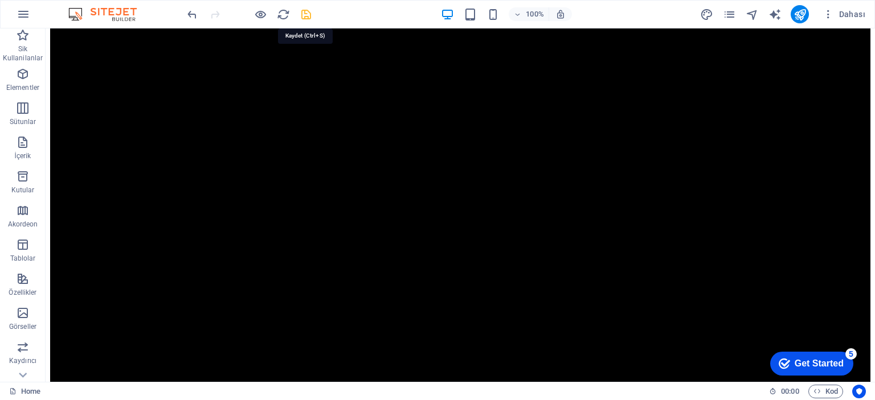
click at [308, 13] on icon "save" at bounding box center [306, 14] width 13 height 13
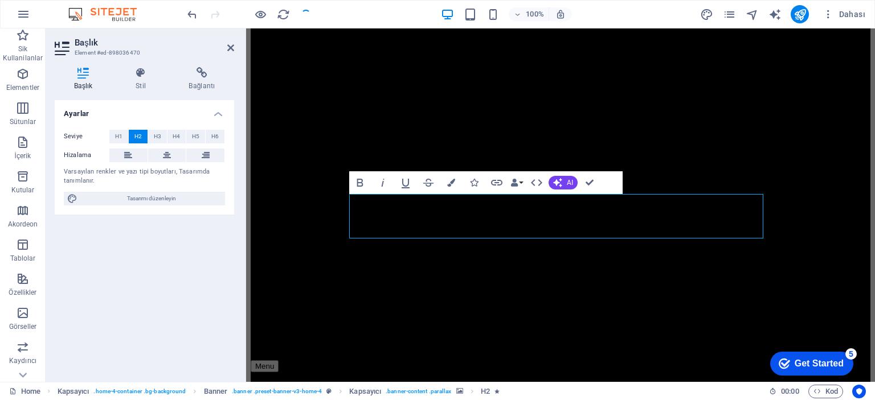
scroll to position [123, 0]
